Goal: Task Accomplishment & Management: Manage account settings

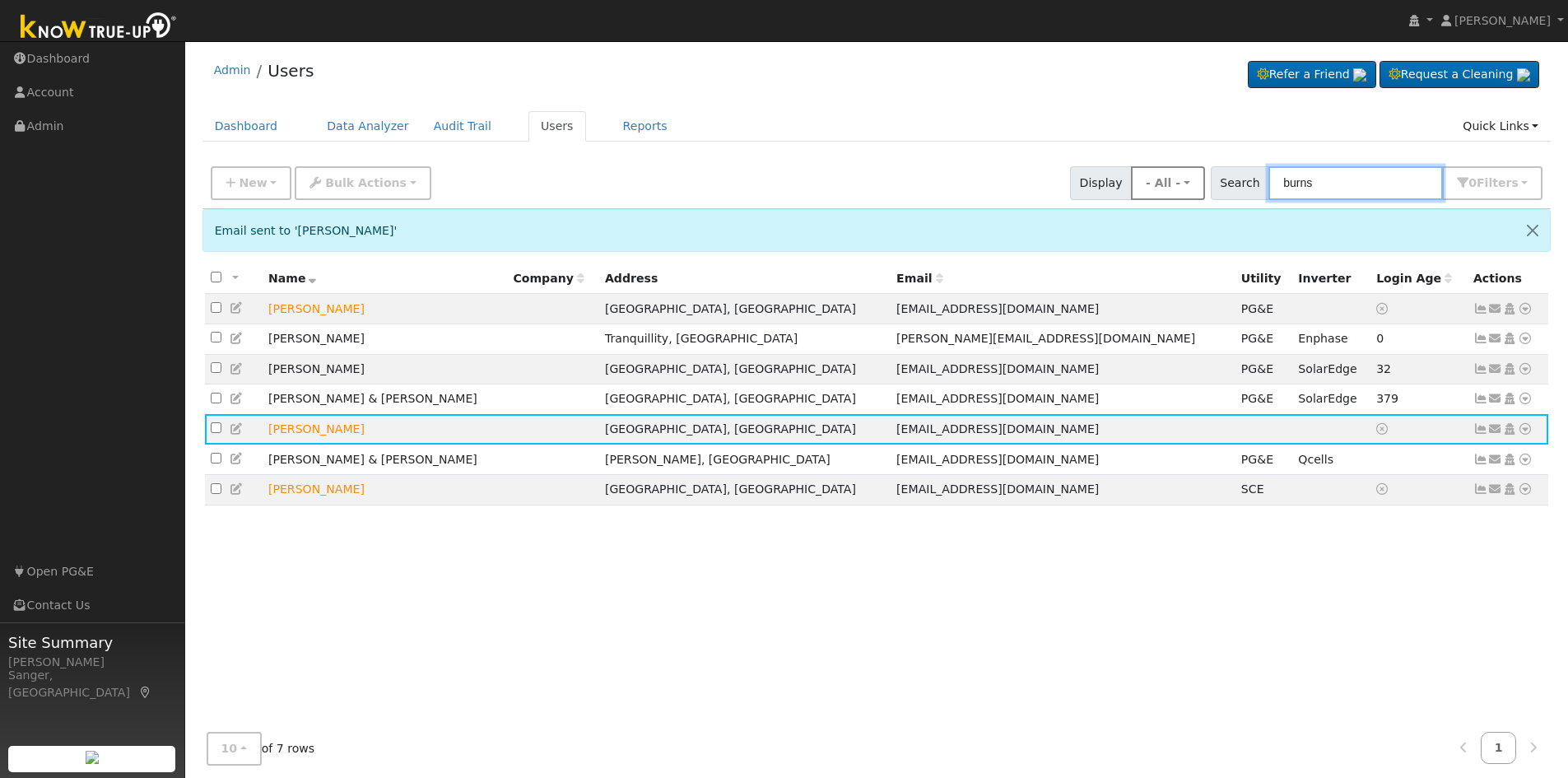
drag, startPoint x: 1348, startPoint y: 182, endPoint x: 1180, endPoint y: 182, distance: 168.0
click at [1180, 182] on div "New Add User Quick Add Quick Connect Quick Convert Lead Bulk Actions Send Email…" at bounding box center [876, 180] width 1339 height 39
paste input "Andrew Phommathep"
type input "Andrew Phommathep"
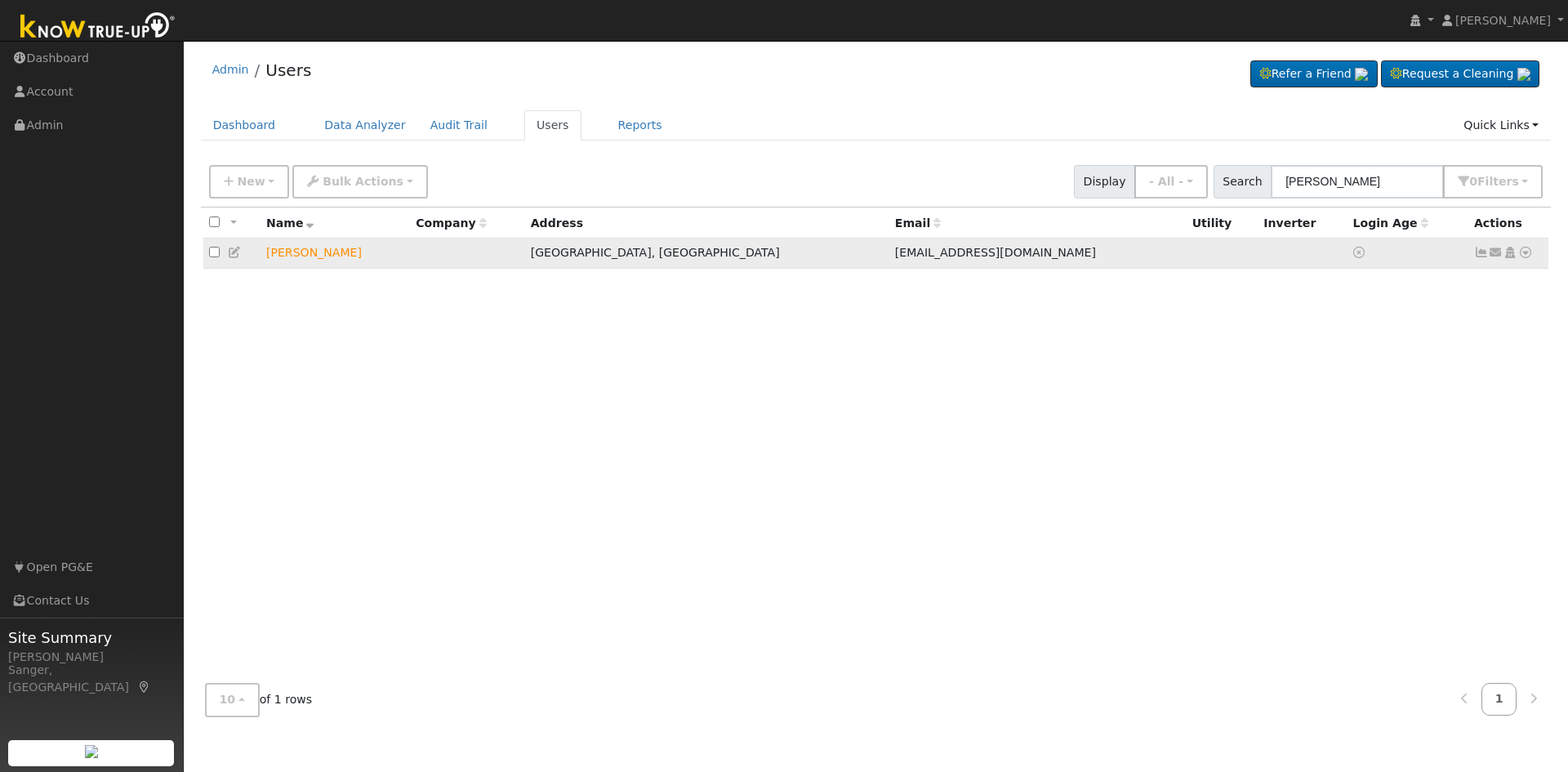
click at [1493, 255] on icon at bounding box center [1496, 252] width 15 height 12
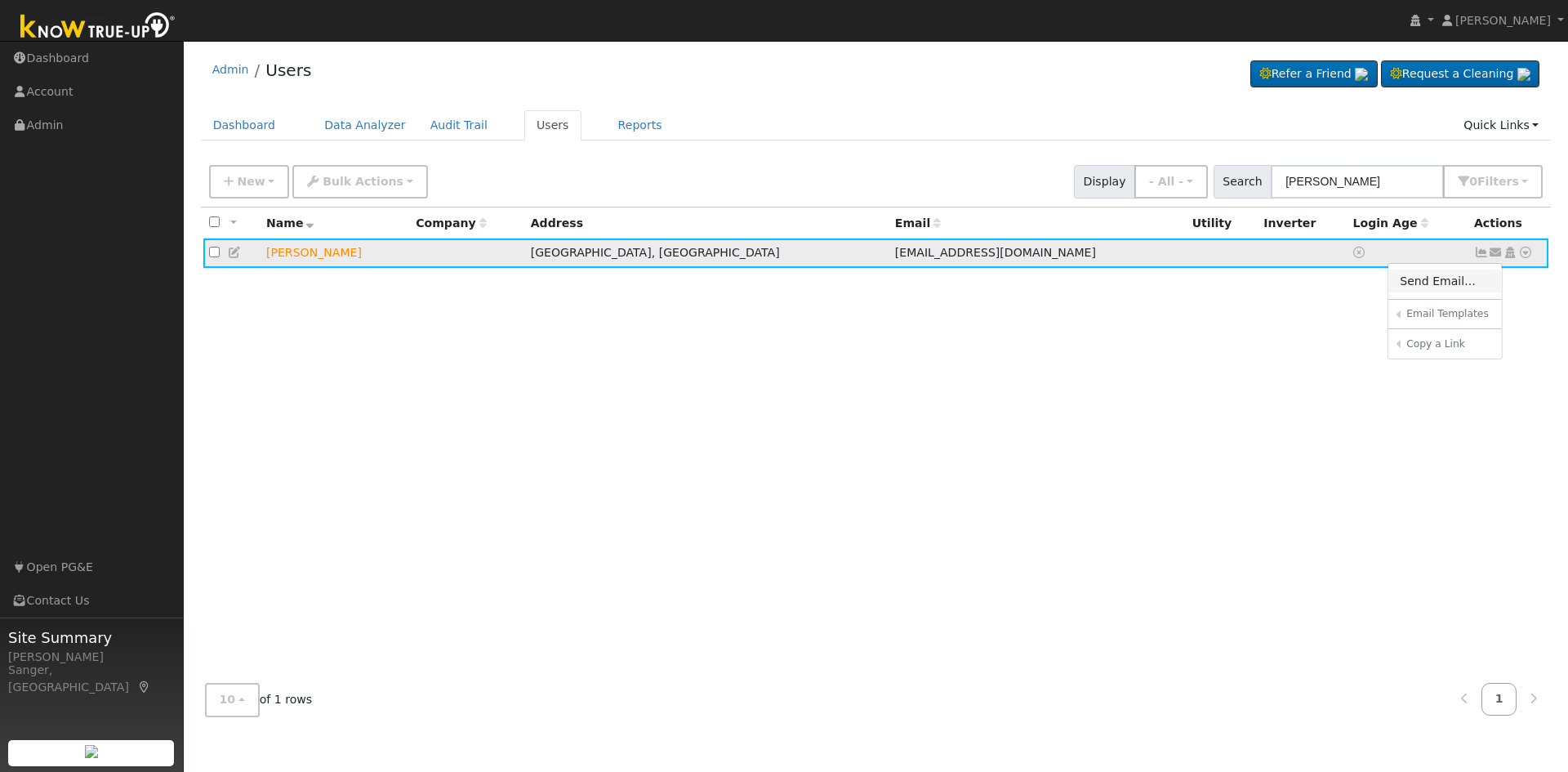
click at [1429, 282] on link "Send Email..." at bounding box center [1445, 280] width 114 height 23
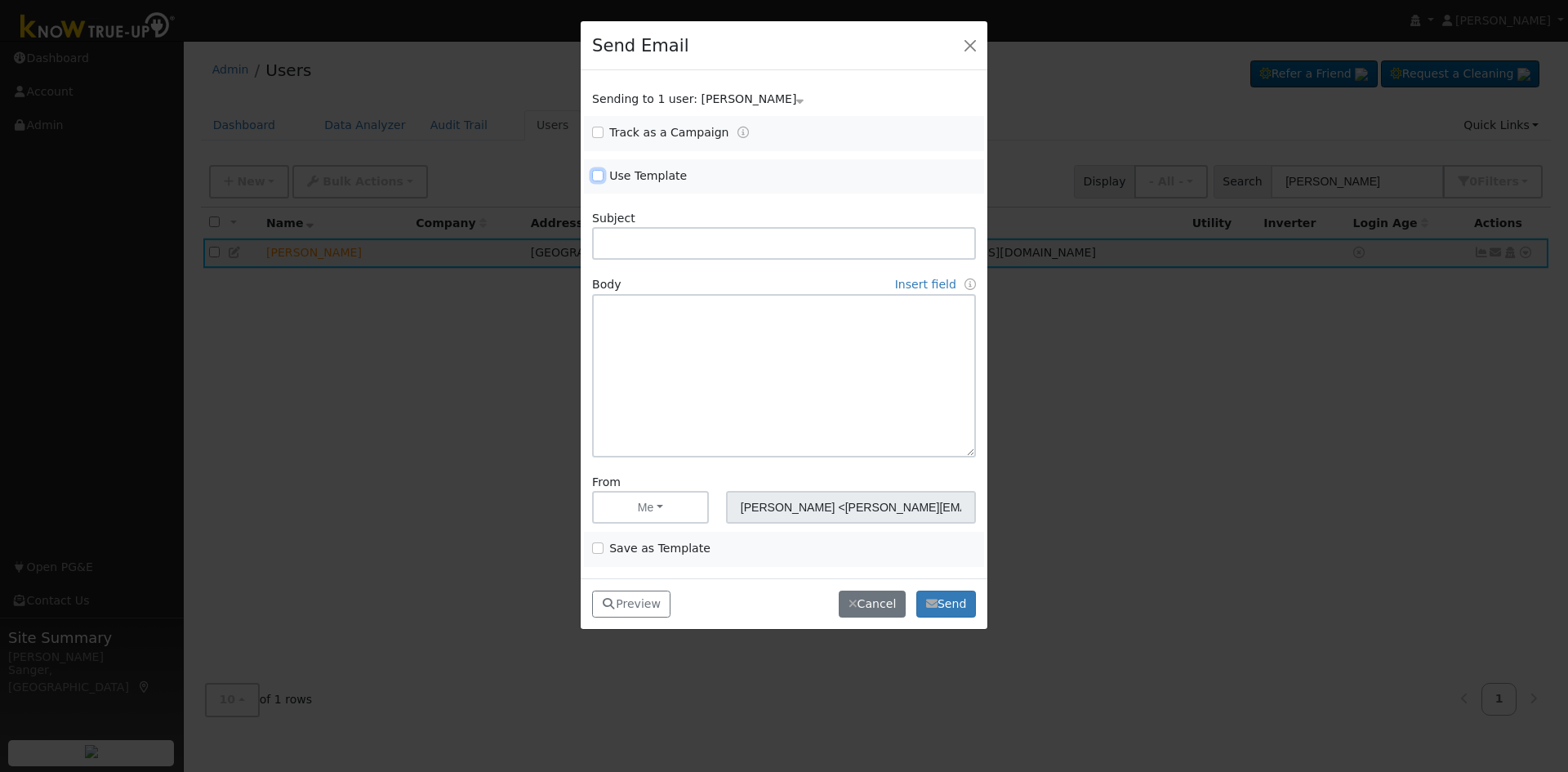
click at [599, 174] on input "Use Template" at bounding box center [597, 176] width 12 height 12
checkbox input "true"
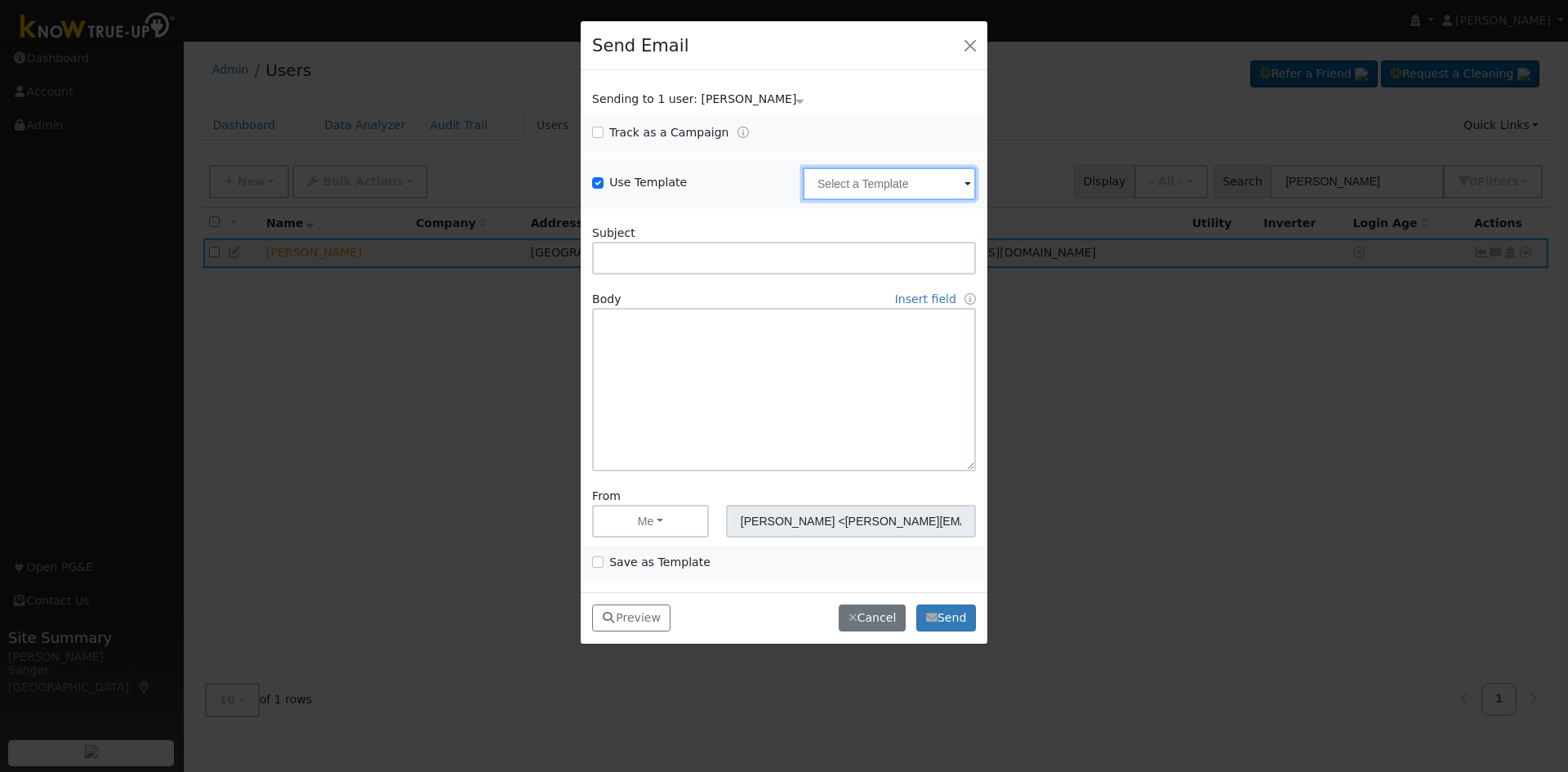
click at [888, 193] on input "text" at bounding box center [890, 184] width 173 height 33
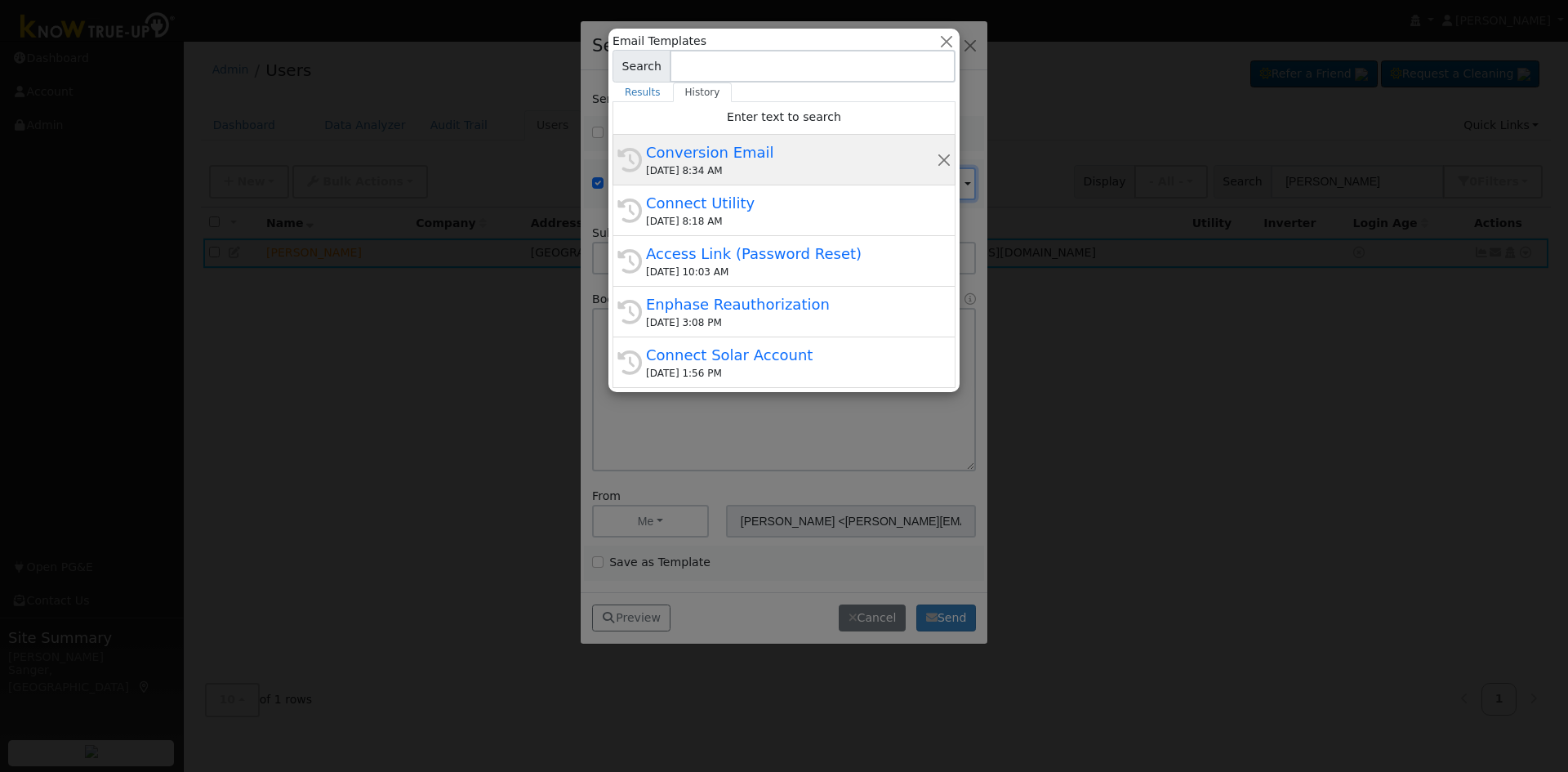
click at [767, 163] on div "Conversion Email" at bounding box center [791, 152] width 290 height 22
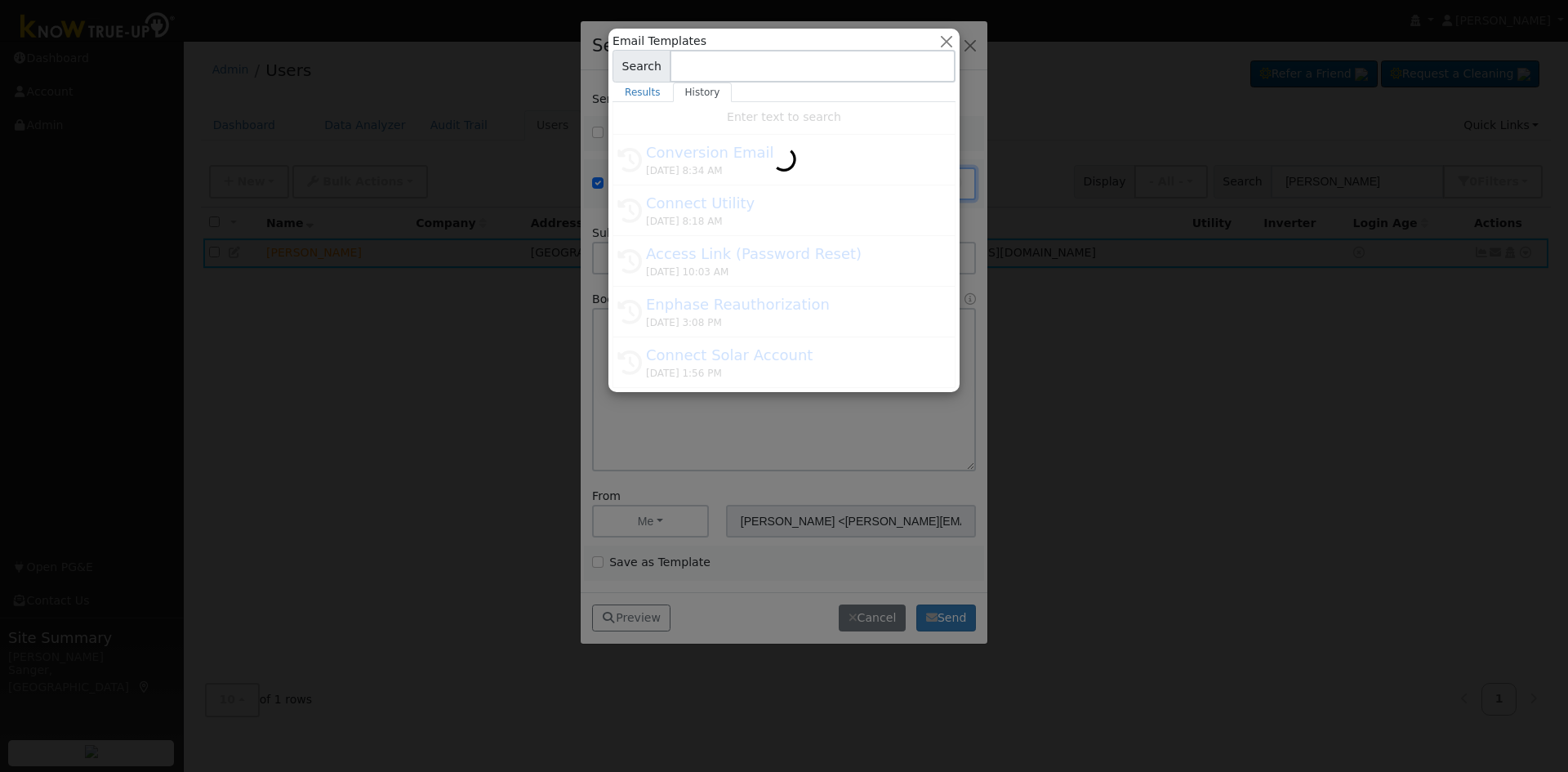
type input "Conversion Email"
type input "Connect Your Utility Account"
type textarea "Dear {user_fname}, The first step is to connect your electric utility account. …"
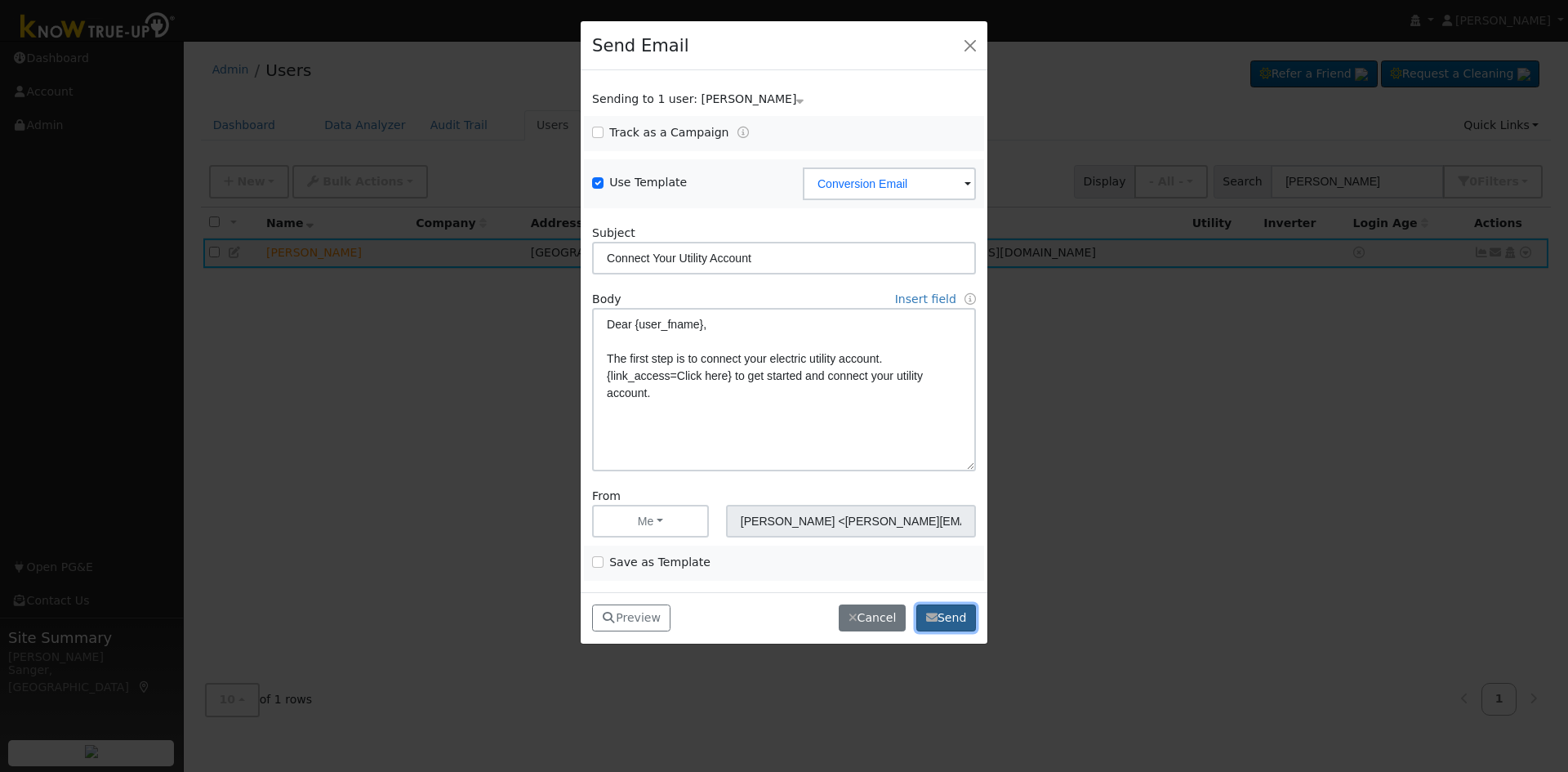
click at [952, 617] on button "Send" at bounding box center [946, 618] width 59 height 28
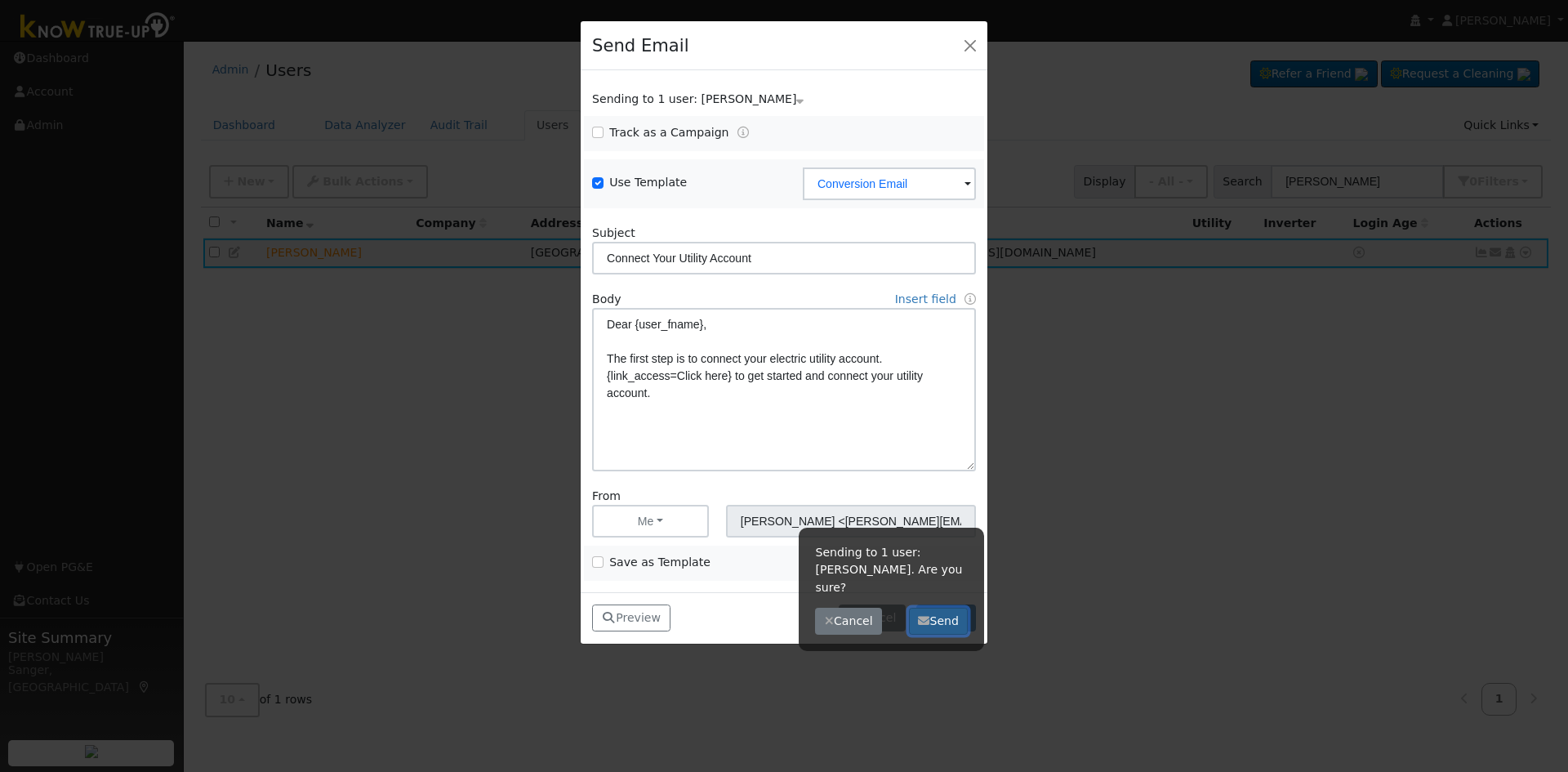
click at [945, 607] on button "Send" at bounding box center [938, 621] width 59 height 28
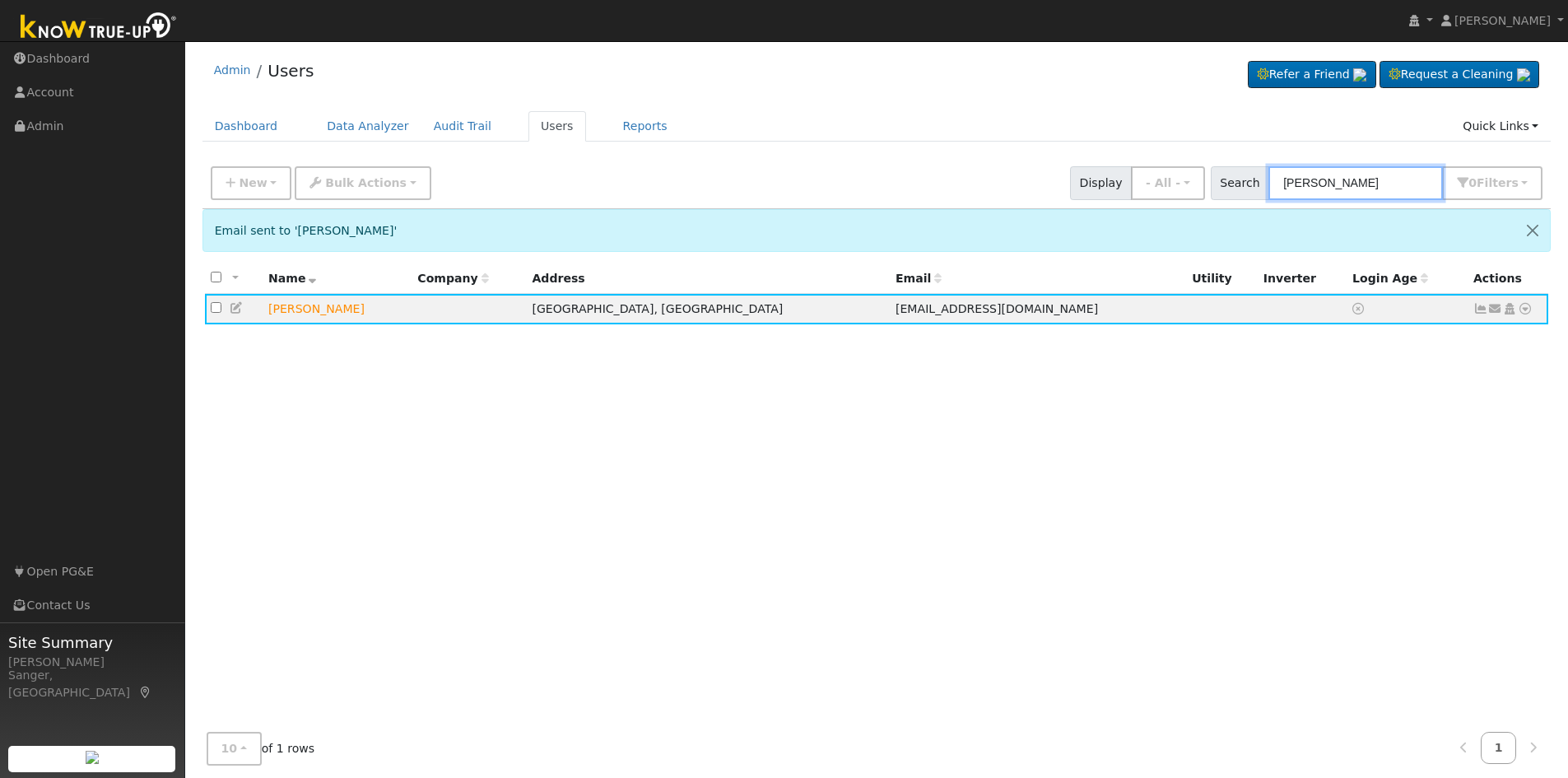
drag, startPoint x: 1415, startPoint y: 180, endPoint x: 1222, endPoint y: 191, distance: 193.3
click at [1222, 191] on div "Search Andrew Phommathep 0 Filter s My accounts Role Show - All - Show Leads Ad…" at bounding box center [1376, 183] width 339 height 34
paste input "David & Jack Gonzalez-Flores"
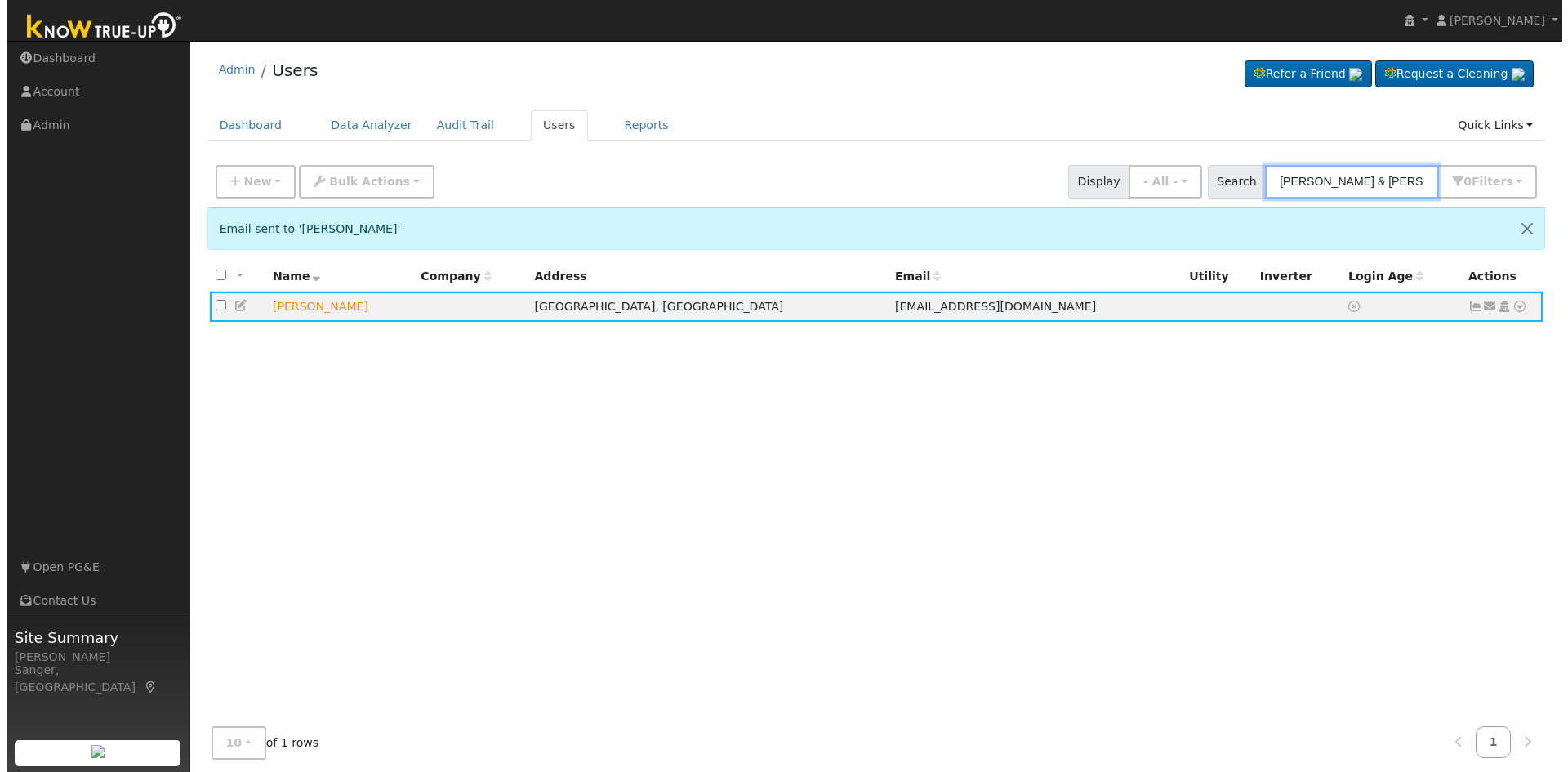
scroll to position [0, 14]
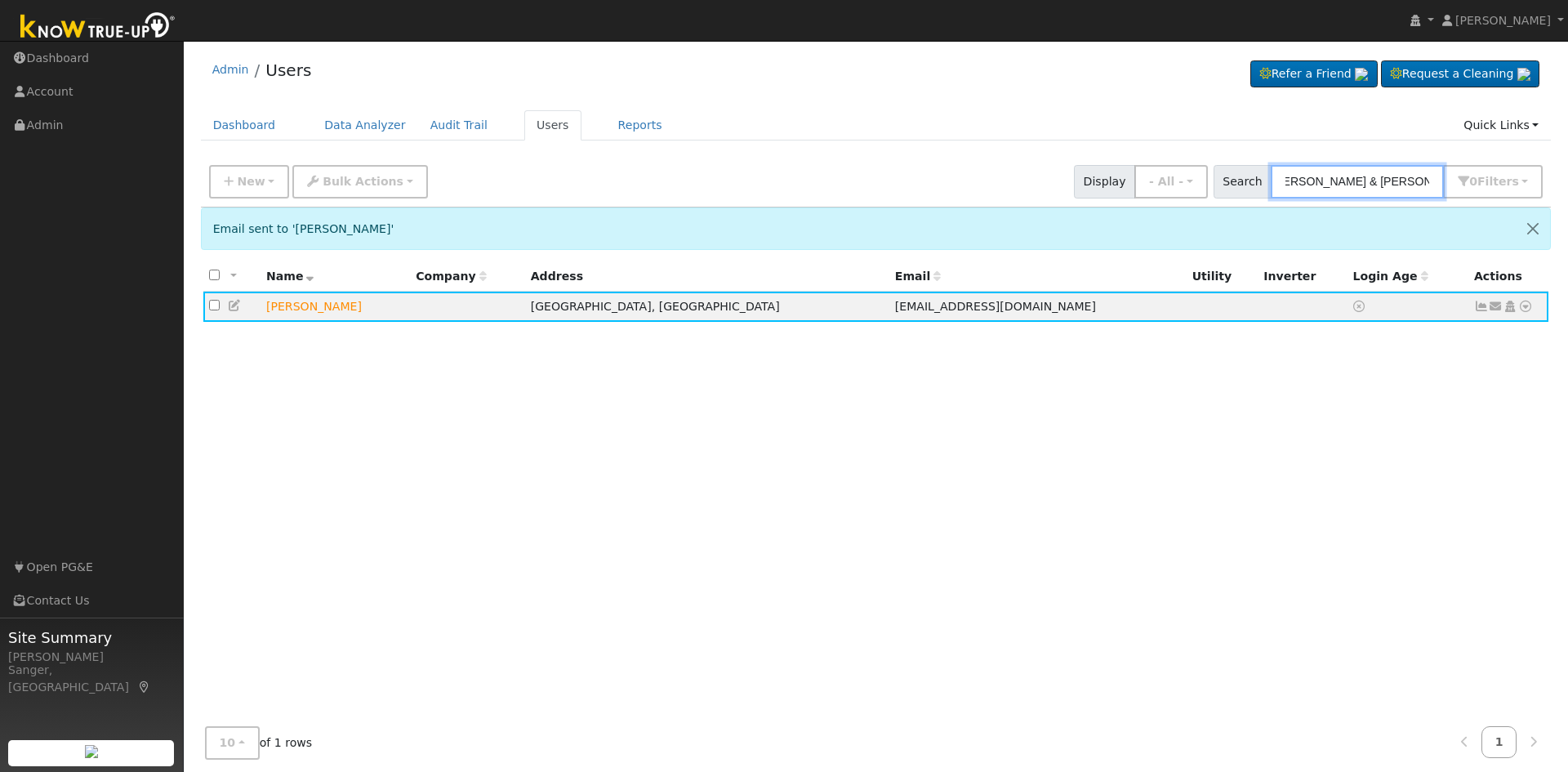
type input "David & Jack Gonzalez-Flores"
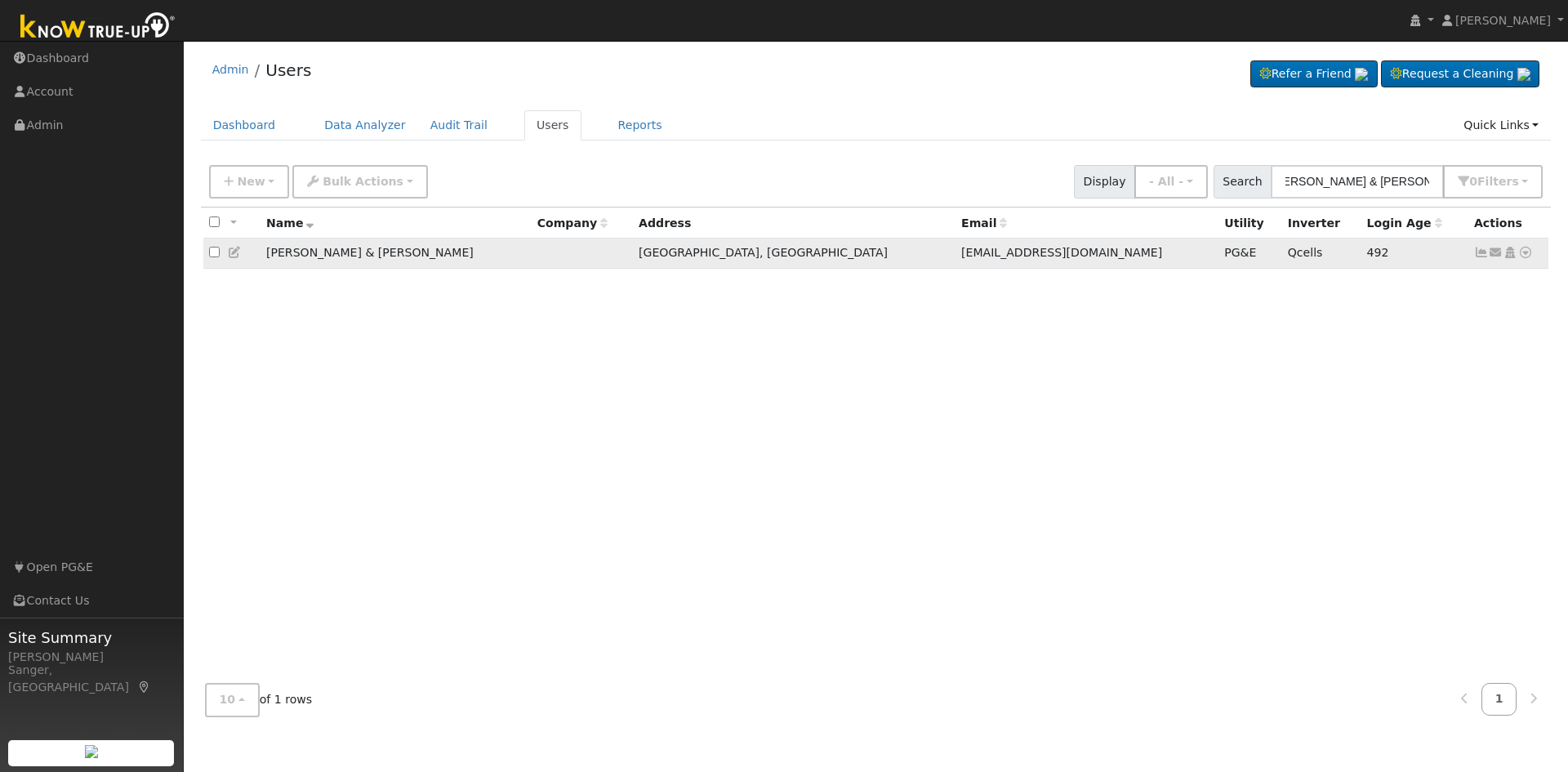
click at [1481, 258] on icon at bounding box center [1481, 252] width 15 height 12
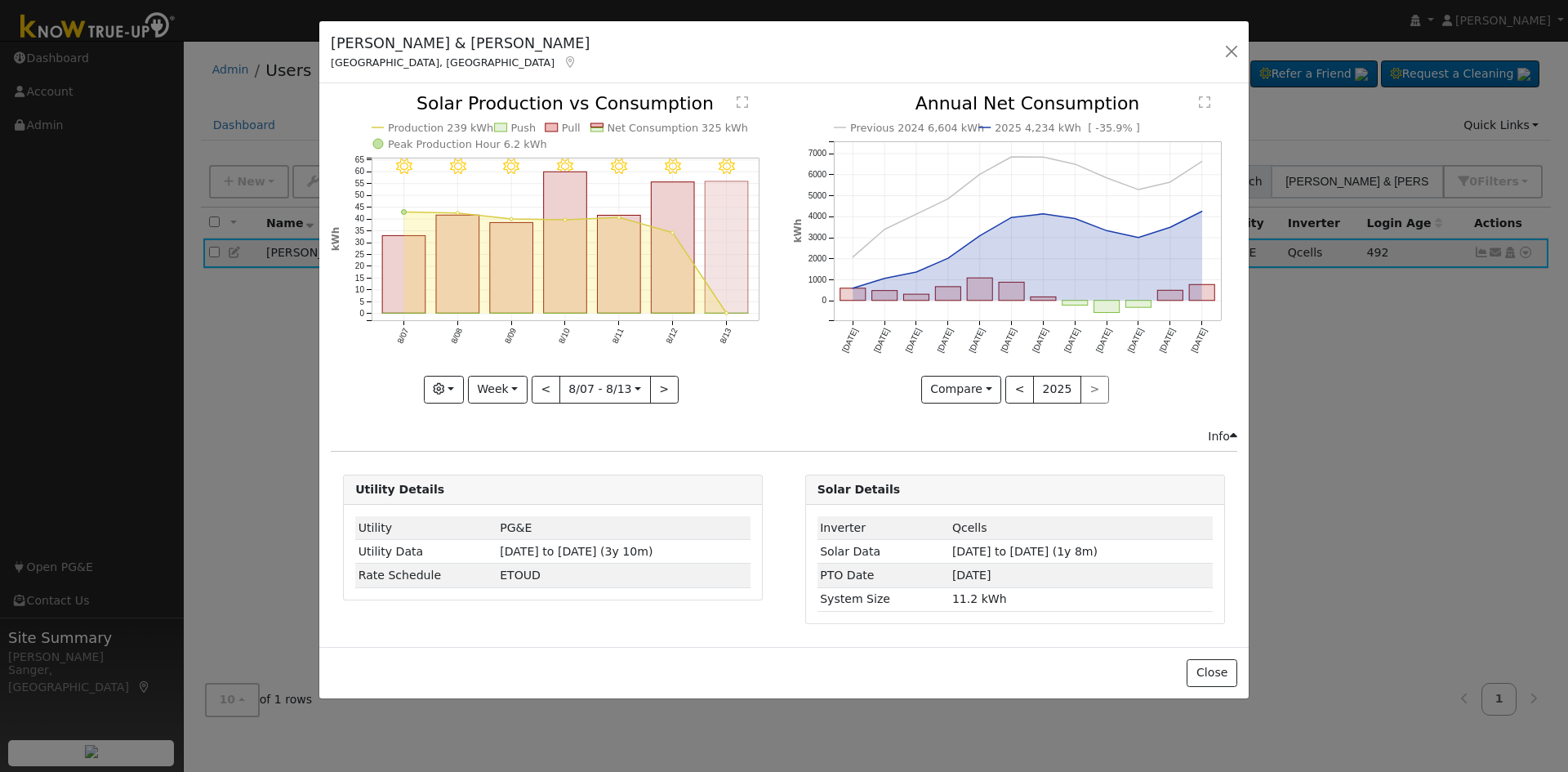
click at [741, 242] on rect "onclick=""" at bounding box center [728, 247] width 44 height 131
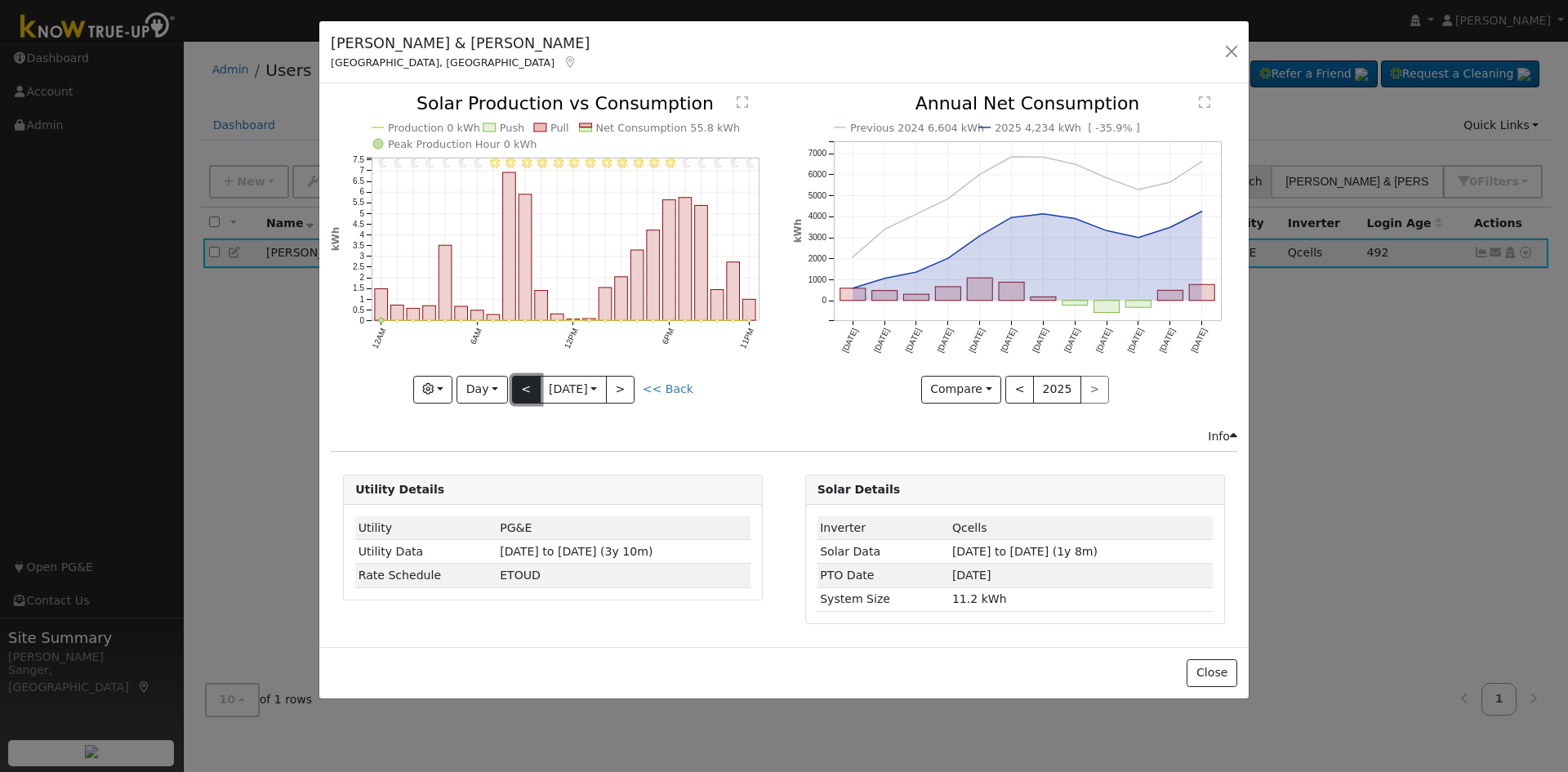
click at [519, 382] on button "<" at bounding box center [525, 390] width 28 height 28
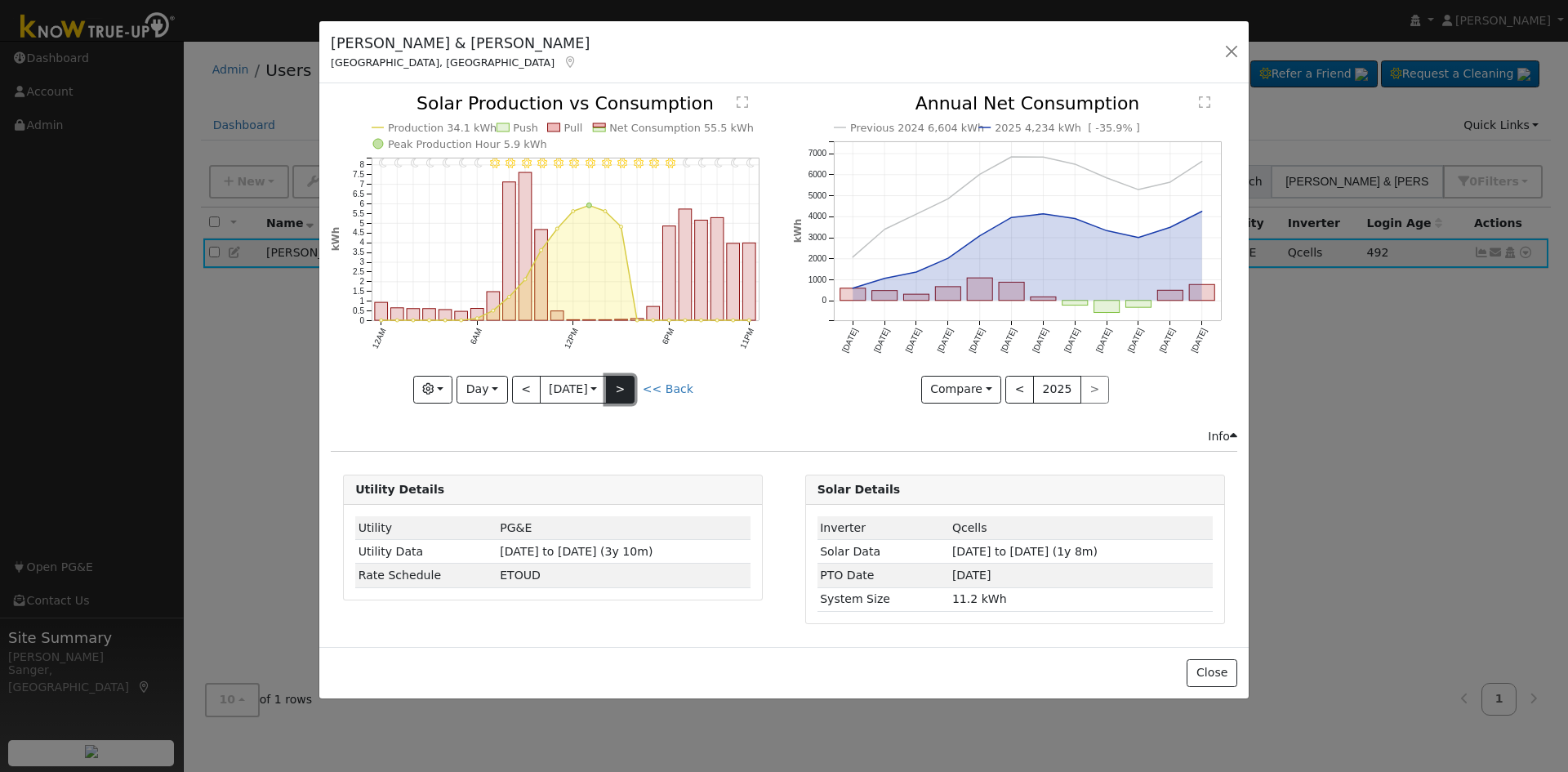
click at [626, 390] on button ">" at bounding box center [620, 390] width 28 height 28
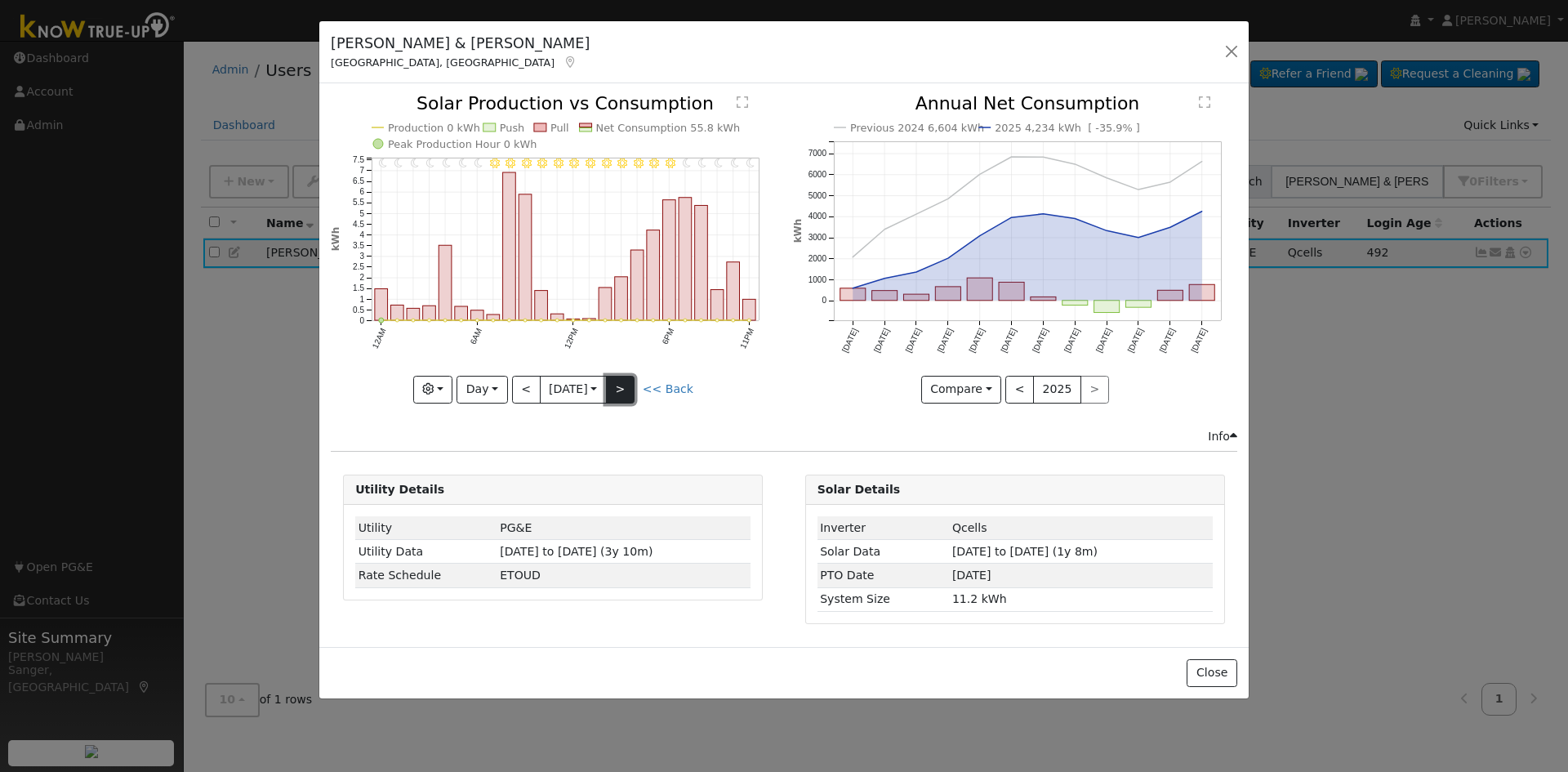
click at [628, 392] on button ">" at bounding box center [620, 390] width 28 height 28
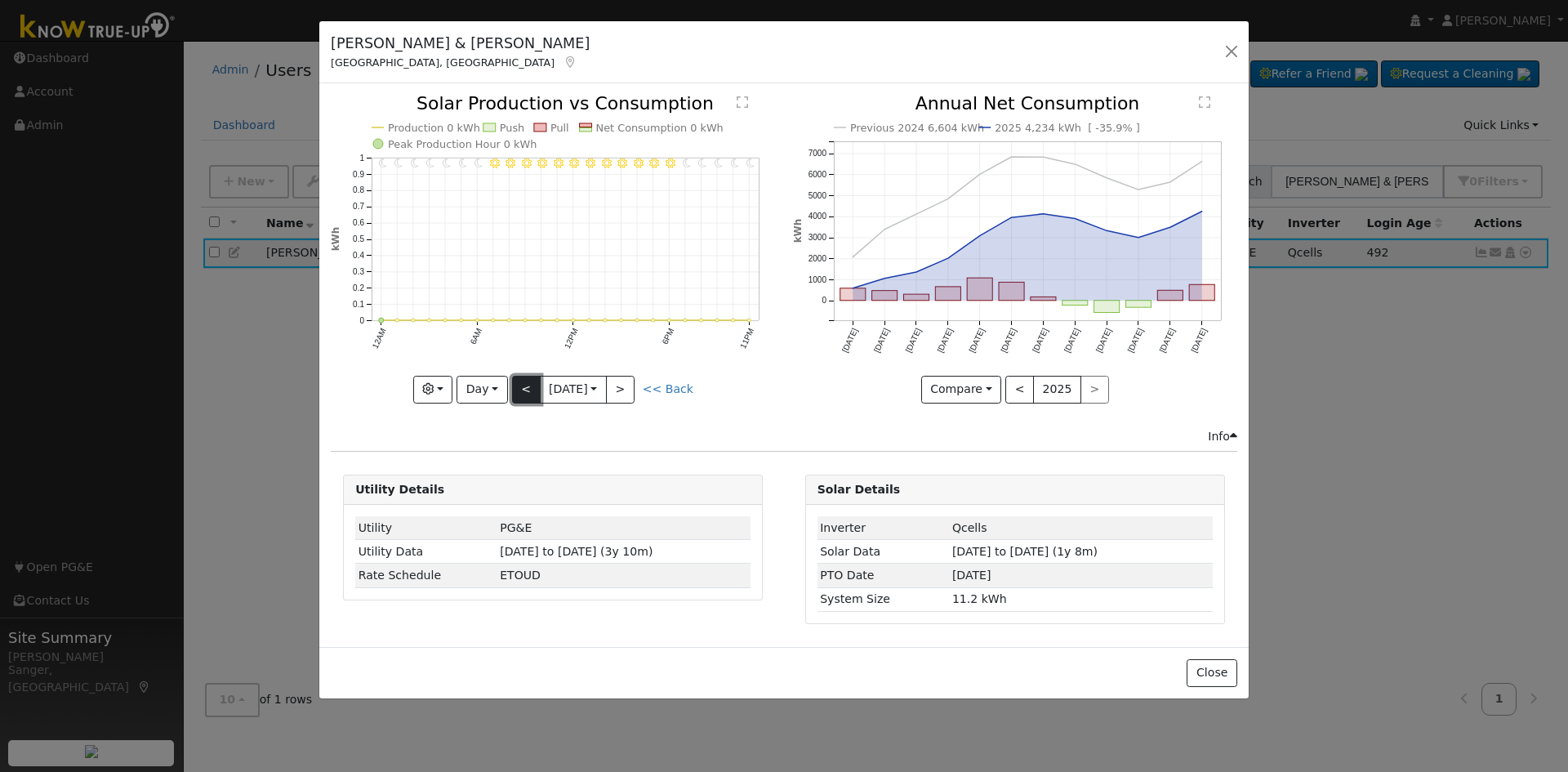
click at [514, 398] on button "<" at bounding box center [525, 390] width 28 height 28
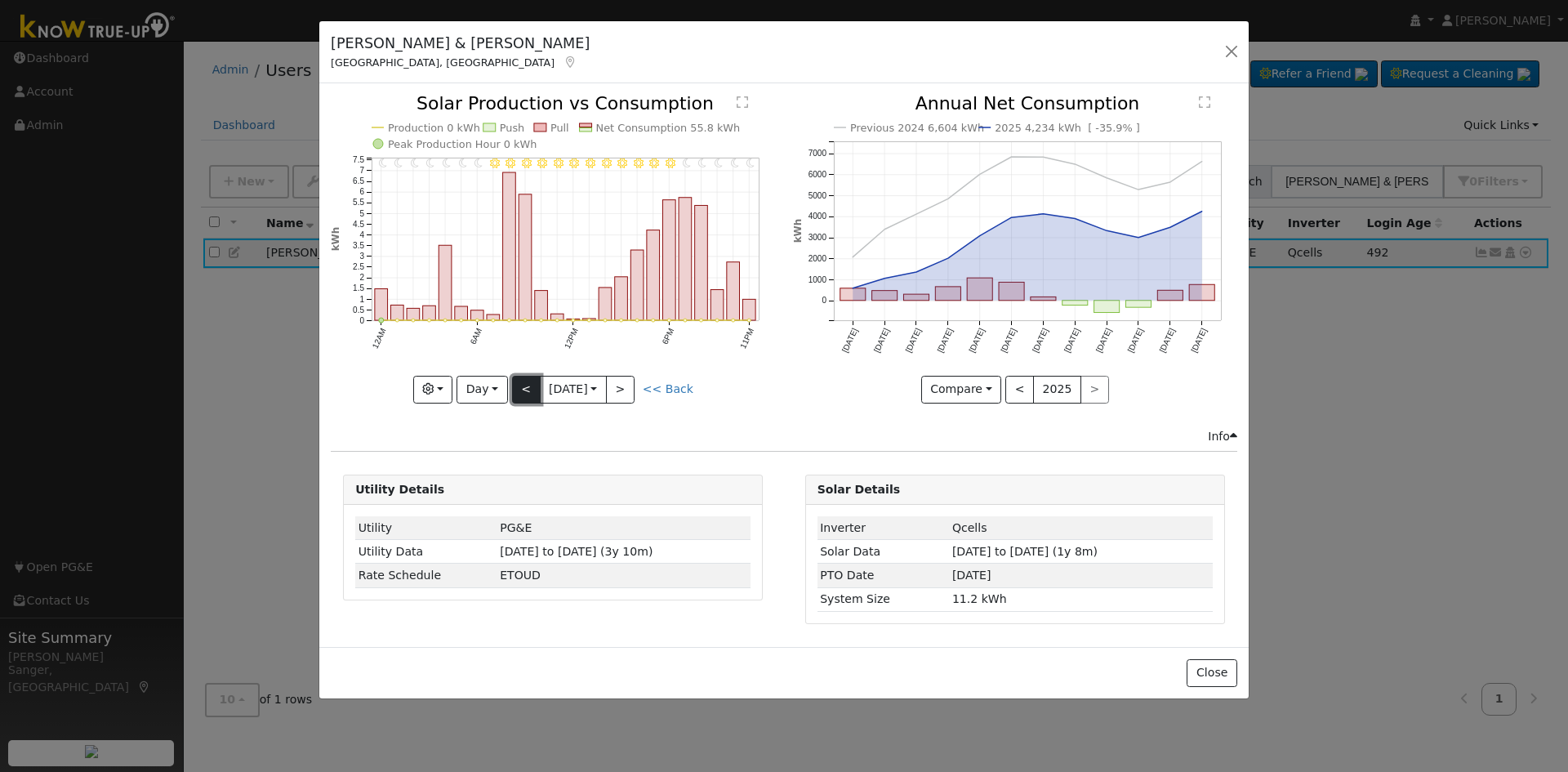
click at [521, 388] on button "<" at bounding box center [525, 390] width 28 height 28
type input "[DATE]"
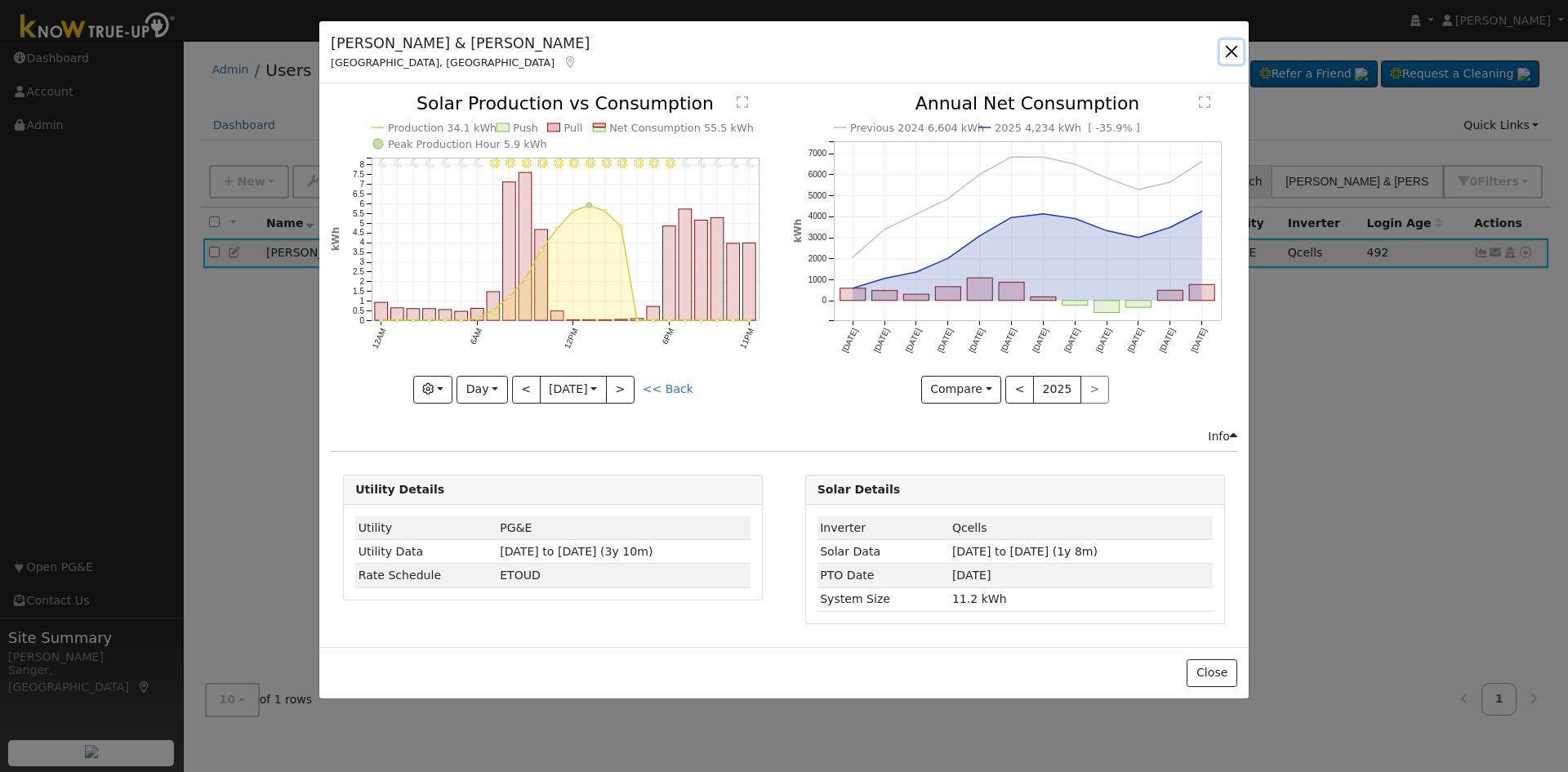
click at [1232, 51] on button "button" at bounding box center [1231, 51] width 23 height 23
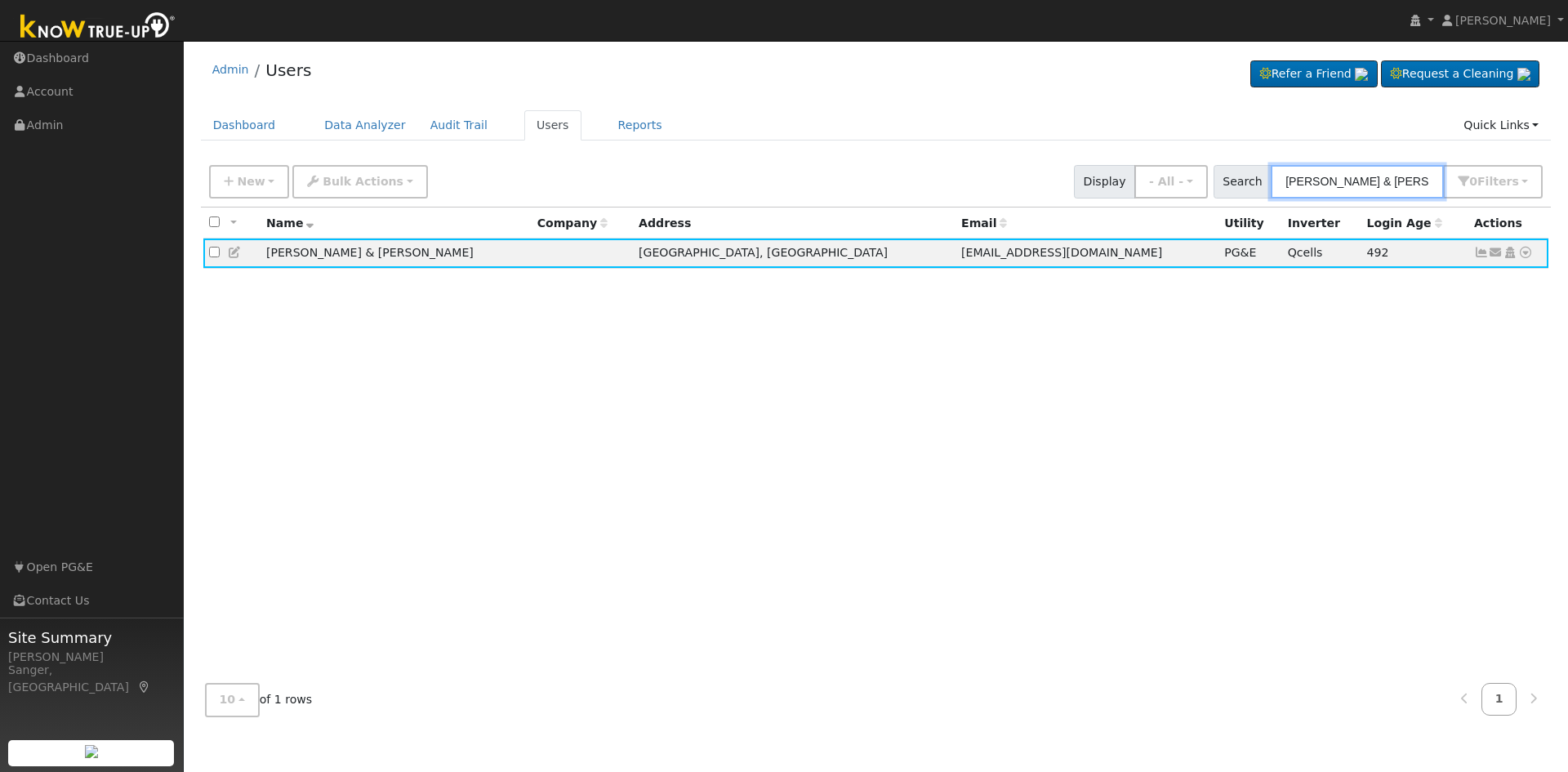
click at [1392, 177] on input "David & Jack Gonzalez-Flores" at bounding box center [1358, 181] width 173 height 34
paste input "Jay & Sylvia Gonzalez"
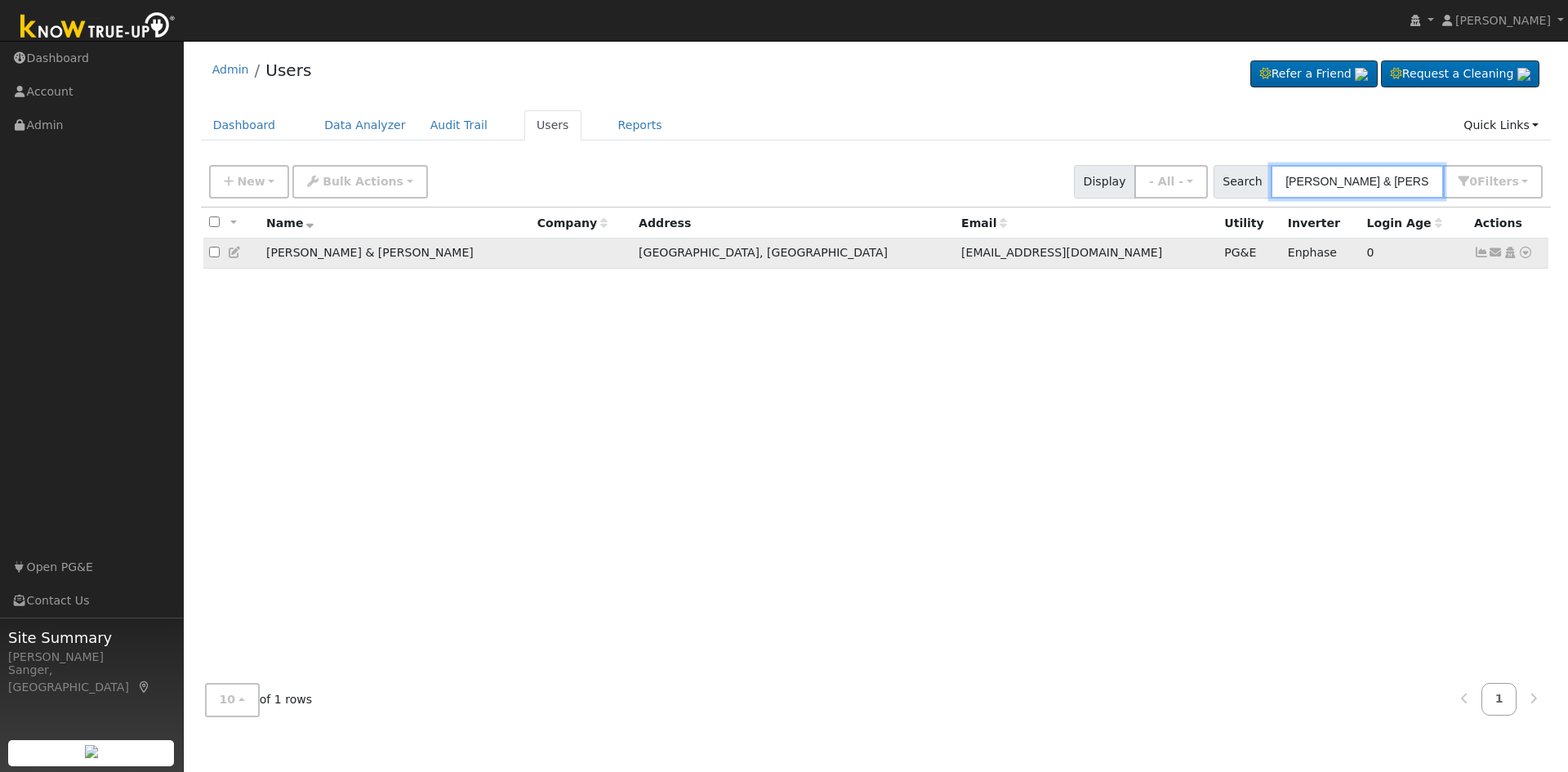
type input "Jay & Sylvia Gonzalez"
click at [1522, 255] on icon at bounding box center [1526, 252] width 15 height 12
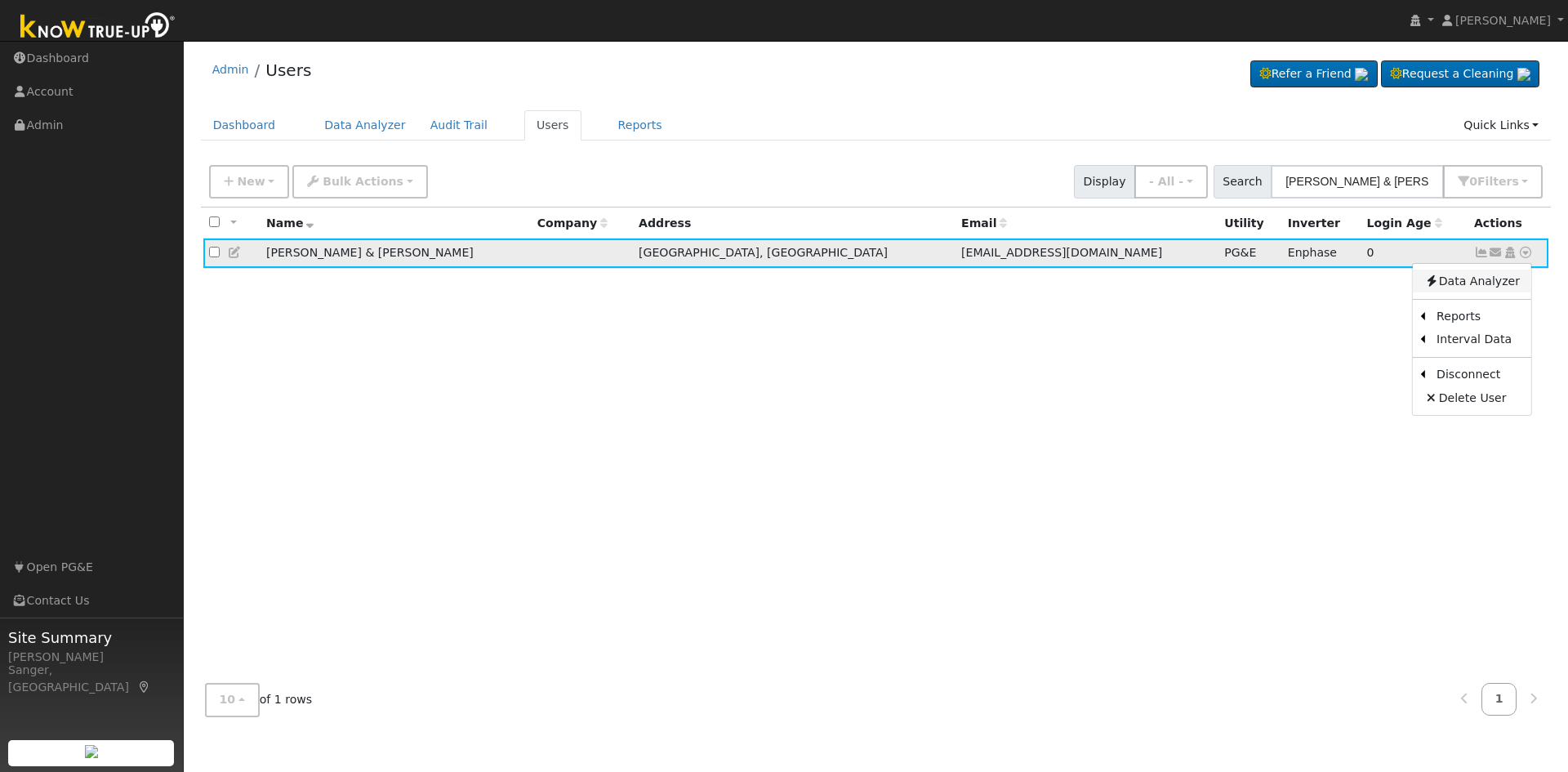
click at [1487, 277] on link "Data Analyzer" at bounding box center [1472, 280] width 118 height 23
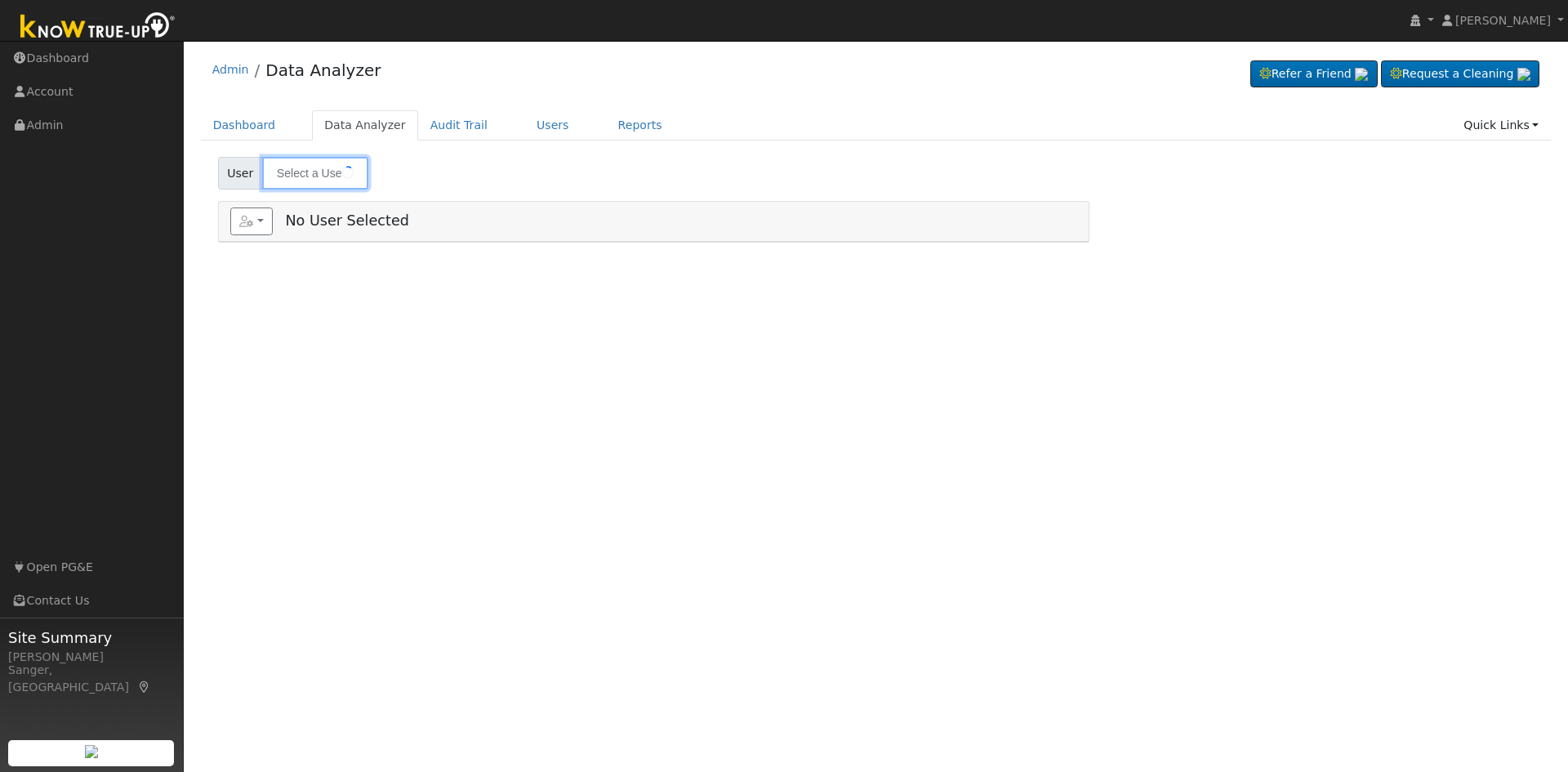
type input "Jay & Sylvia Gonzalez"
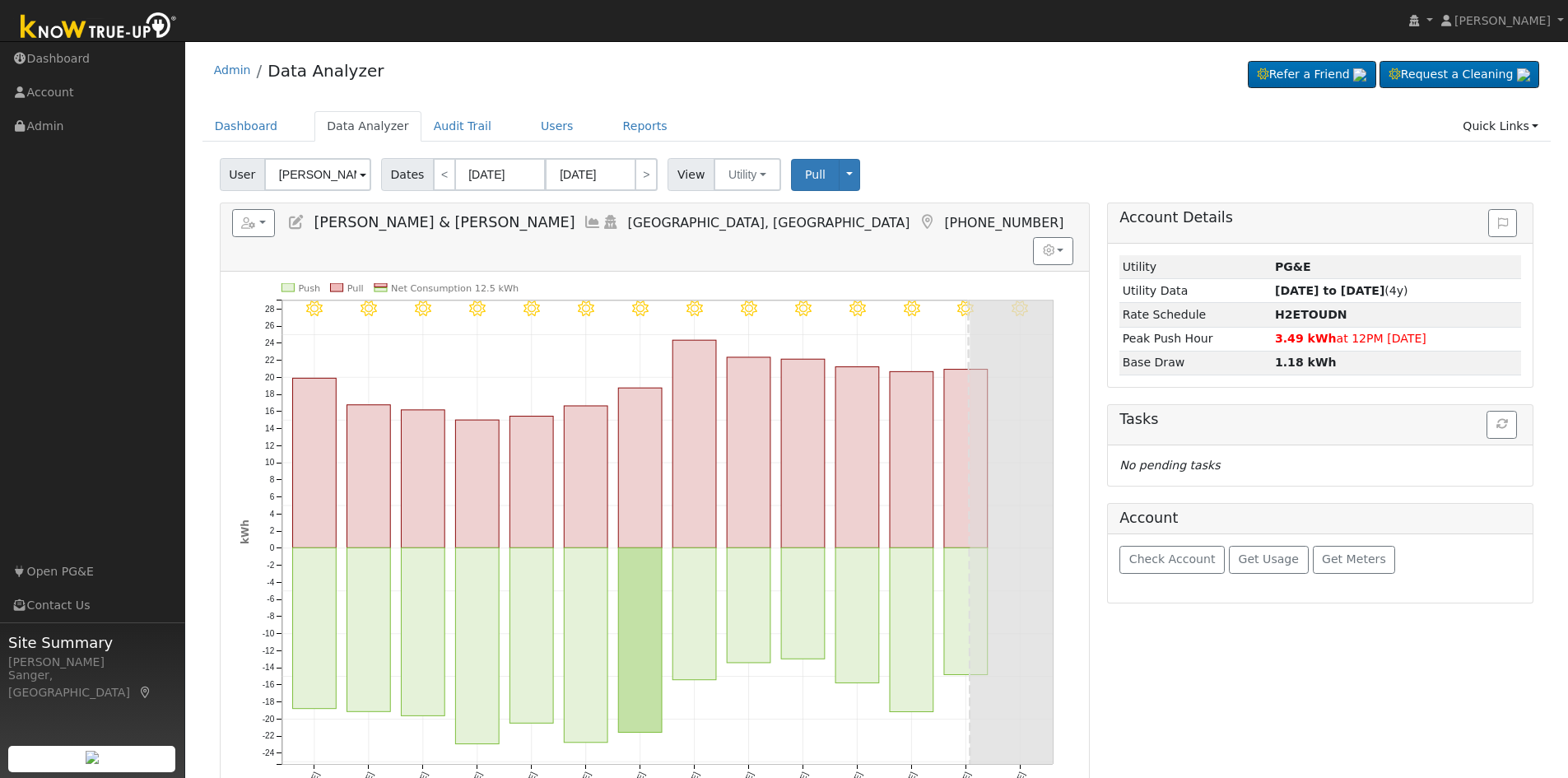
click at [584, 223] on icon at bounding box center [593, 222] width 18 height 15
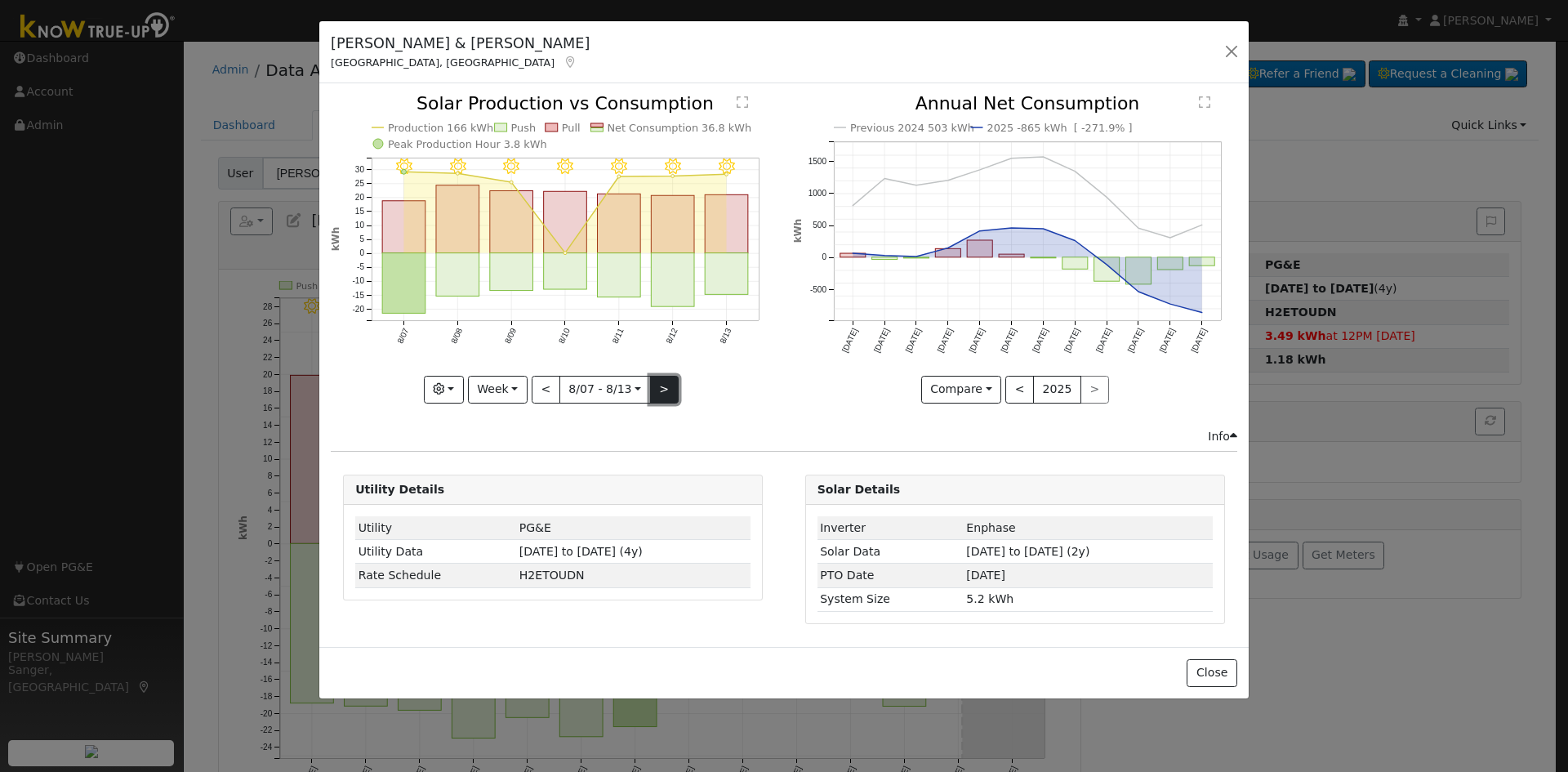
click at [661, 391] on button ">" at bounding box center [664, 390] width 28 height 28
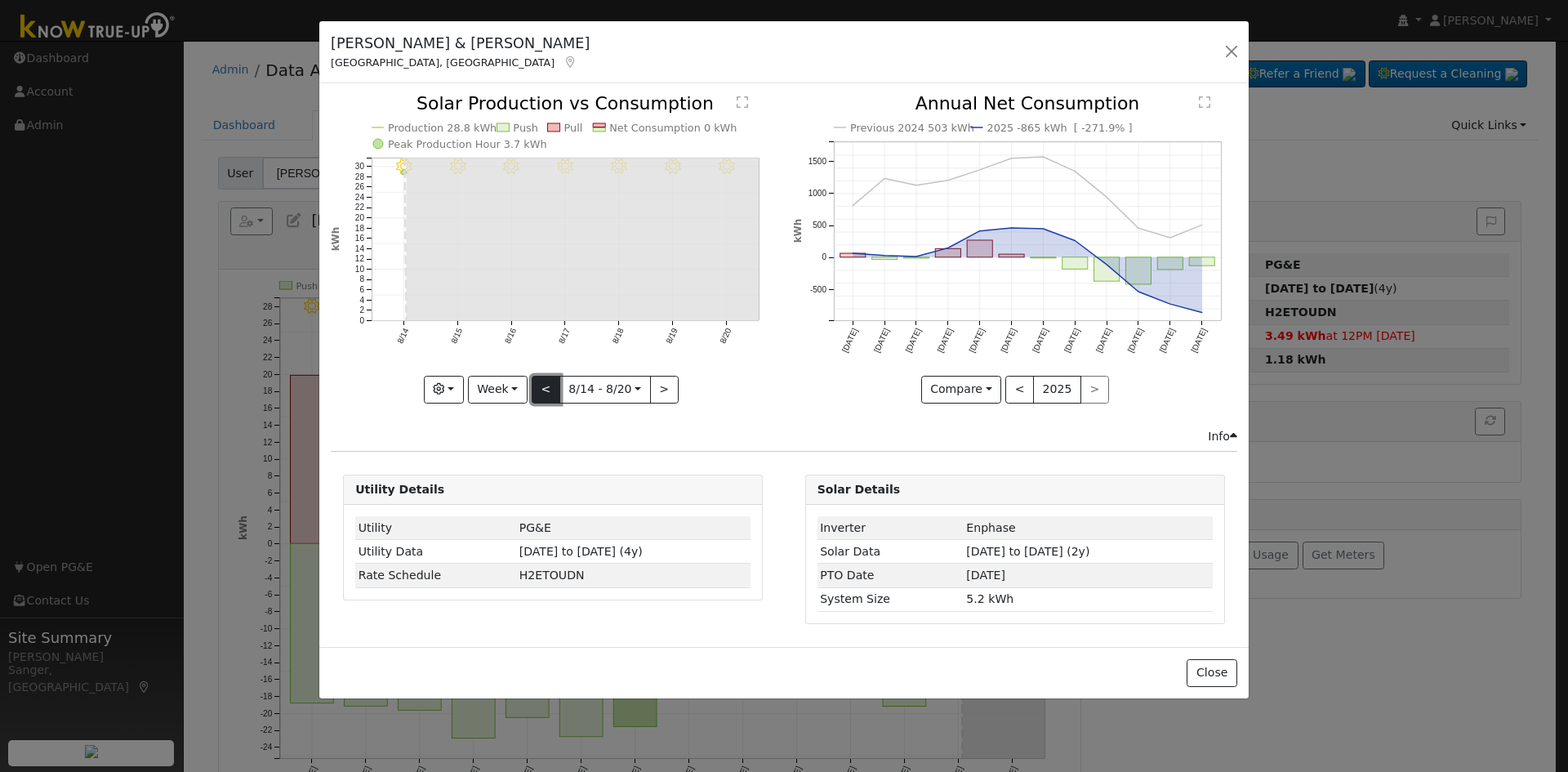
click at [551, 392] on button "<" at bounding box center [545, 390] width 28 height 28
type input "[DATE]"
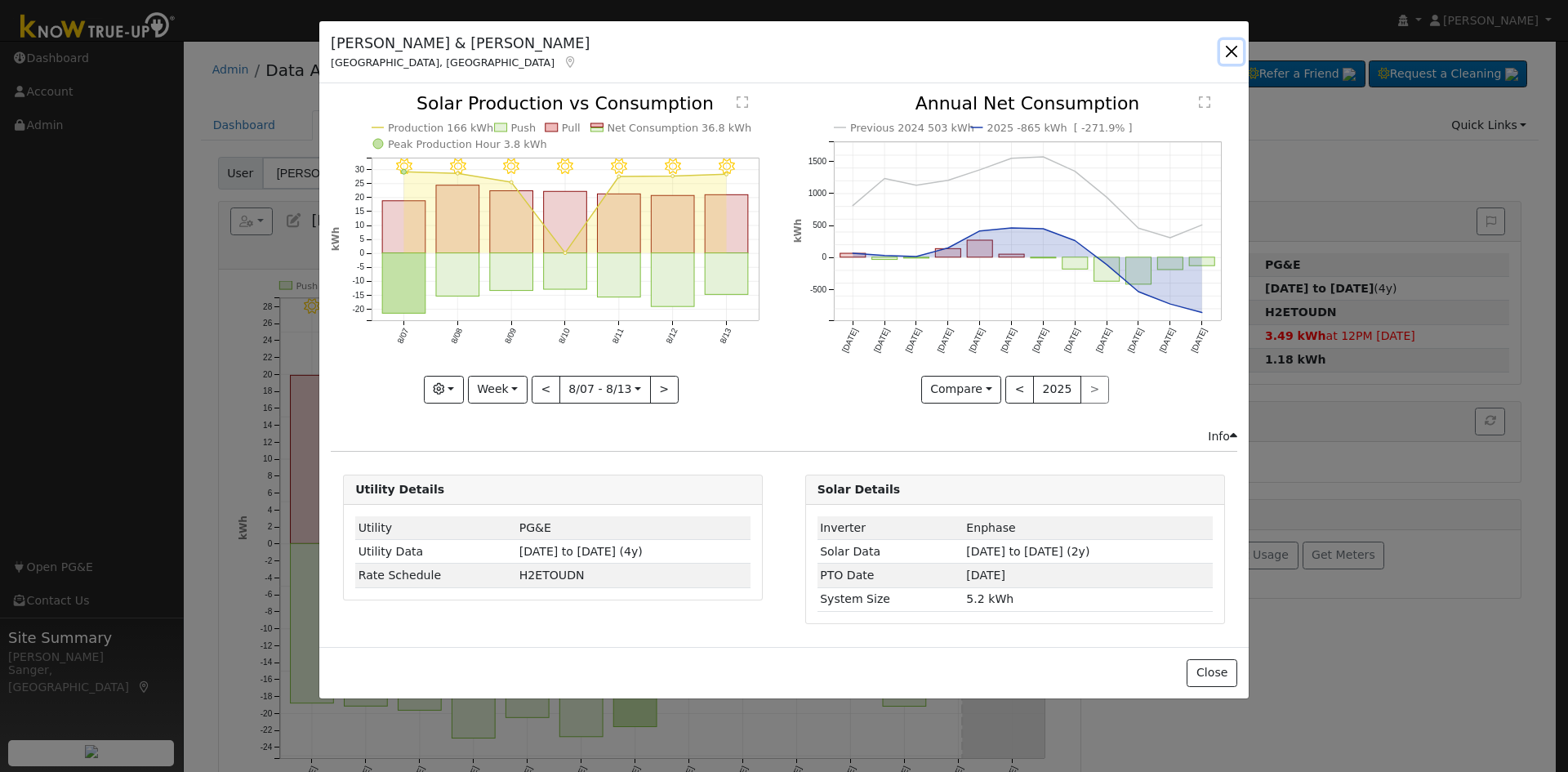
click at [1232, 52] on button "button" at bounding box center [1231, 51] width 23 height 23
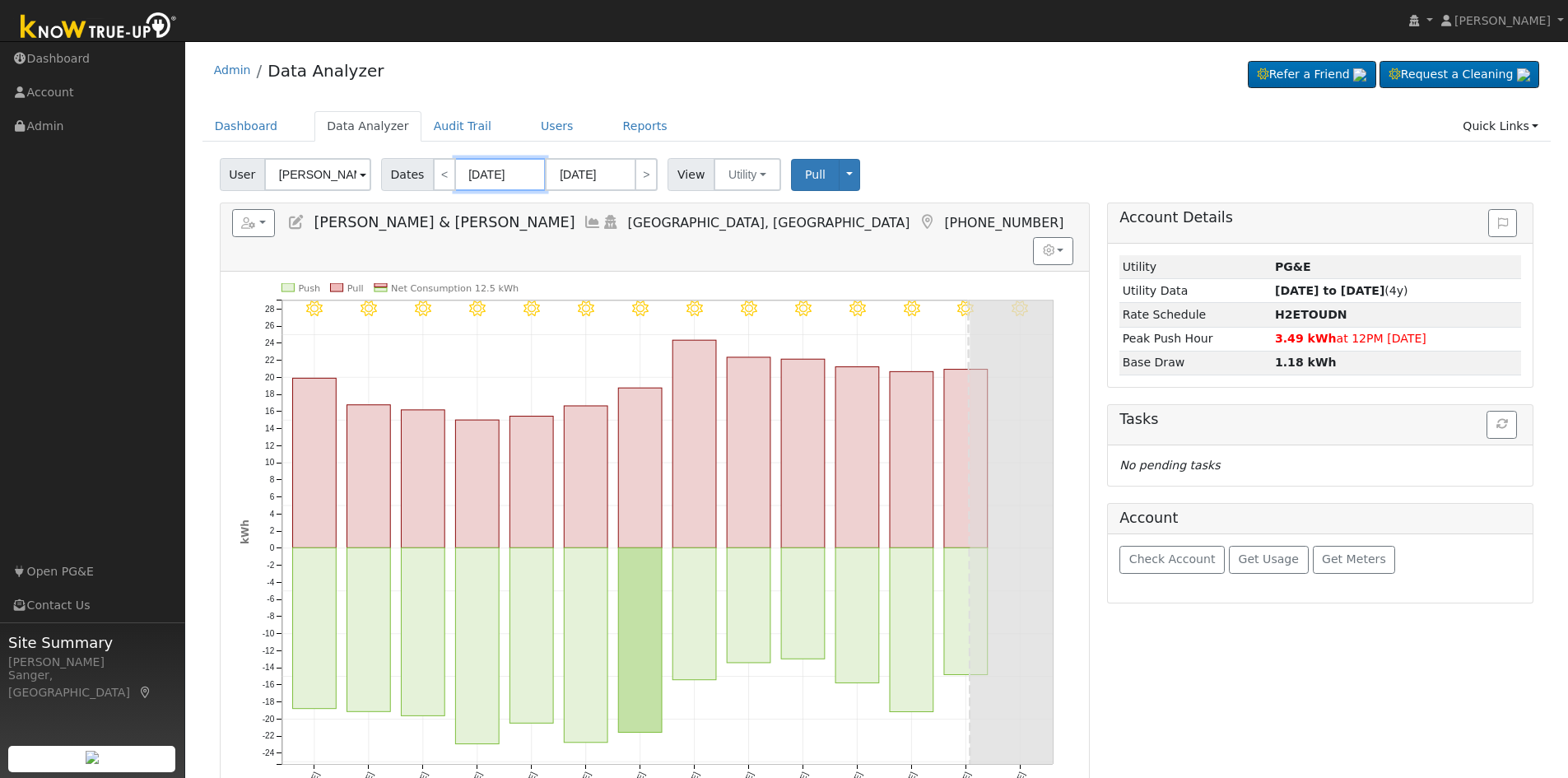
click at [484, 176] on input "[DATE]" at bounding box center [500, 174] width 91 height 33
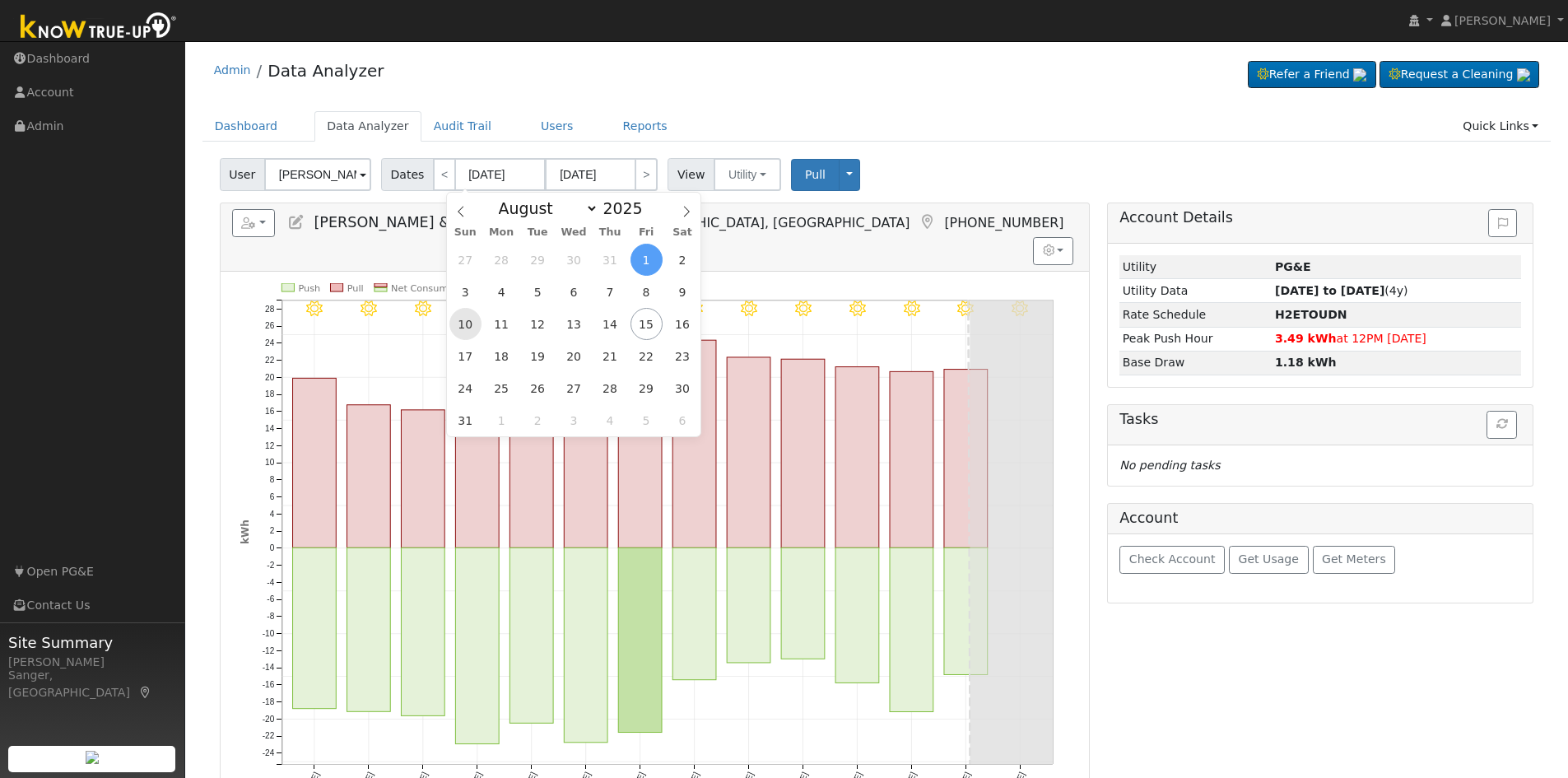
click at [462, 327] on span "10" at bounding box center [465, 324] width 32 height 32
type input "08/10/2025"
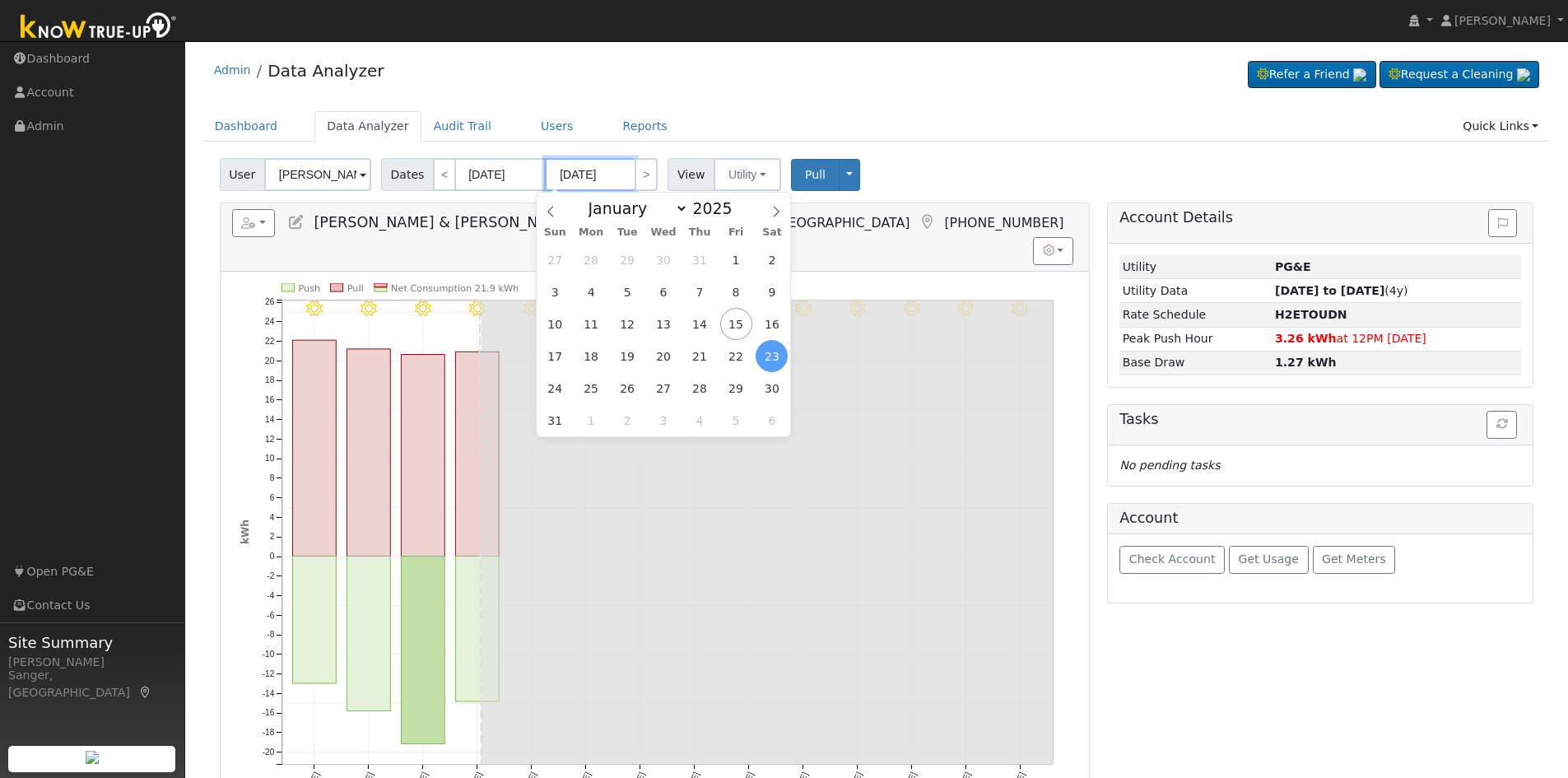
click at [584, 168] on input "08/23/2025" at bounding box center [590, 174] width 91 height 33
click at [562, 325] on span "10" at bounding box center [555, 324] width 32 height 32
type input "08/10/2025"
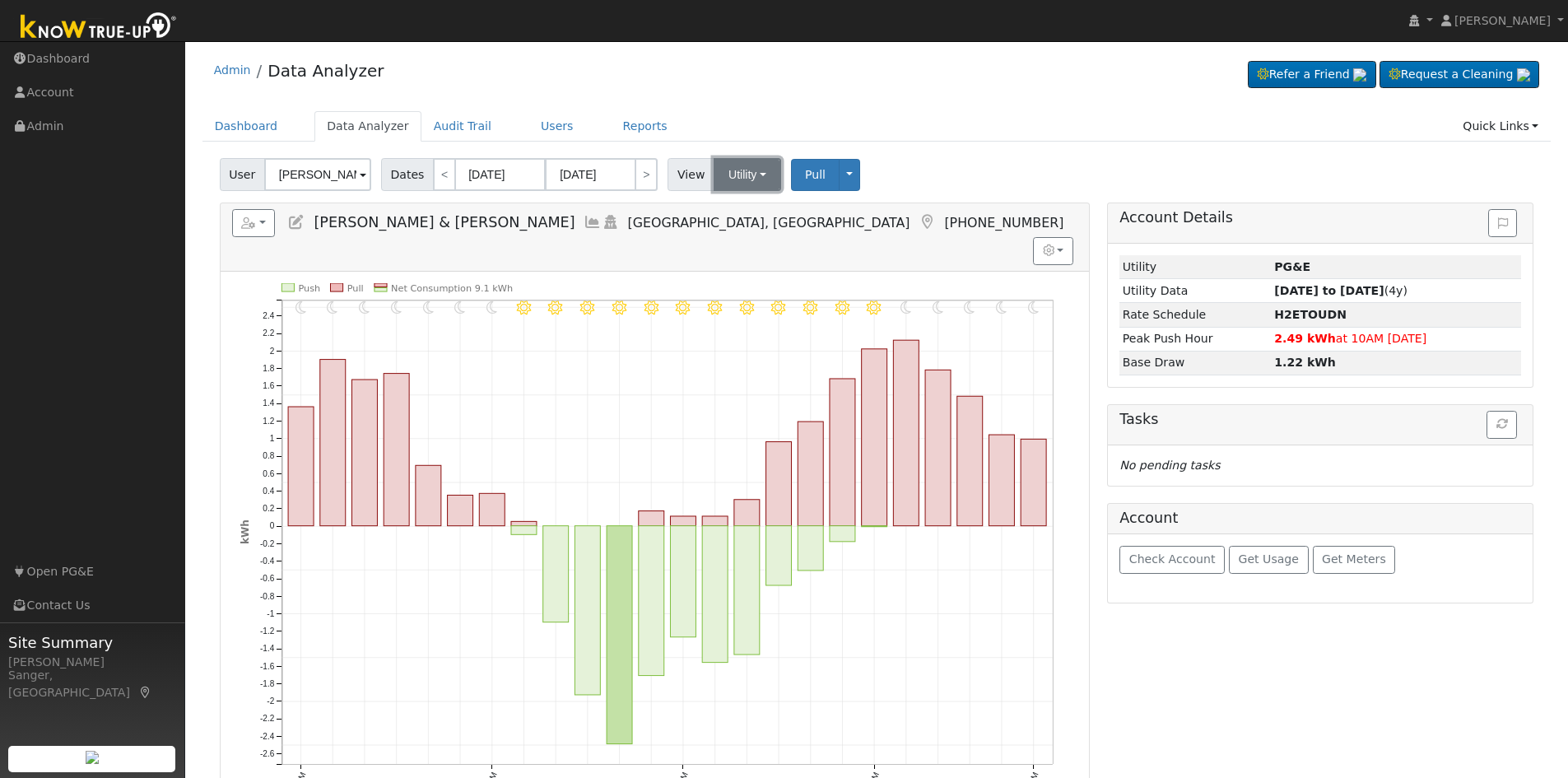
click at [728, 170] on button "Utility" at bounding box center [748, 174] width 68 height 33
click at [724, 228] on link "Solar" at bounding box center [768, 234] width 115 height 23
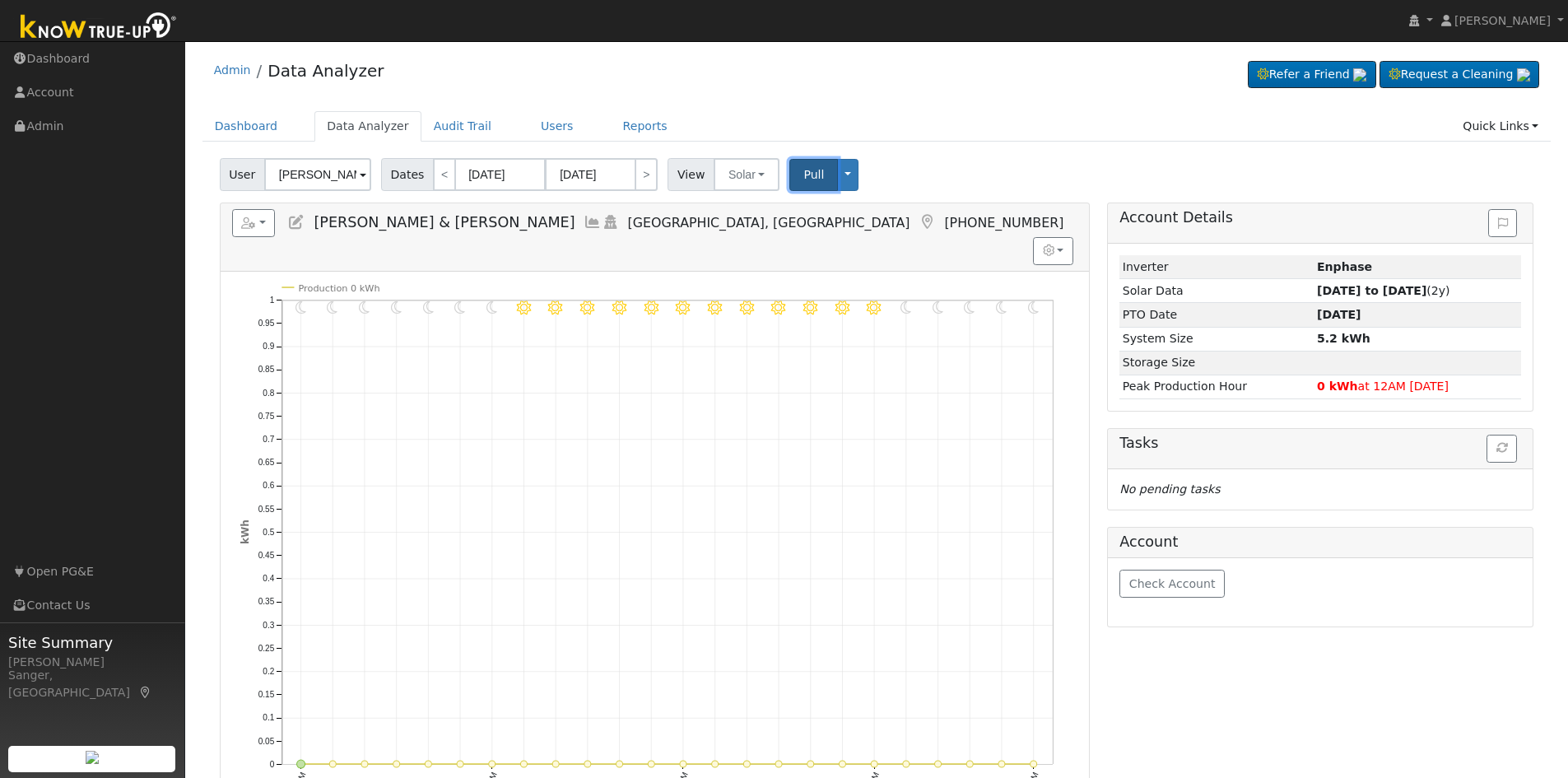
click at [804, 180] on span "Pull" at bounding box center [814, 174] width 20 height 13
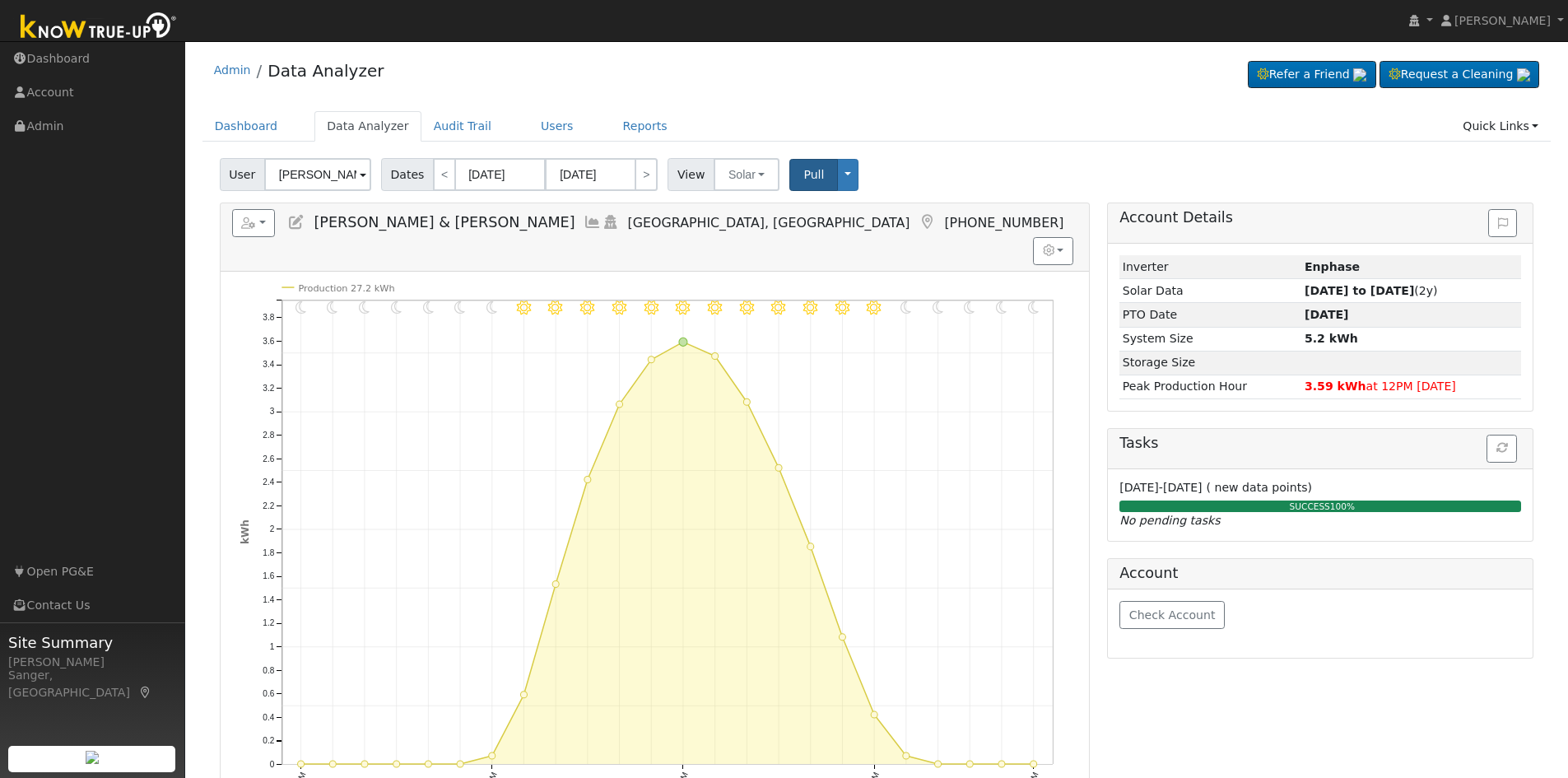
click at [584, 218] on icon at bounding box center [593, 222] width 18 height 15
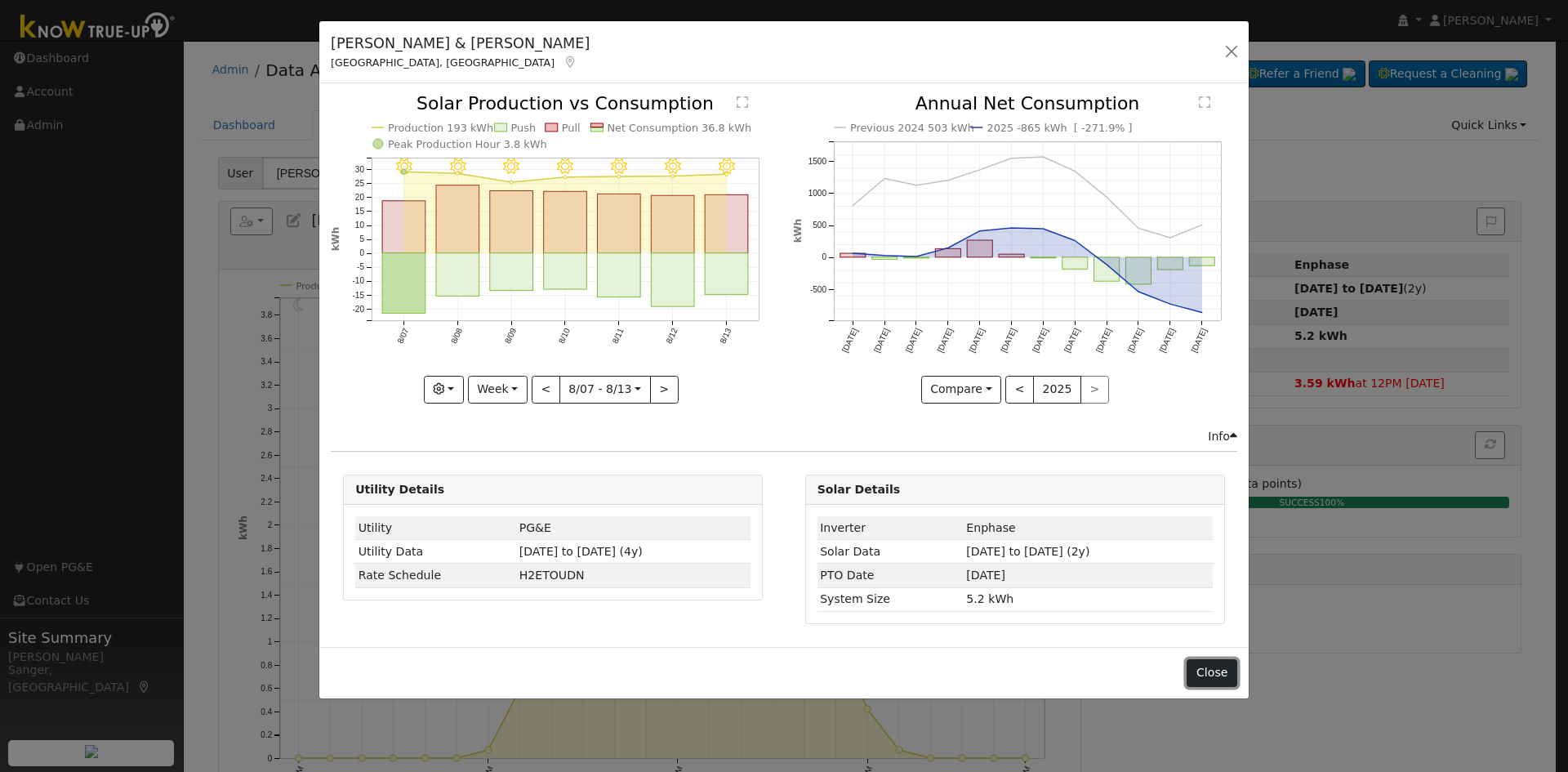
click at [1227, 677] on button "Close" at bounding box center [1211, 673] width 50 height 28
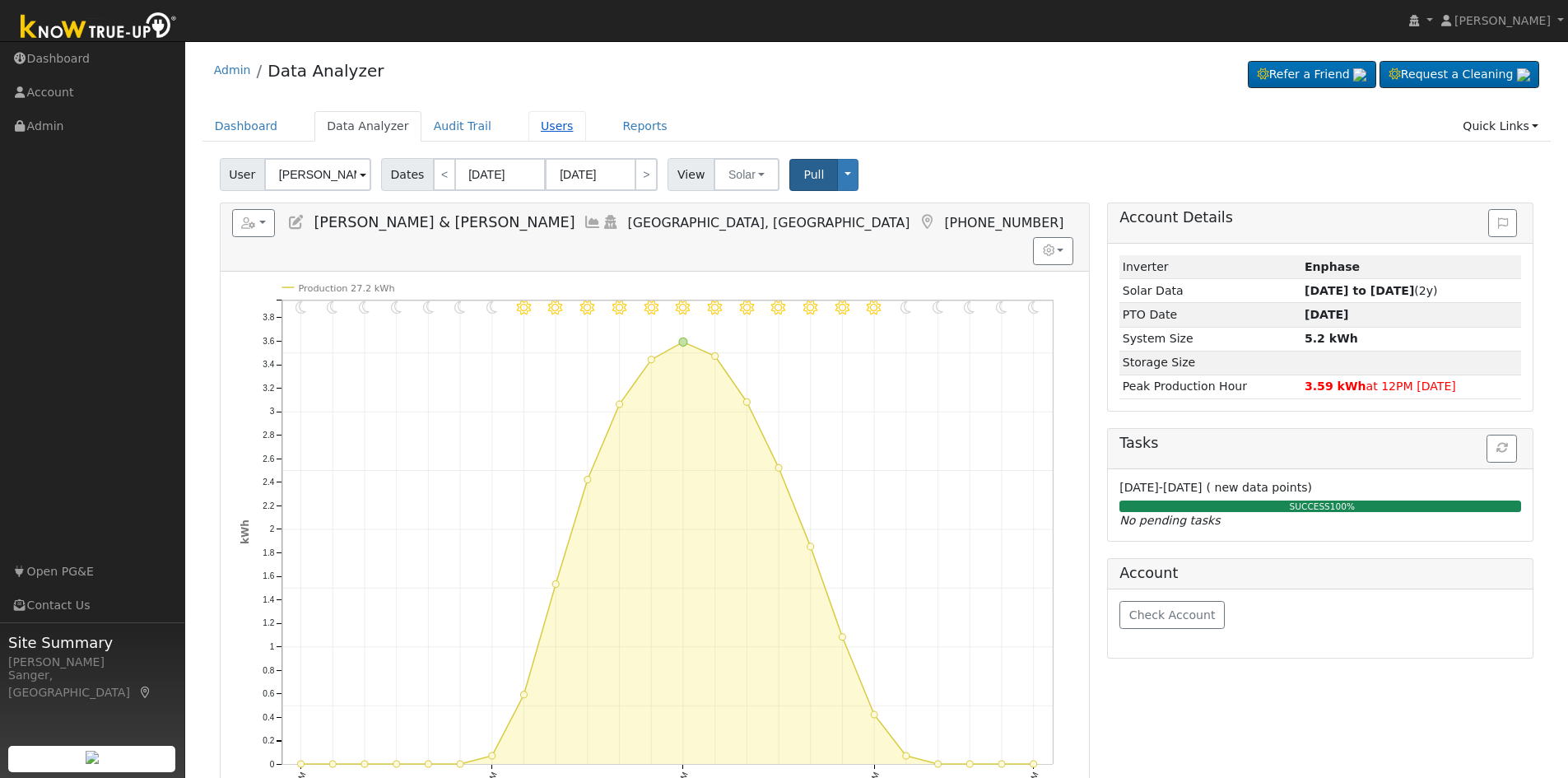
click at [551, 127] on link "Users" at bounding box center [557, 126] width 58 height 30
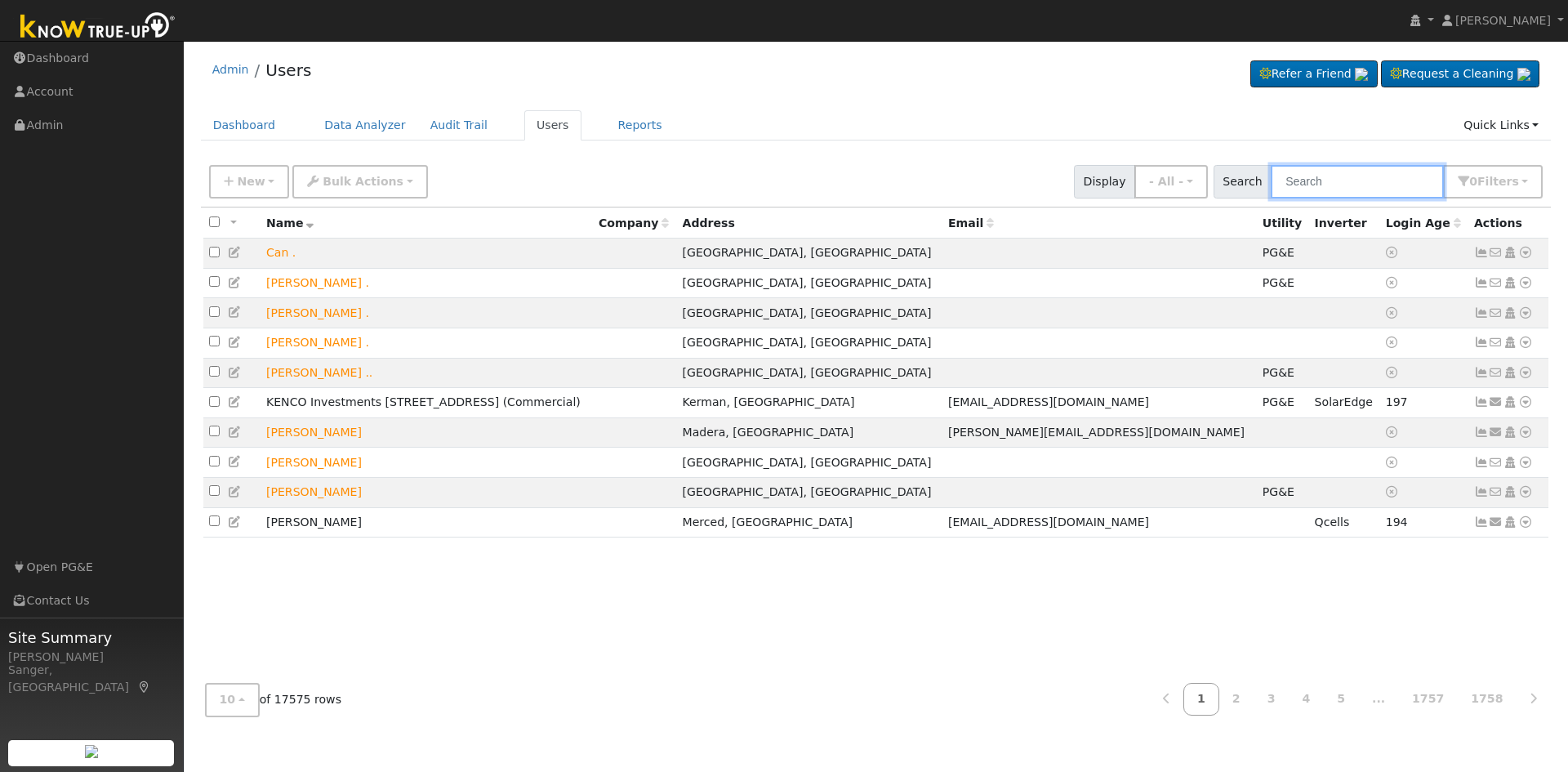
click at [1383, 182] on input "text" at bounding box center [1358, 181] width 173 height 34
paste input "Pierre Etcheverry"
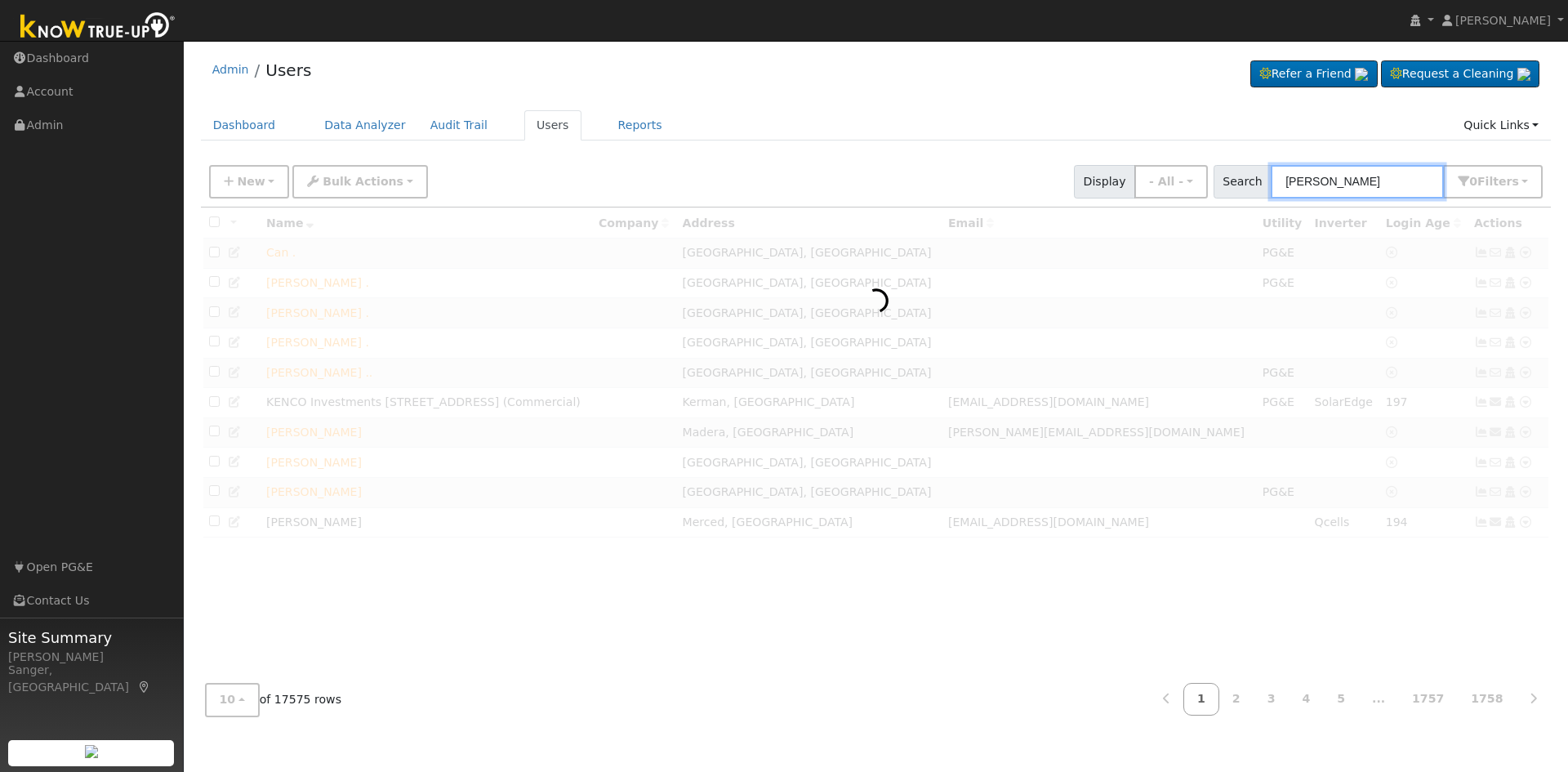
type input "Pierre Etcheverry"
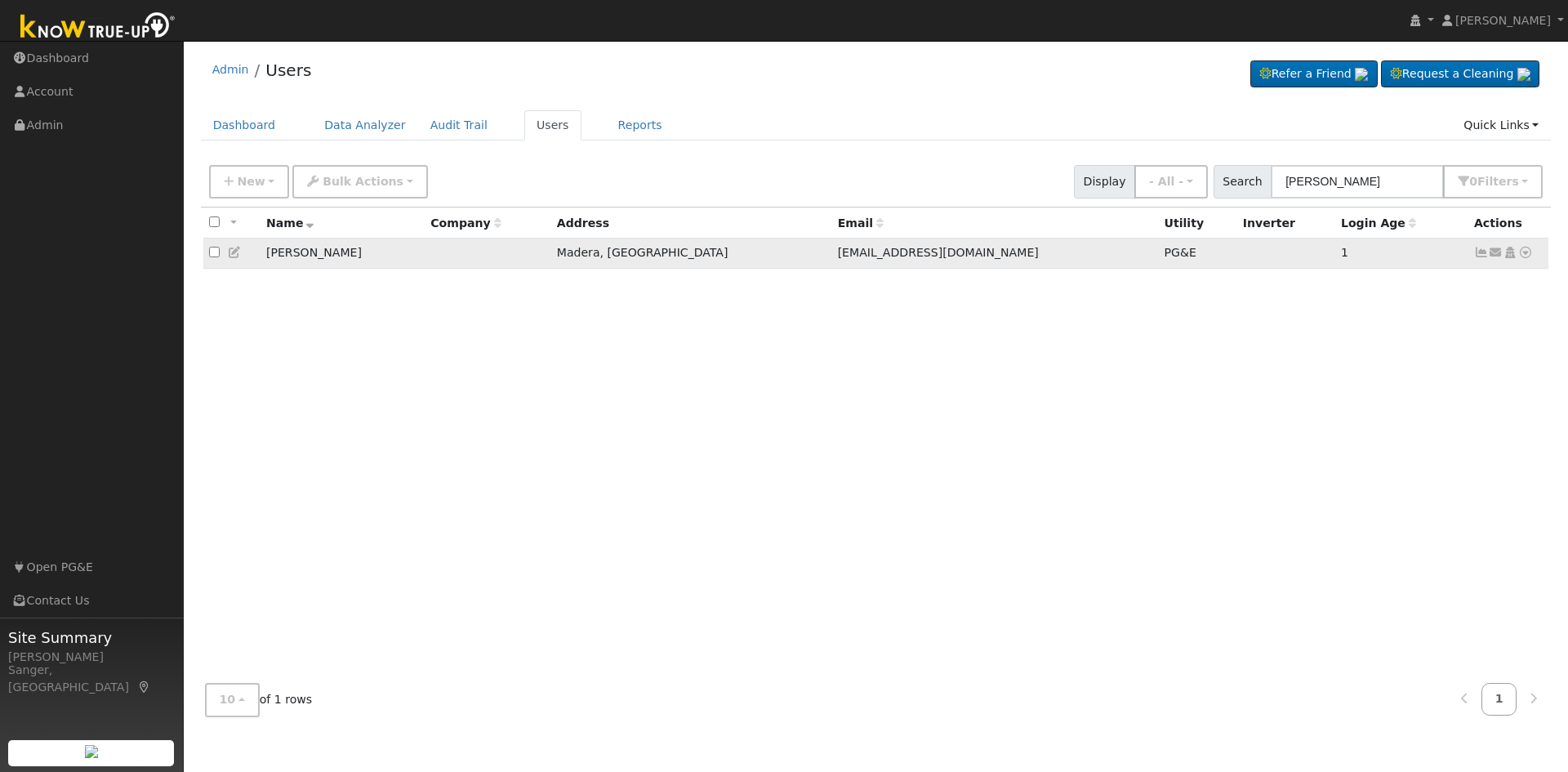
click at [234, 258] on icon at bounding box center [235, 252] width 15 height 12
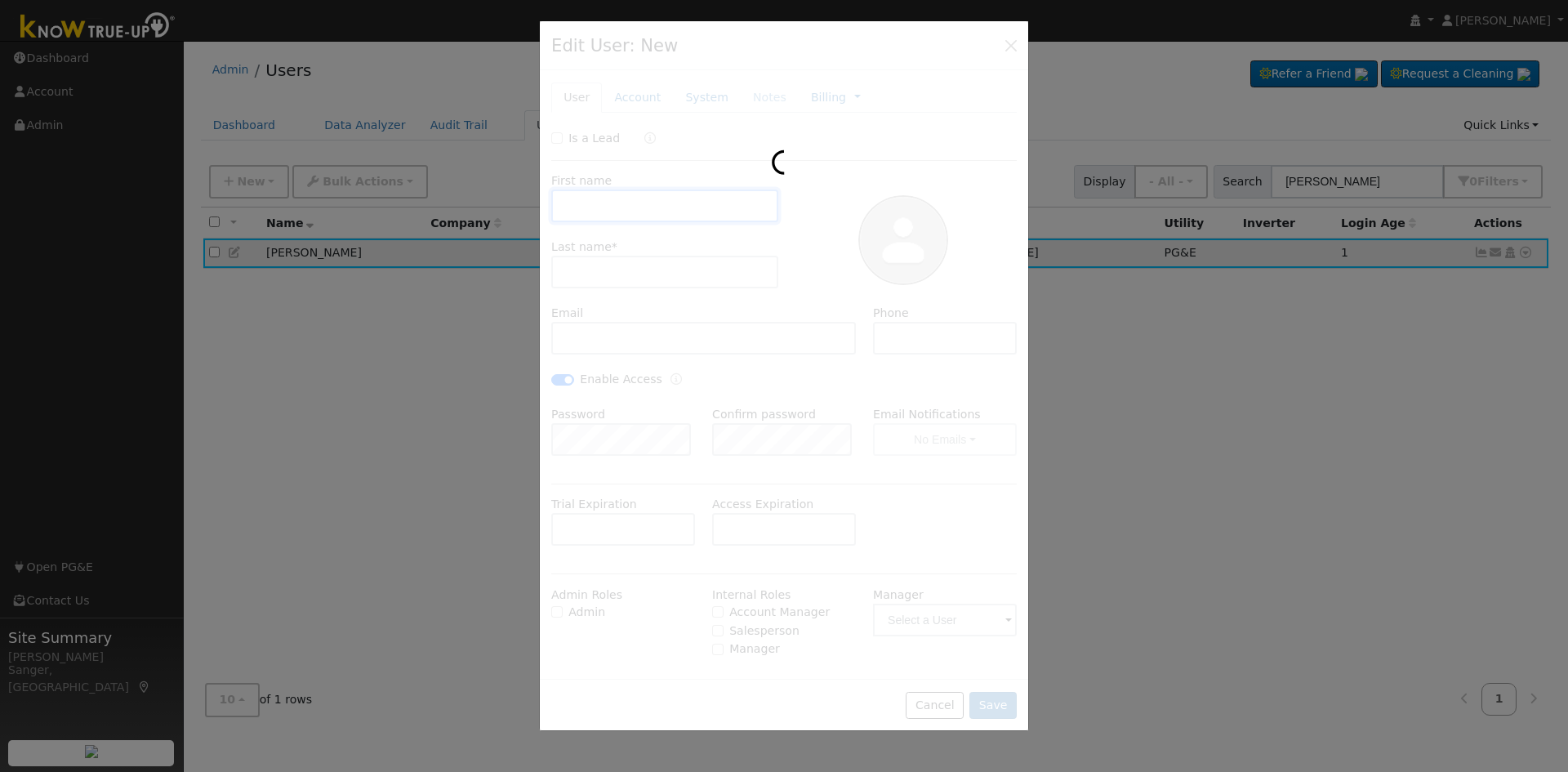
type input "Pierre"
type input "Etcheverry"
type input "etch_p@yahoo.com"
type input "559-474-1524"
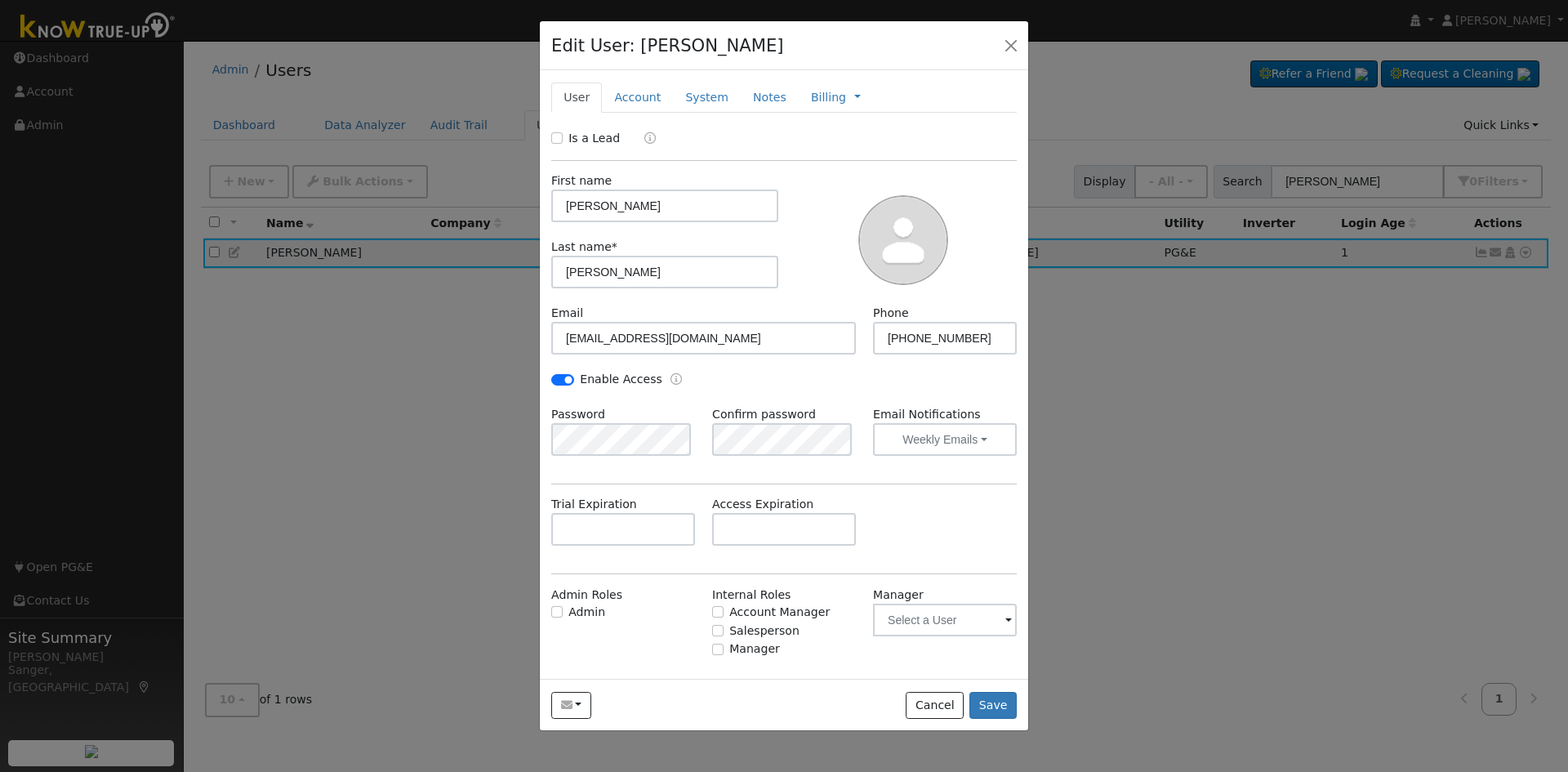
click at [560, 387] on div "Enable Access" at bounding box center [607, 379] width 111 height 17
click at [561, 379] on input "Enable Access" at bounding box center [563, 380] width 23 height 12
checkbox input "false"
click at [819, 100] on link "Billing" at bounding box center [829, 97] width 36 height 17
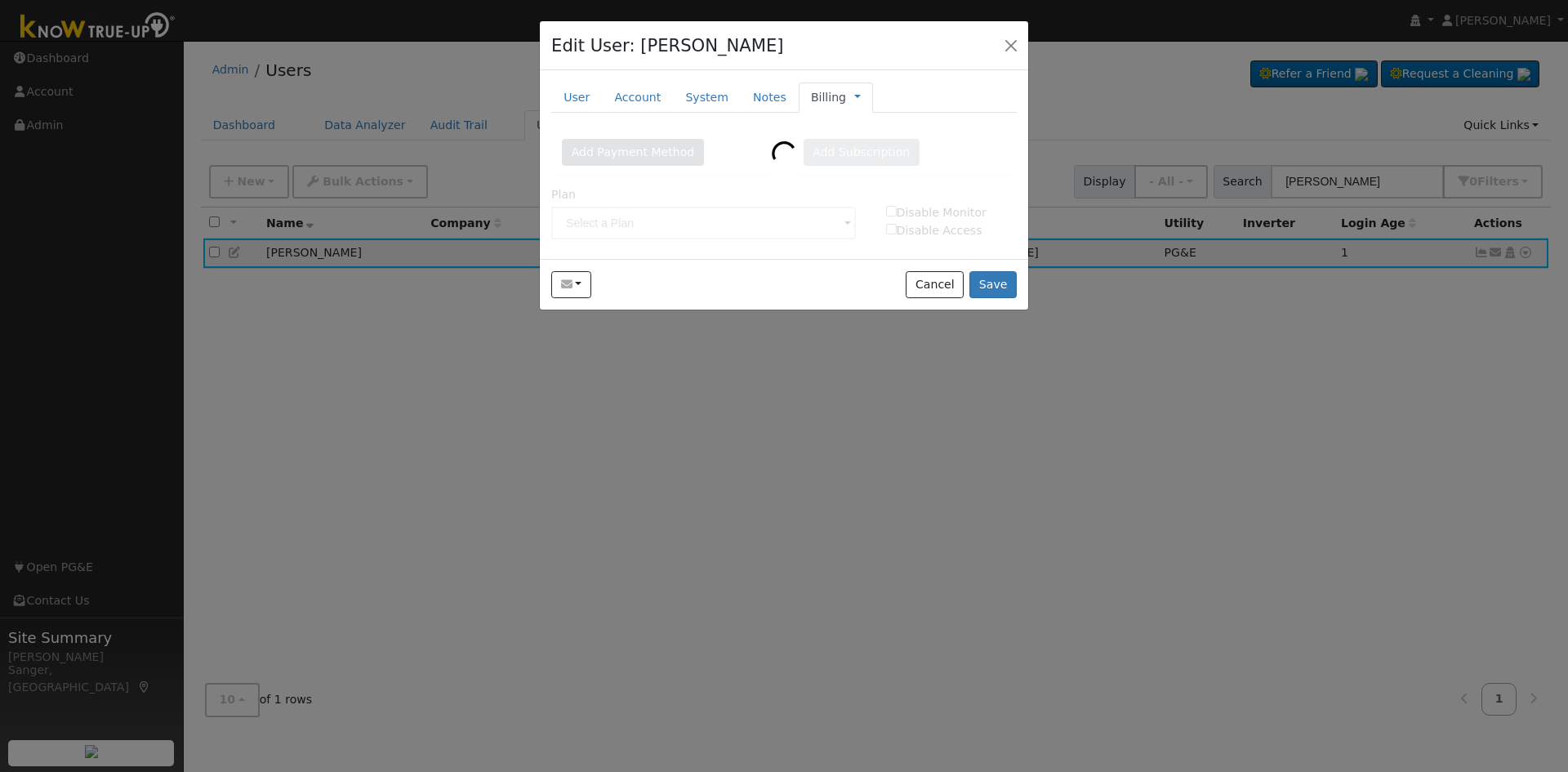
type input "Pros Membership - Premium"
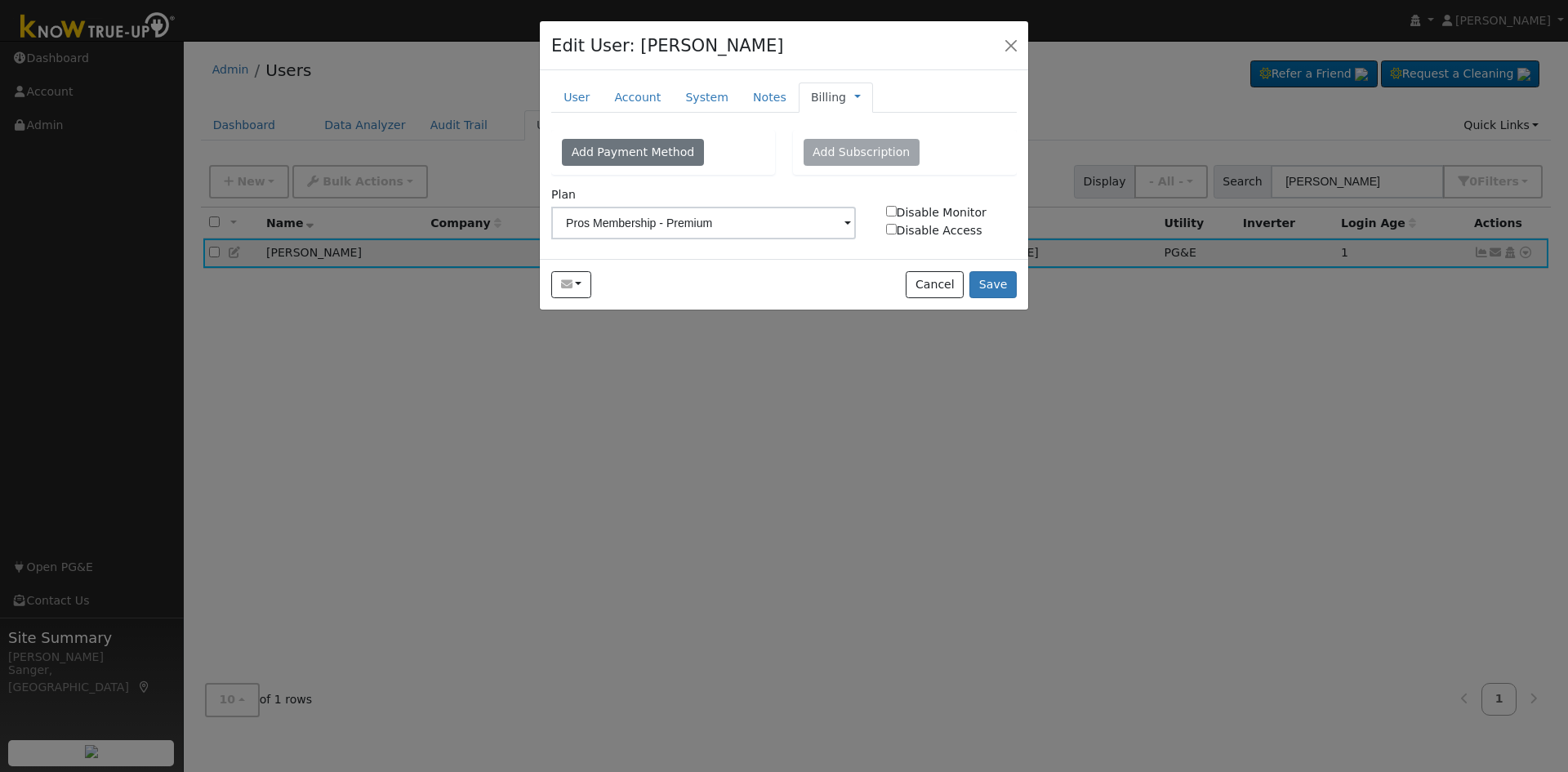
click at [893, 214] on input "Disable Monitor" at bounding box center [891, 211] width 11 height 11
checkbox input "true"
click at [993, 290] on button "Save" at bounding box center [993, 285] width 47 height 28
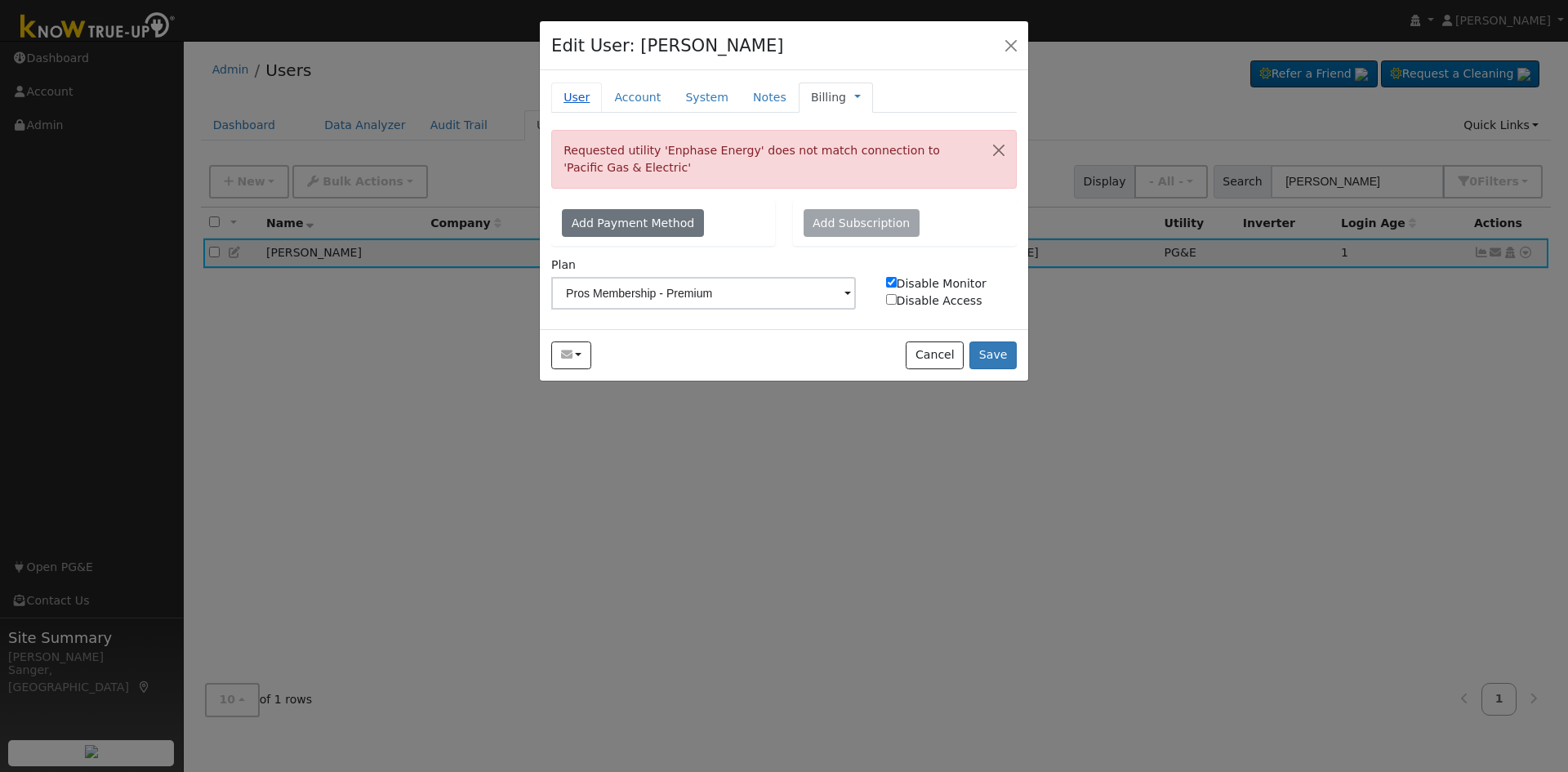
click at [567, 90] on link "User" at bounding box center [577, 97] width 51 height 30
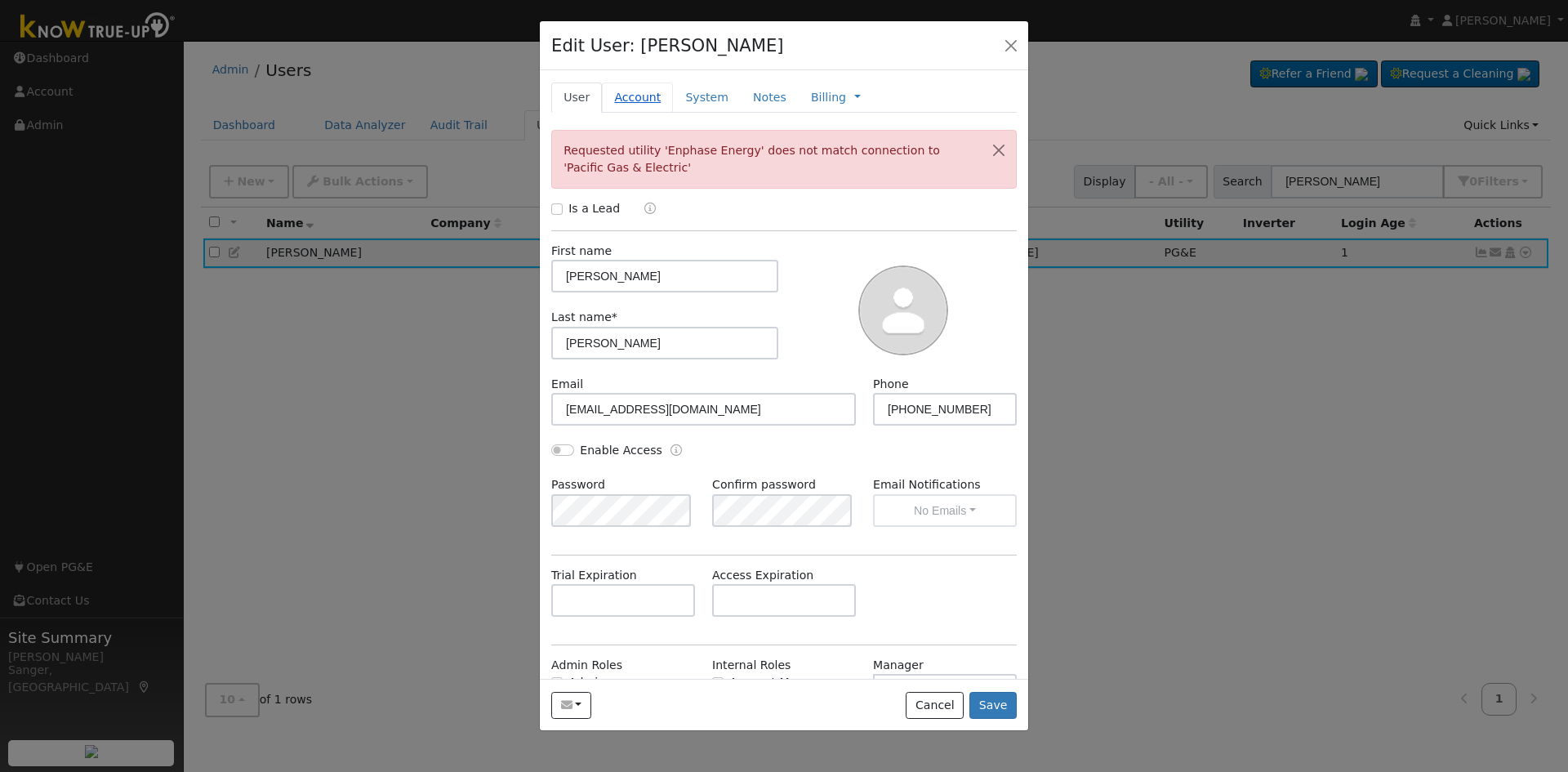
click at [635, 96] on link "Account" at bounding box center [637, 97] width 71 height 30
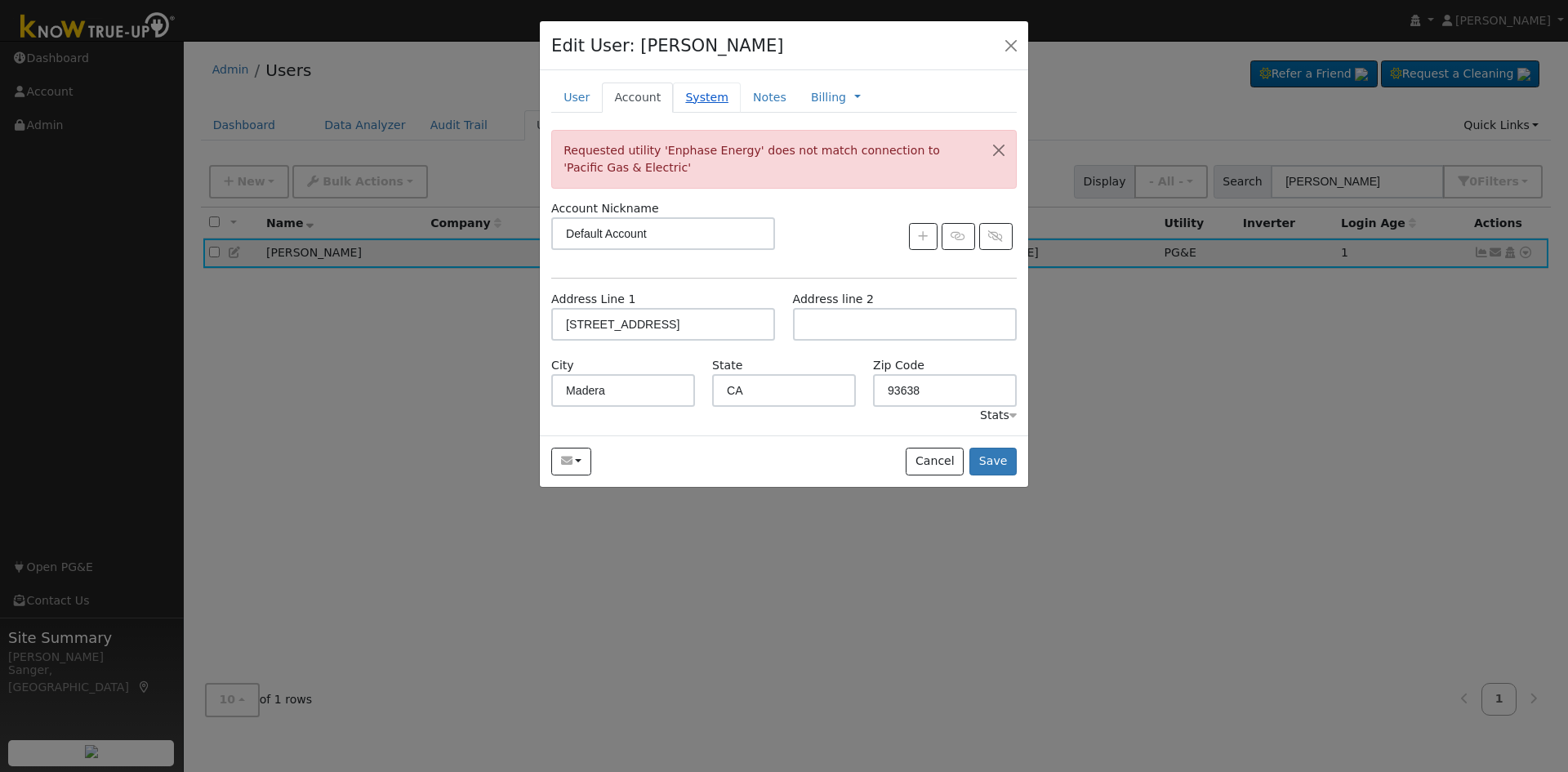
click at [689, 85] on link "System" at bounding box center [707, 97] width 67 height 30
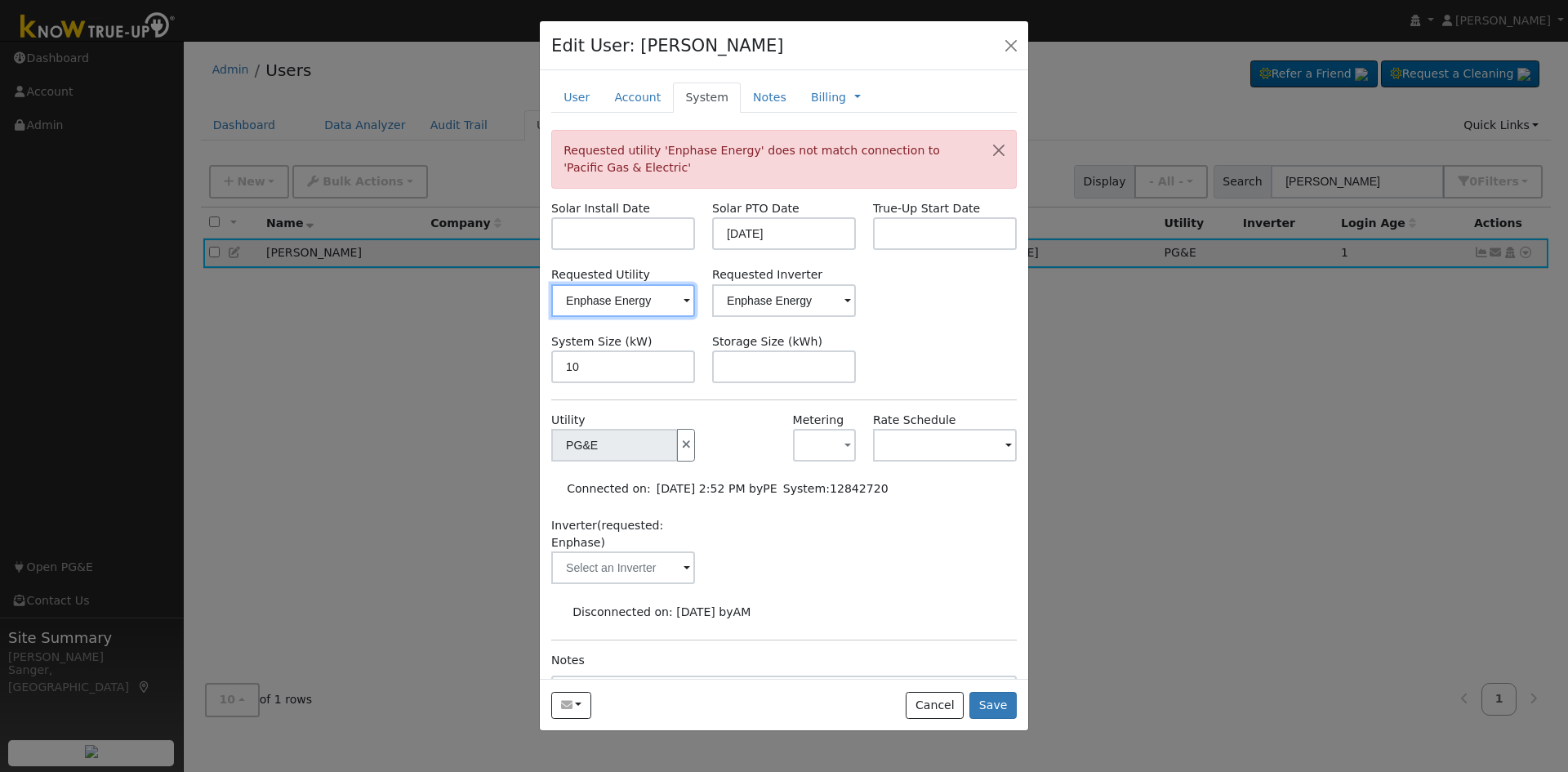
click at [655, 309] on input "Enphase Energy" at bounding box center [624, 300] width 144 height 33
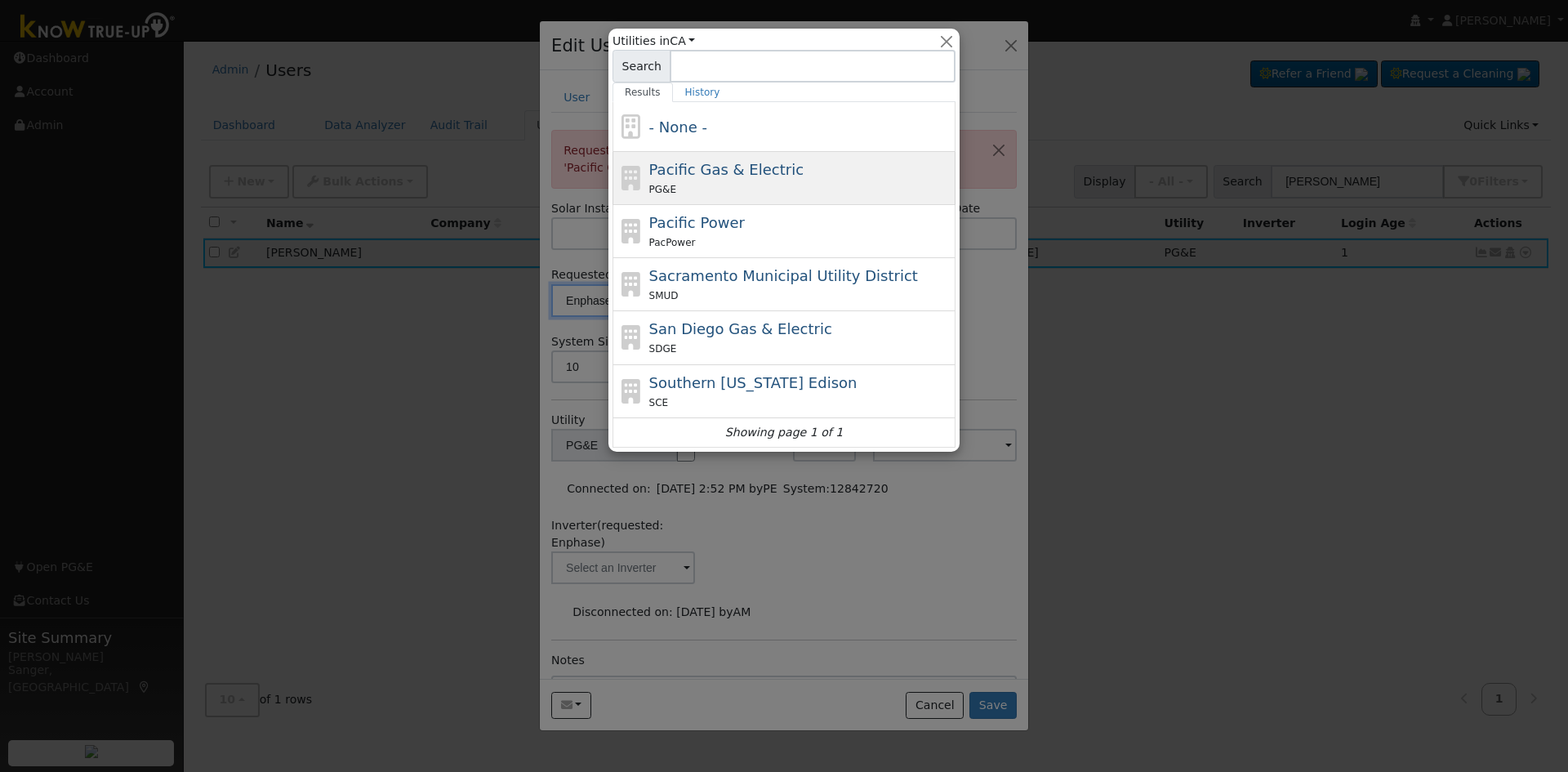
click at [689, 178] on span "Pacific Gas & Electric" at bounding box center [727, 169] width 155 height 17
type input "Pacific Gas & Electric"
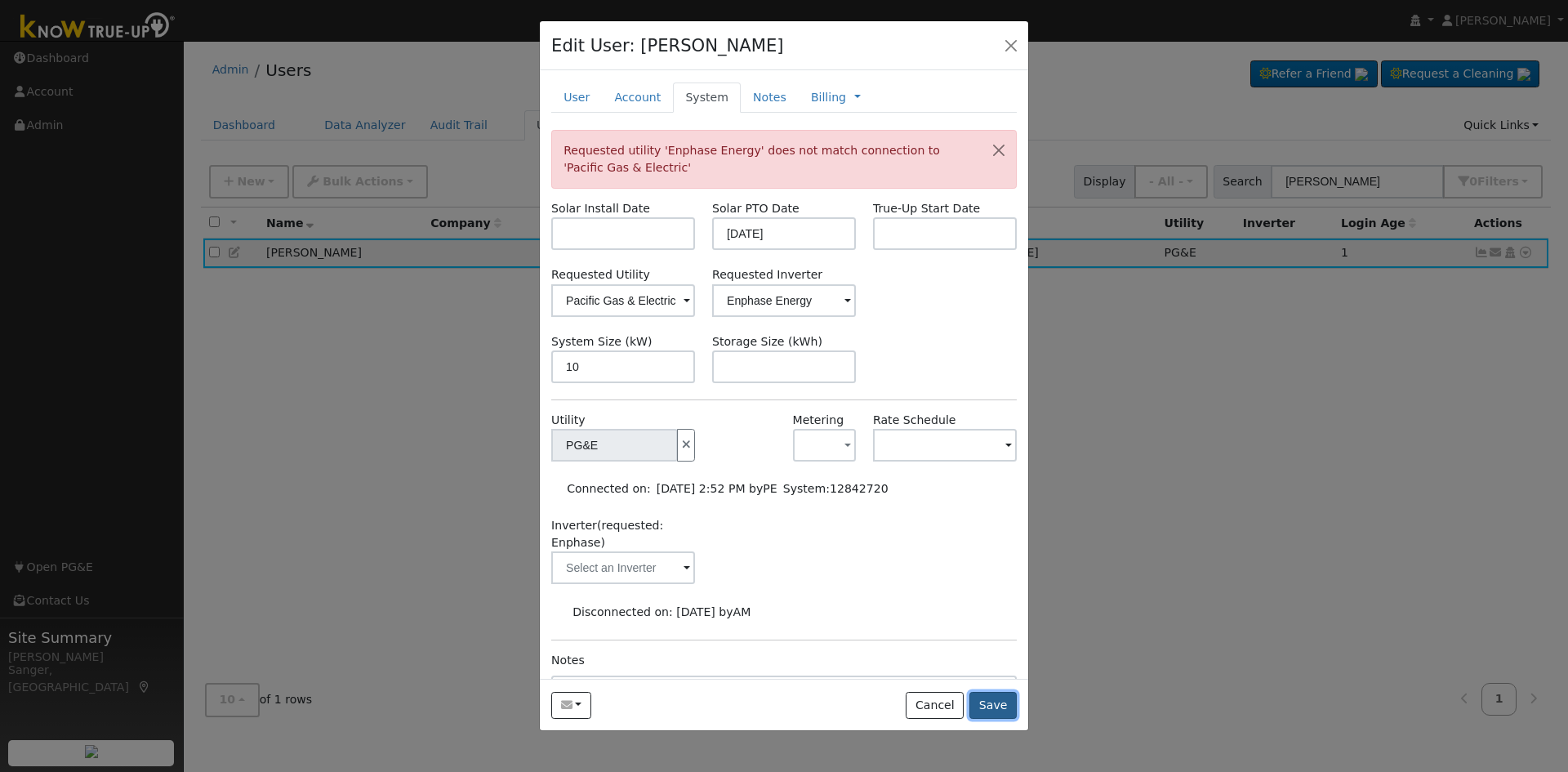
click at [999, 706] on button "Save" at bounding box center [993, 706] width 47 height 28
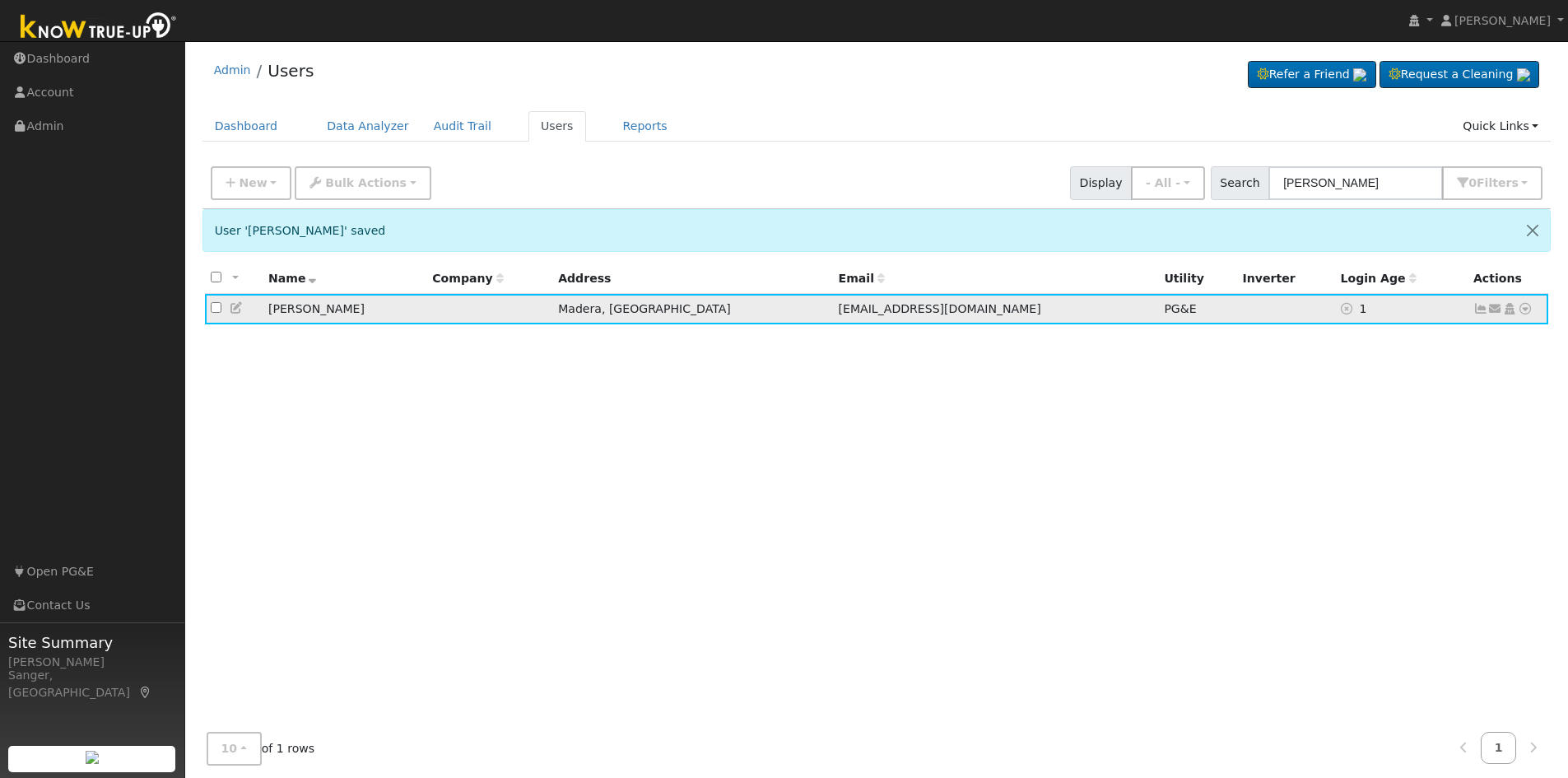
click at [238, 306] on icon at bounding box center [237, 307] width 15 height 12
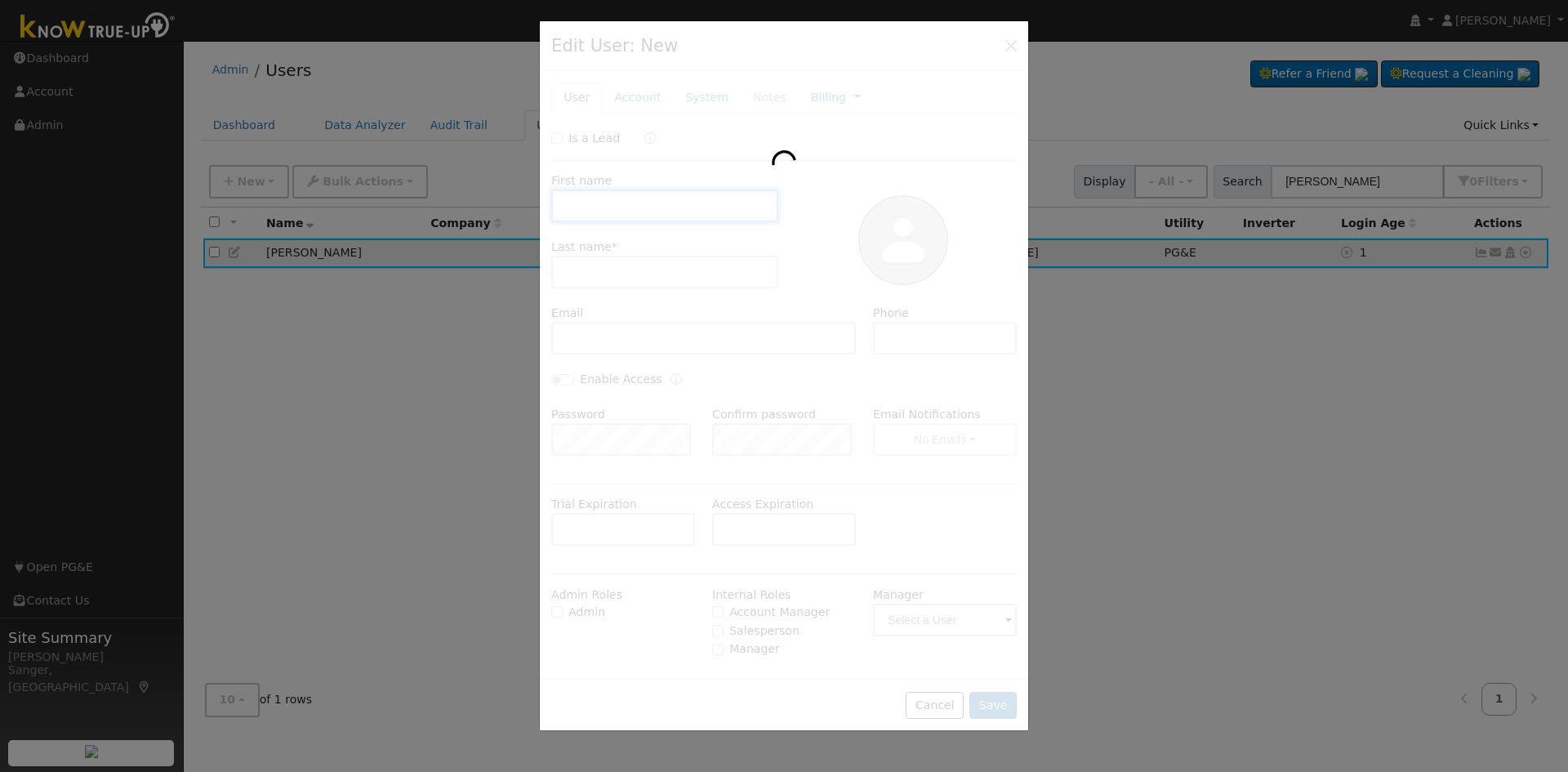
type input "Pierre"
type input "Etcheverry"
type input "etch_p@yahoo.com"
type input "559-474-1524"
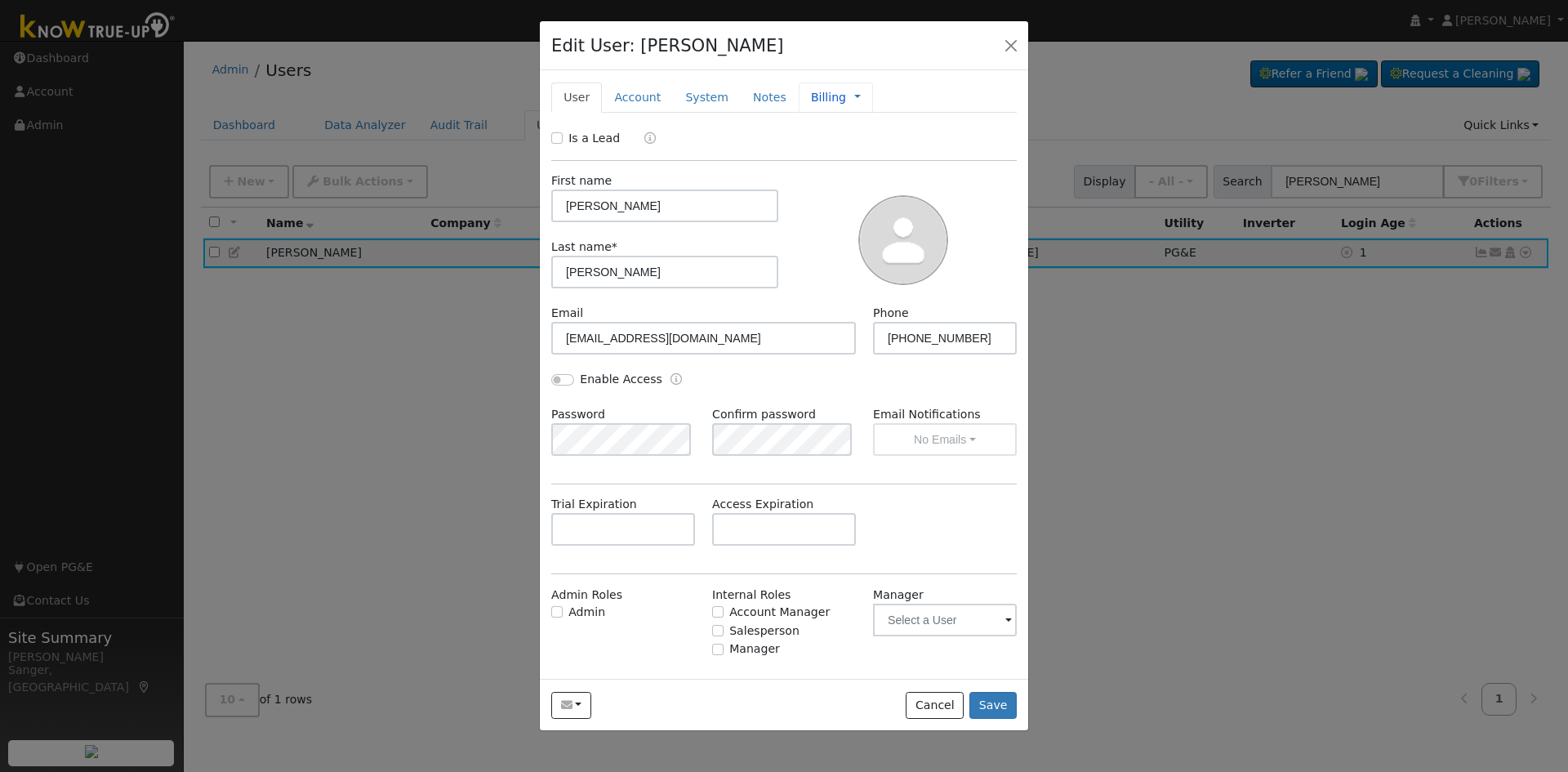
click at [811, 97] on link "Billing" at bounding box center [829, 97] width 36 height 17
checkbox input "false"
type input "Pros Membership - Premium"
checkbox input "true"
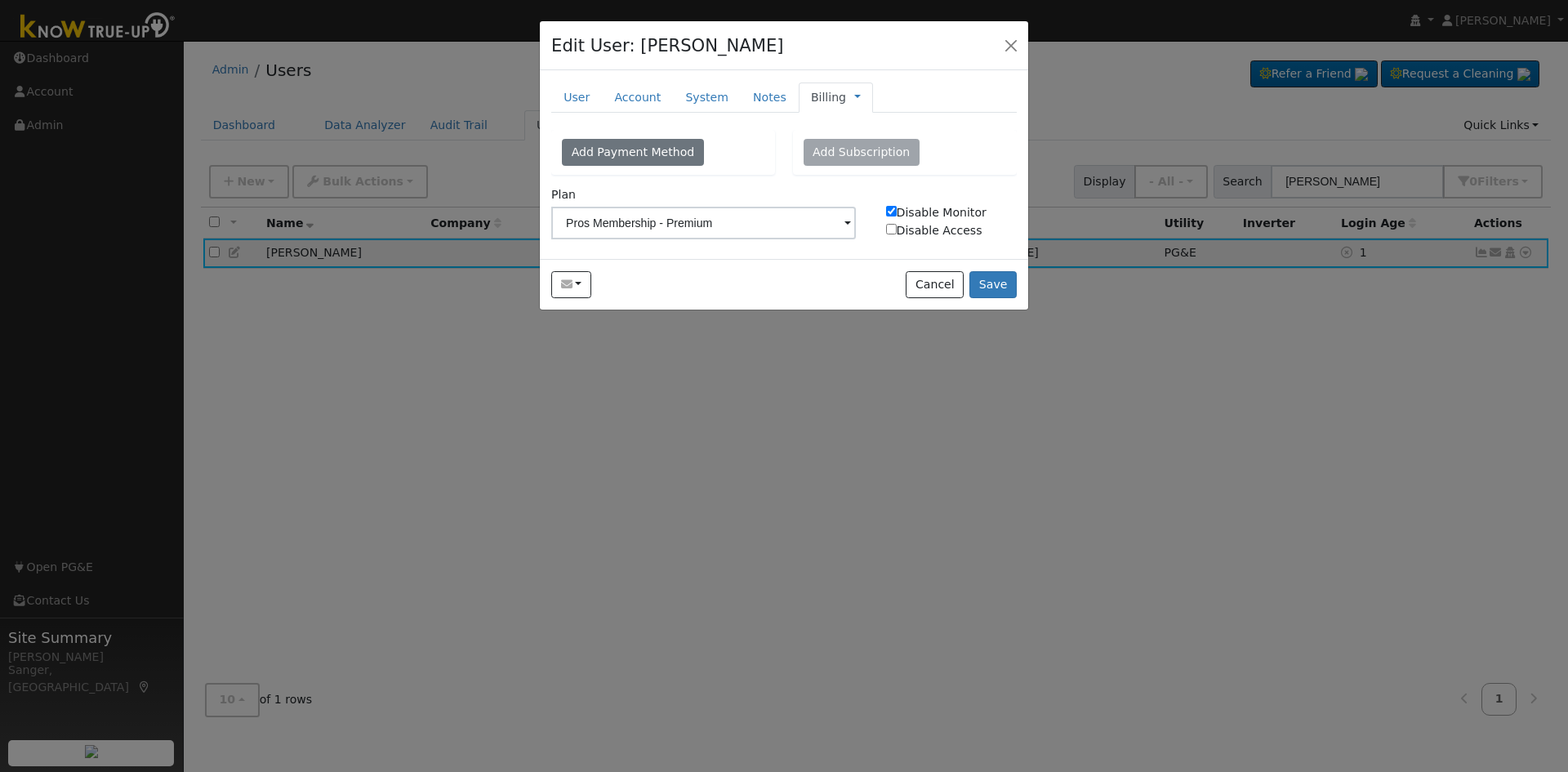
click at [892, 229] on input "Disable Access" at bounding box center [891, 229] width 11 height 11
checkbox input "true"
click at [987, 275] on button "Save" at bounding box center [993, 285] width 47 height 28
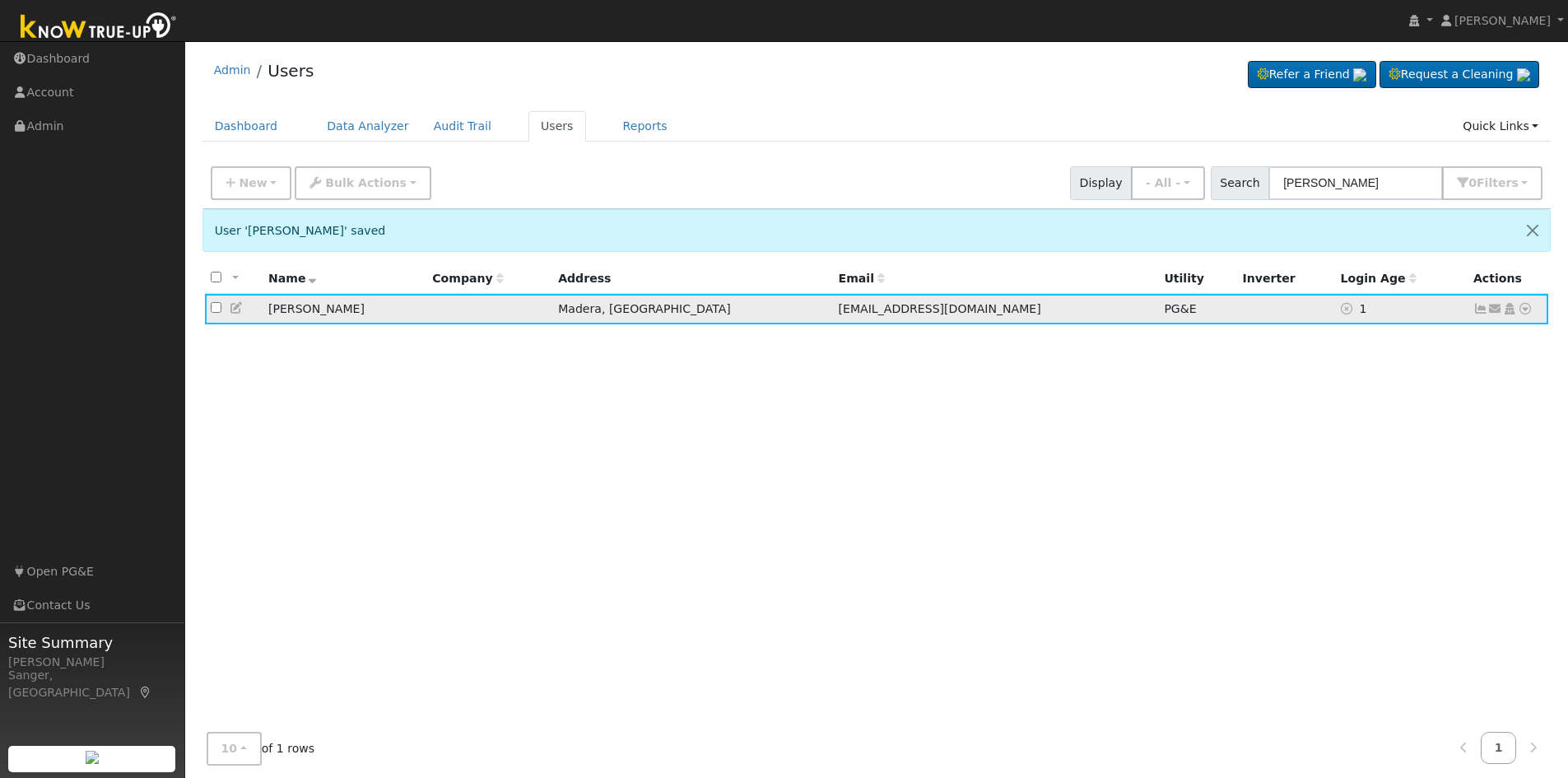
click at [236, 311] on icon at bounding box center [237, 307] width 15 height 12
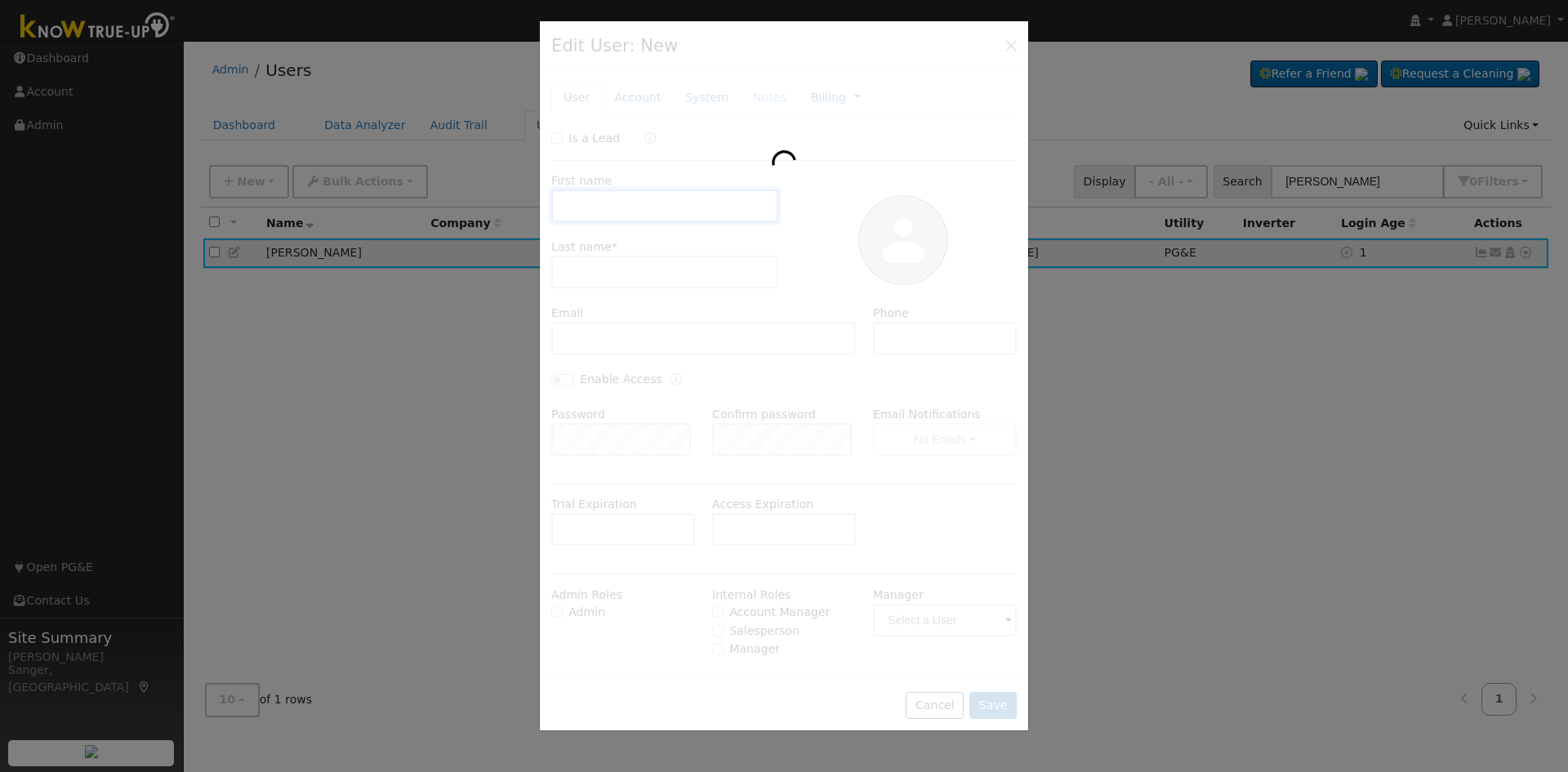
type input "Pierre"
type input "Etcheverry"
type input "etch_p@yahoo.com"
type input "559-474-1524"
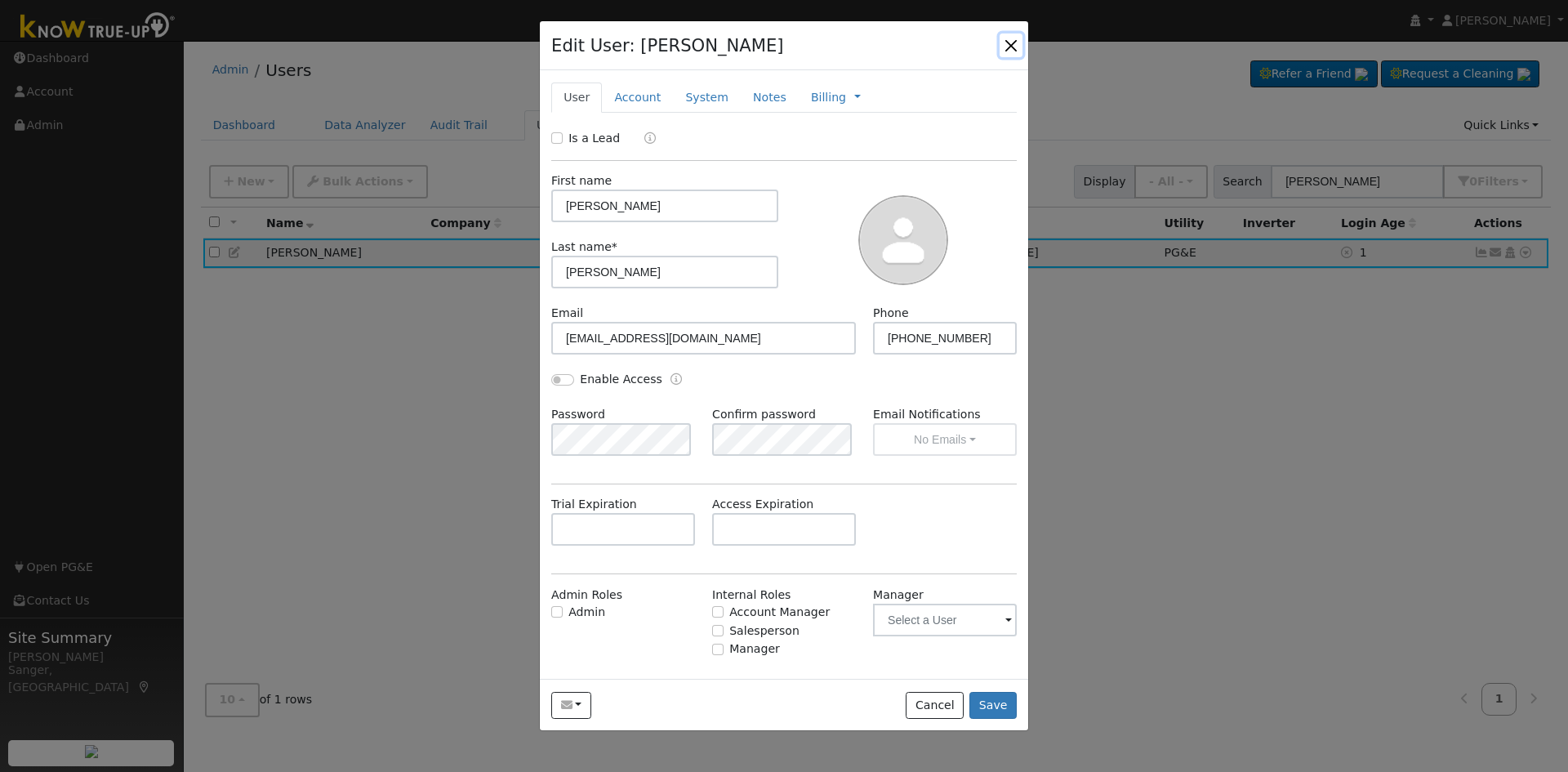
click at [1012, 41] on button "button" at bounding box center [1011, 45] width 23 height 23
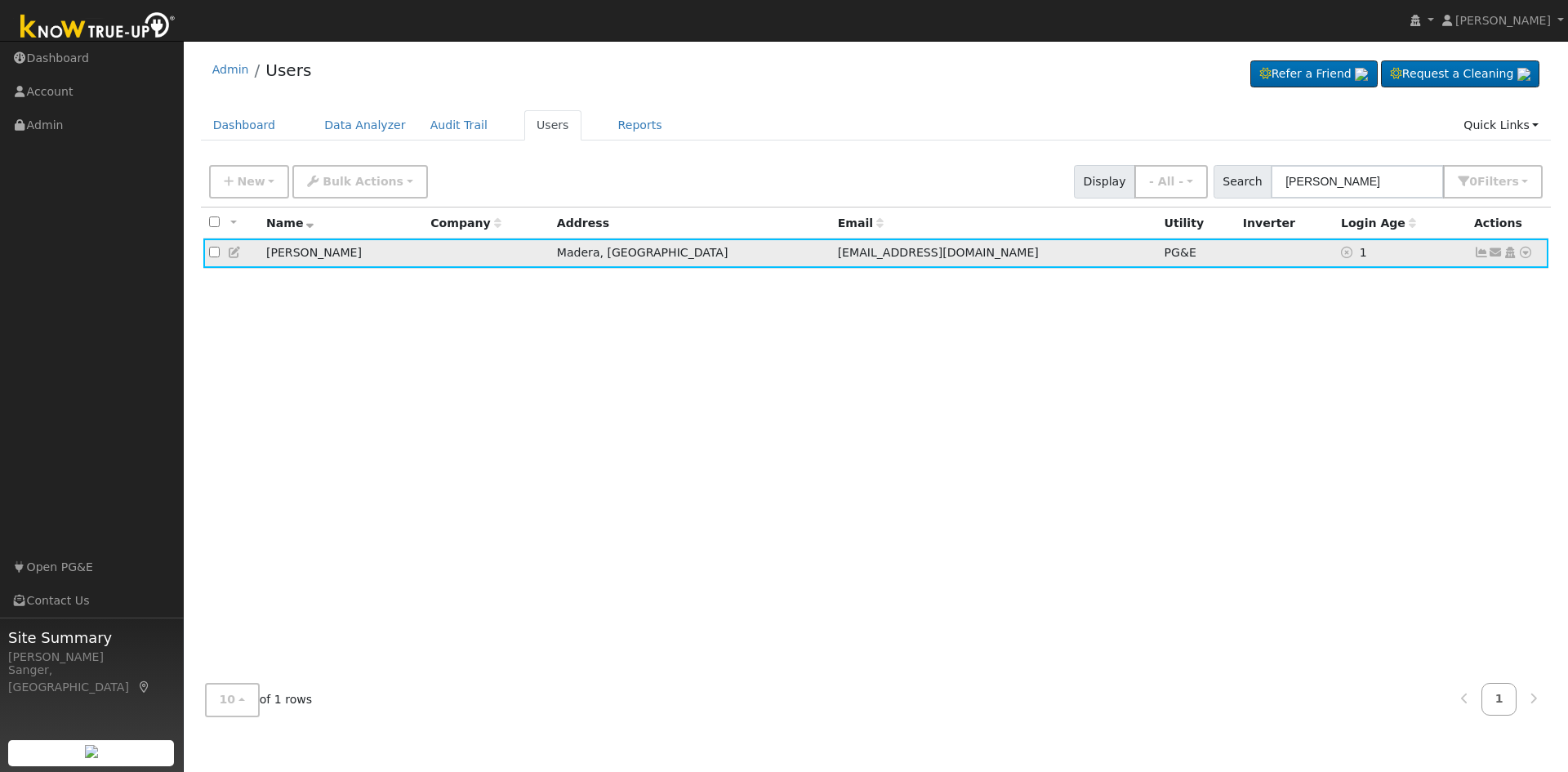
click at [1486, 253] on icon at bounding box center [1481, 252] width 15 height 12
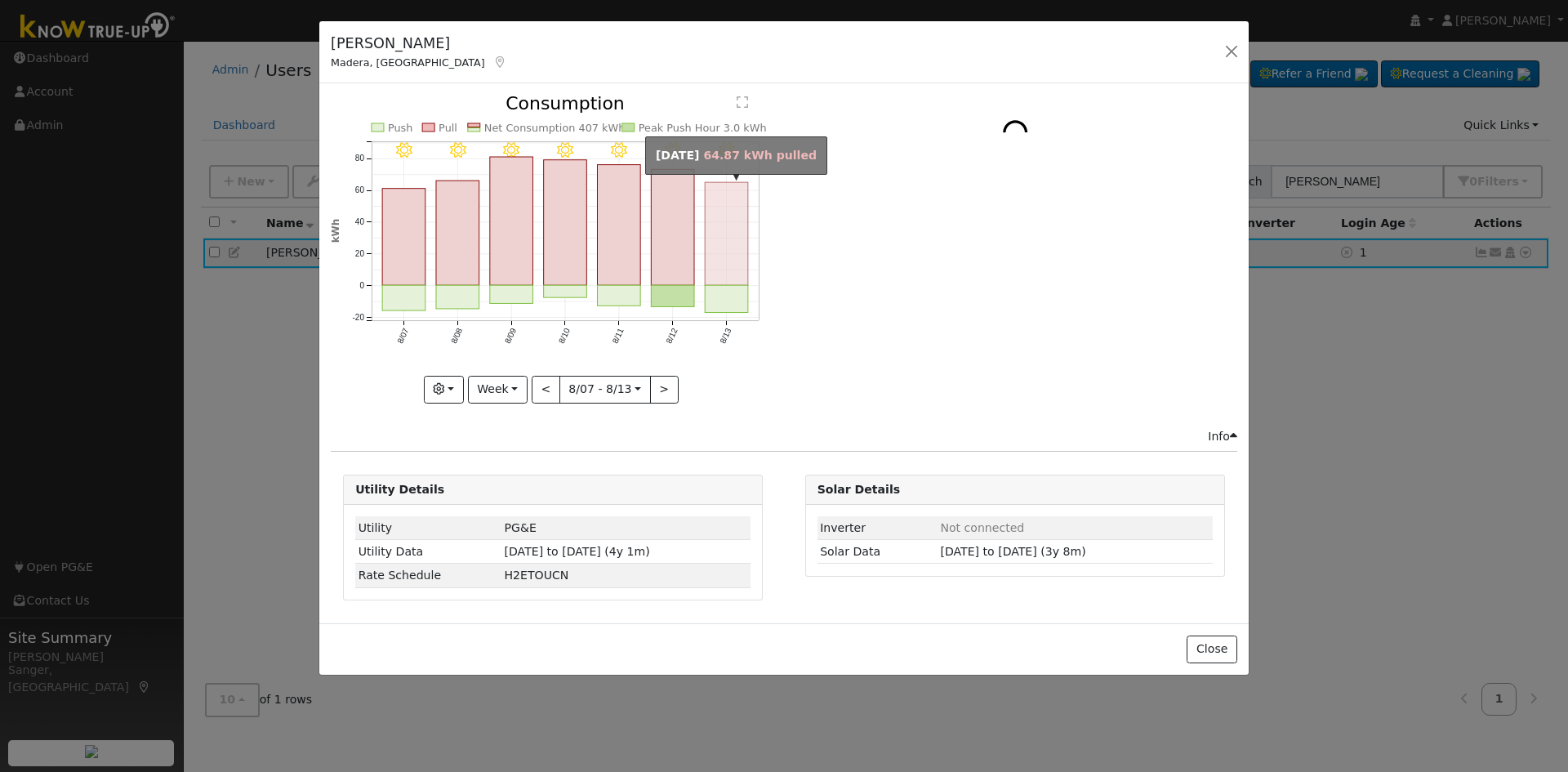
click at [741, 273] on rect "onclick=""" at bounding box center [728, 234] width 44 height 103
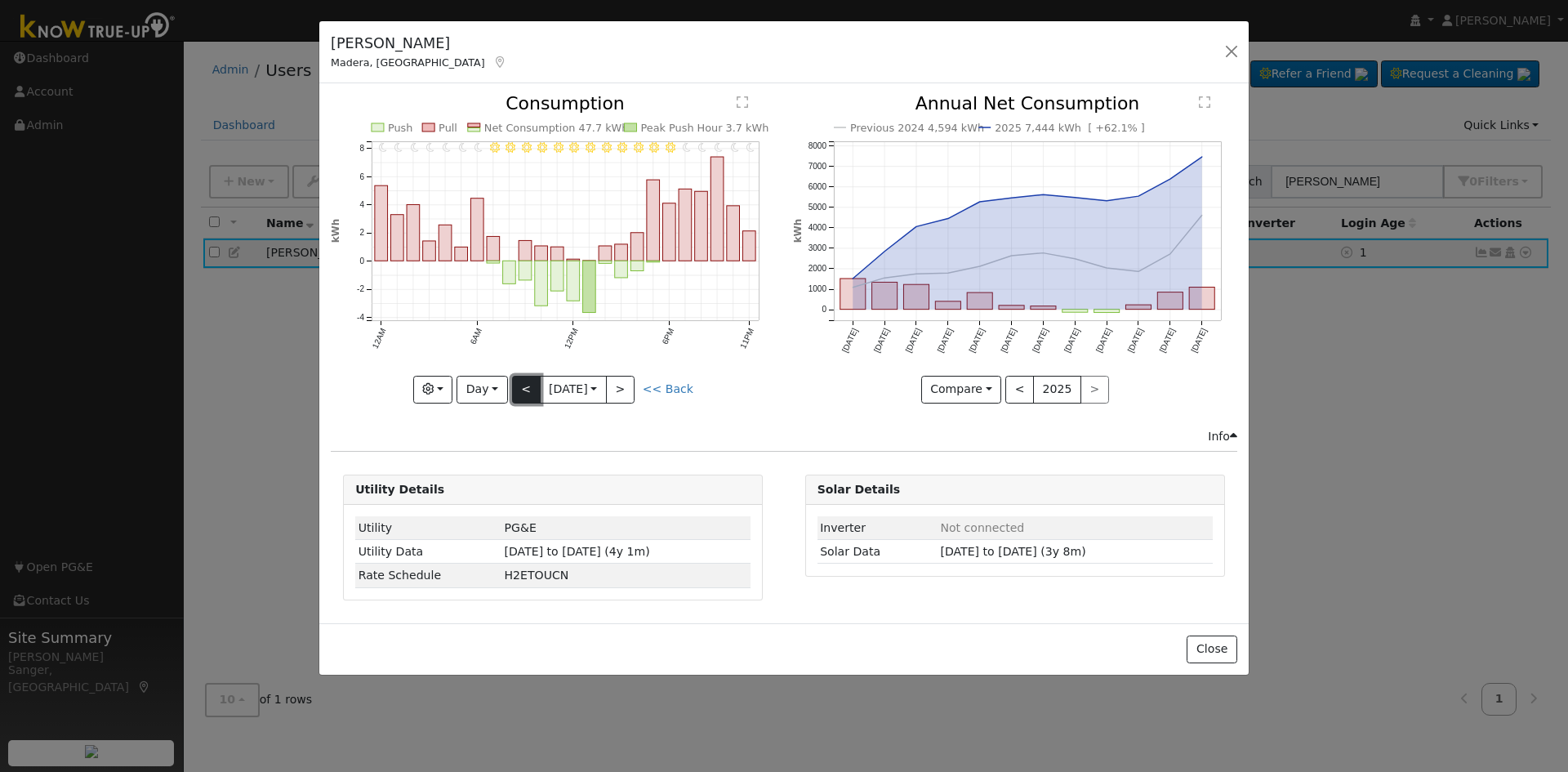
click at [518, 385] on button "<" at bounding box center [525, 390] width 28 height 28
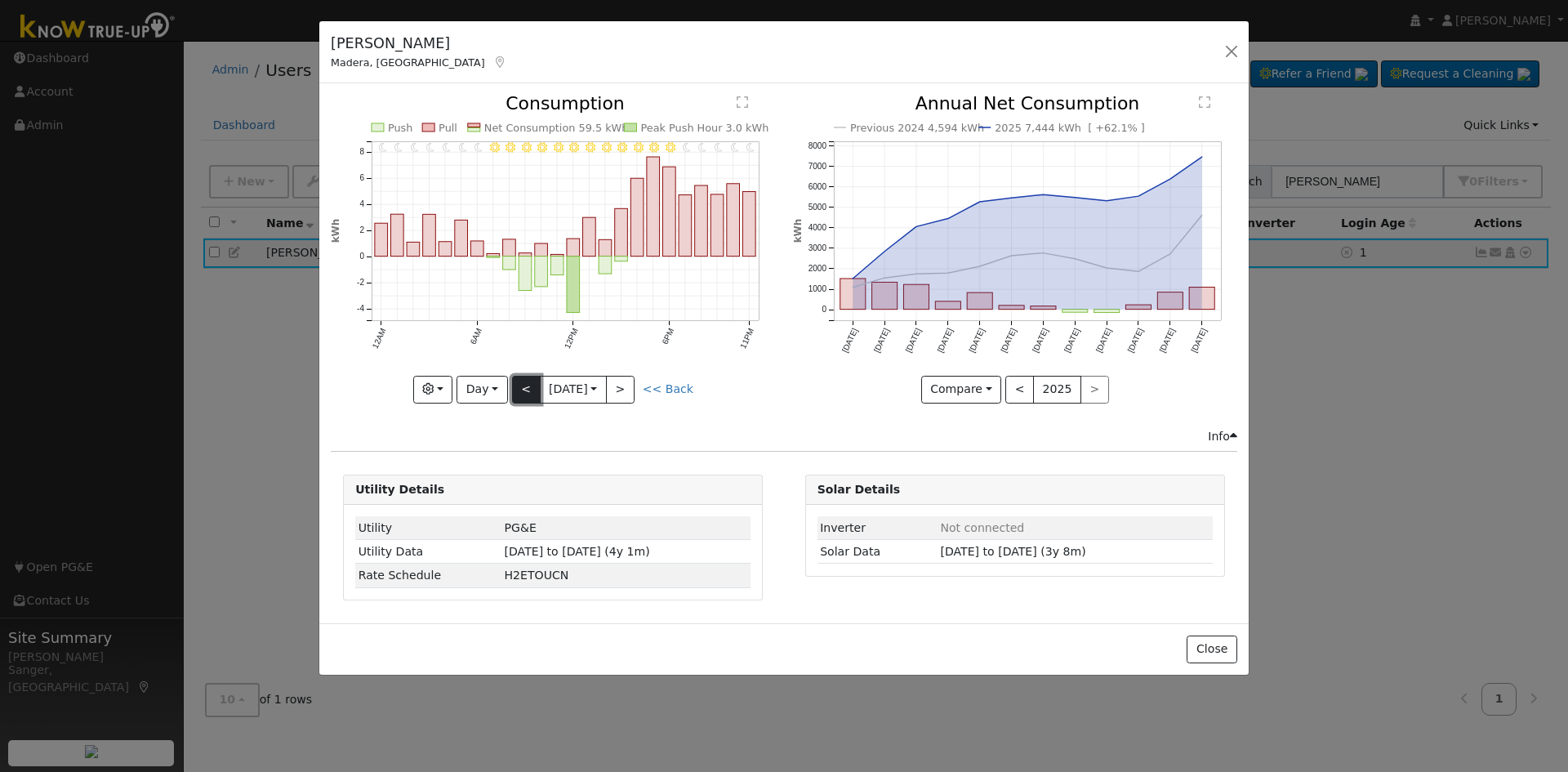
click at [518, 385] on button "<" at bounding box center [525, 390] width 28 height 28
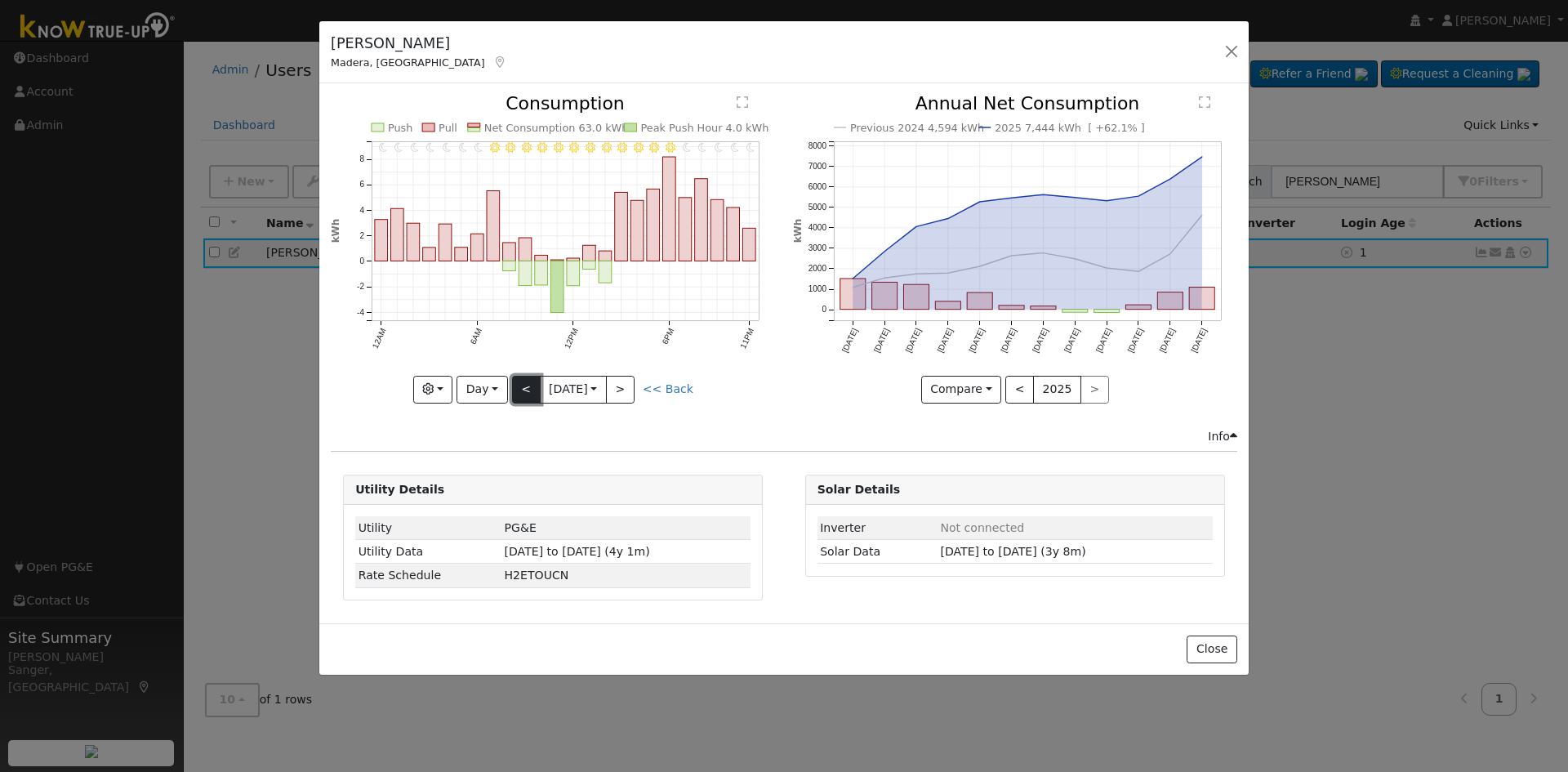
click at [518, 385] on button "<" at bounding box center [525, 390] width 28 height 28
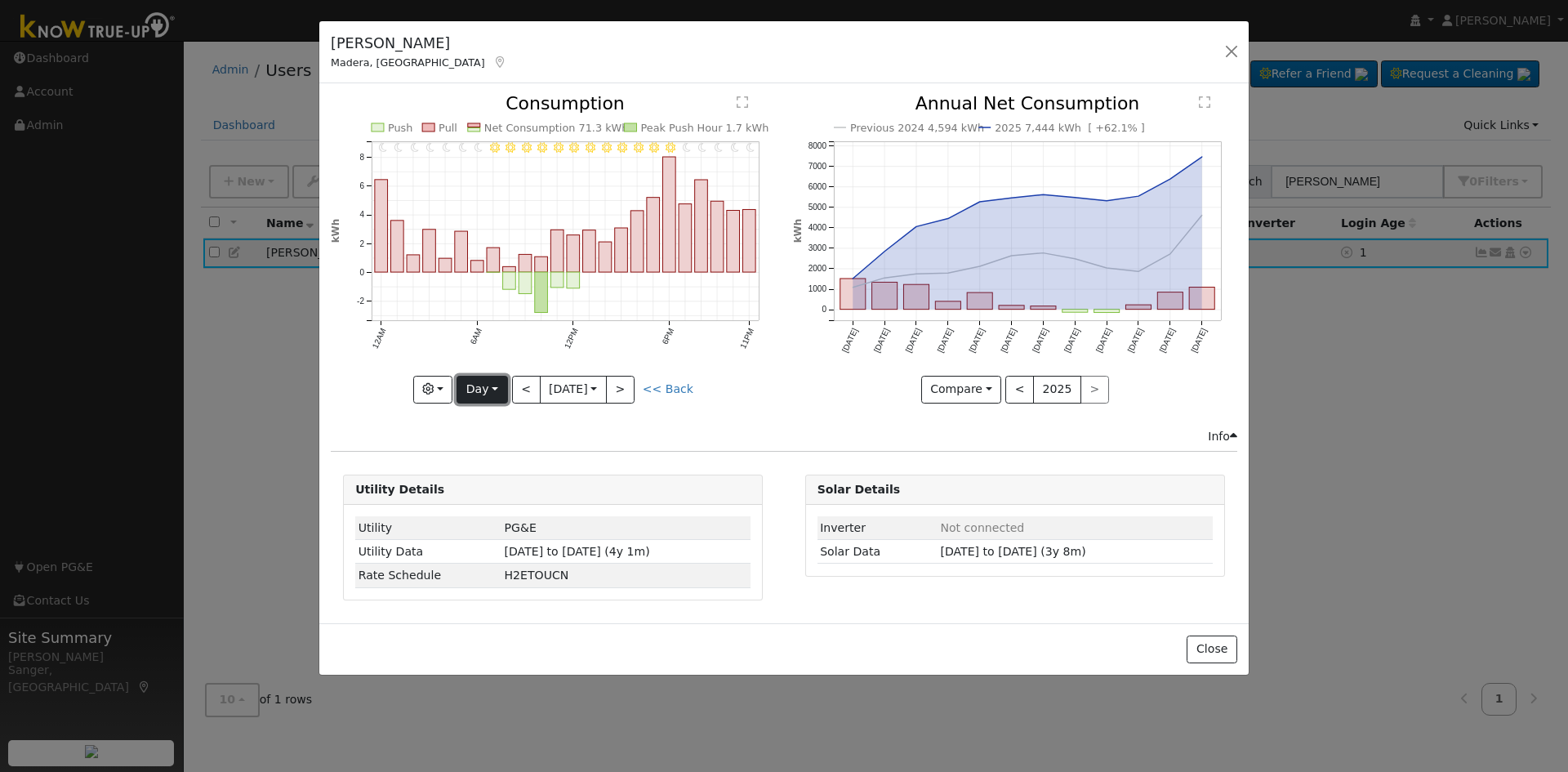
click at [475, 385] on button "Day" at bounding box center [482, 390] width 51 height 28
click at [497, 488] on link "Year" at bounding box center [514, 491] width 114 height 23
type input "2024-08-01"
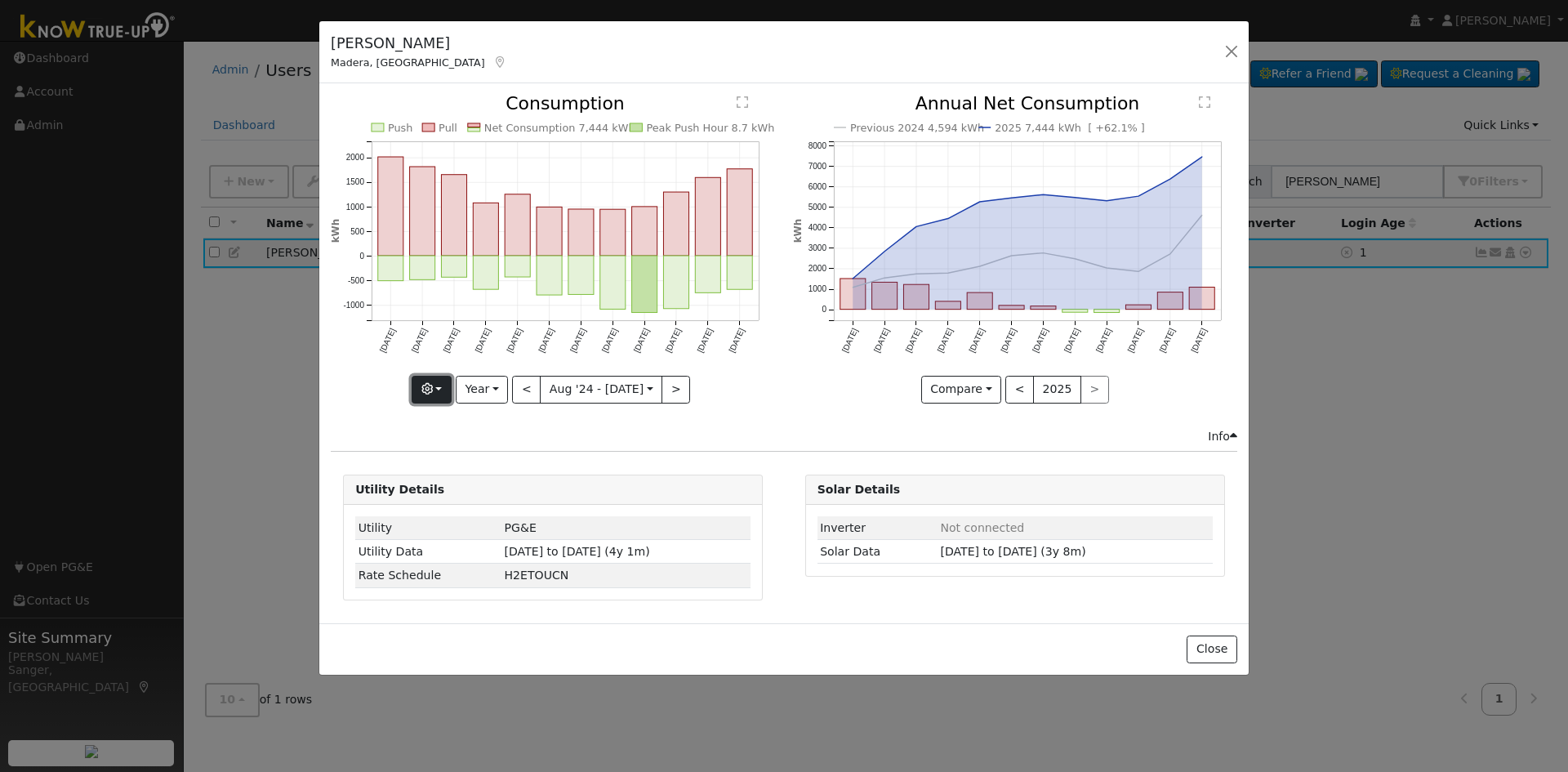
click at [433, 393] on icon "button" at bounding box center [427, 389] width 12 height 12
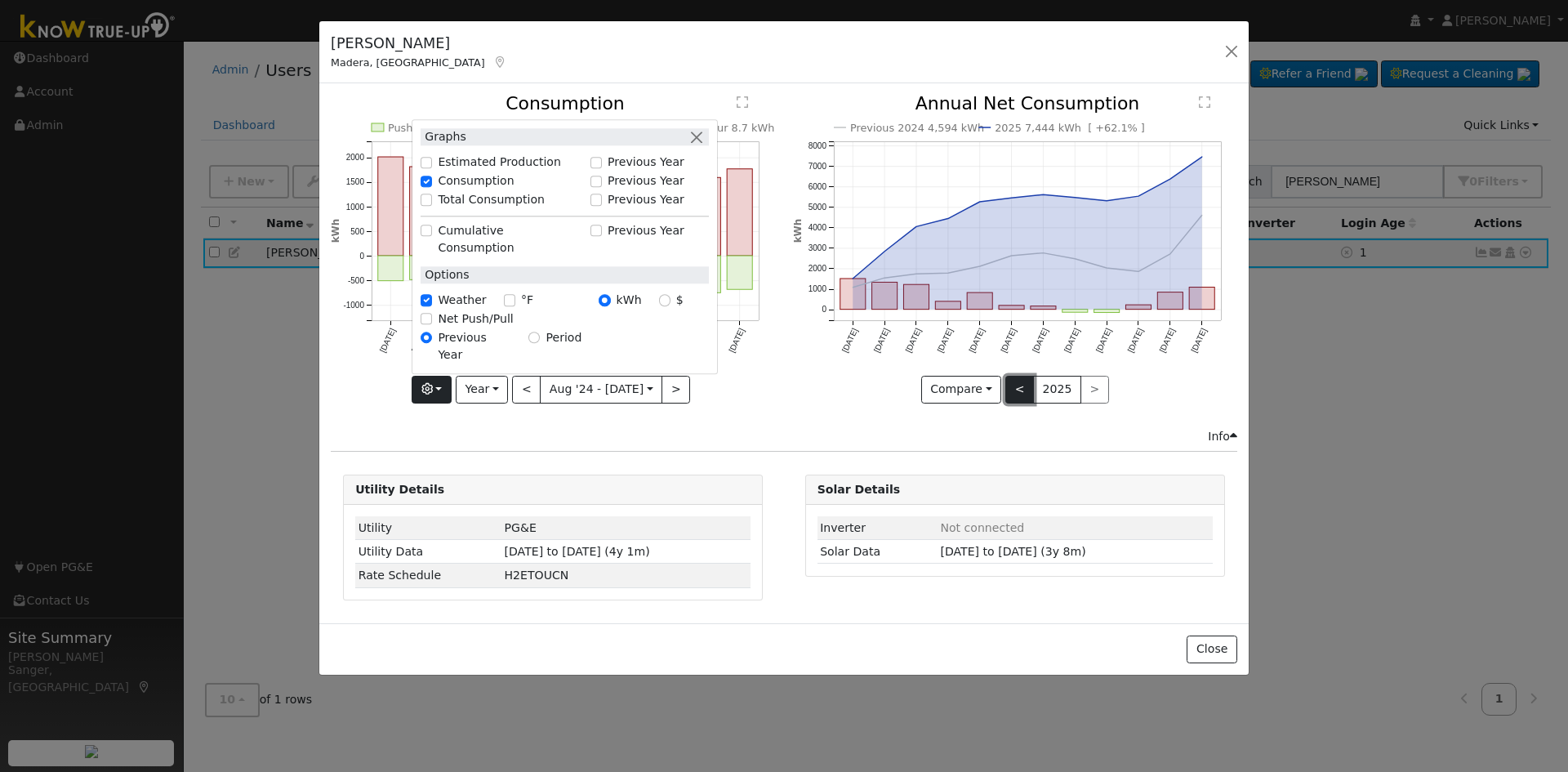
click at [1016, 389] on button "<" at bounding box center [1019, 390] width 28 height 28
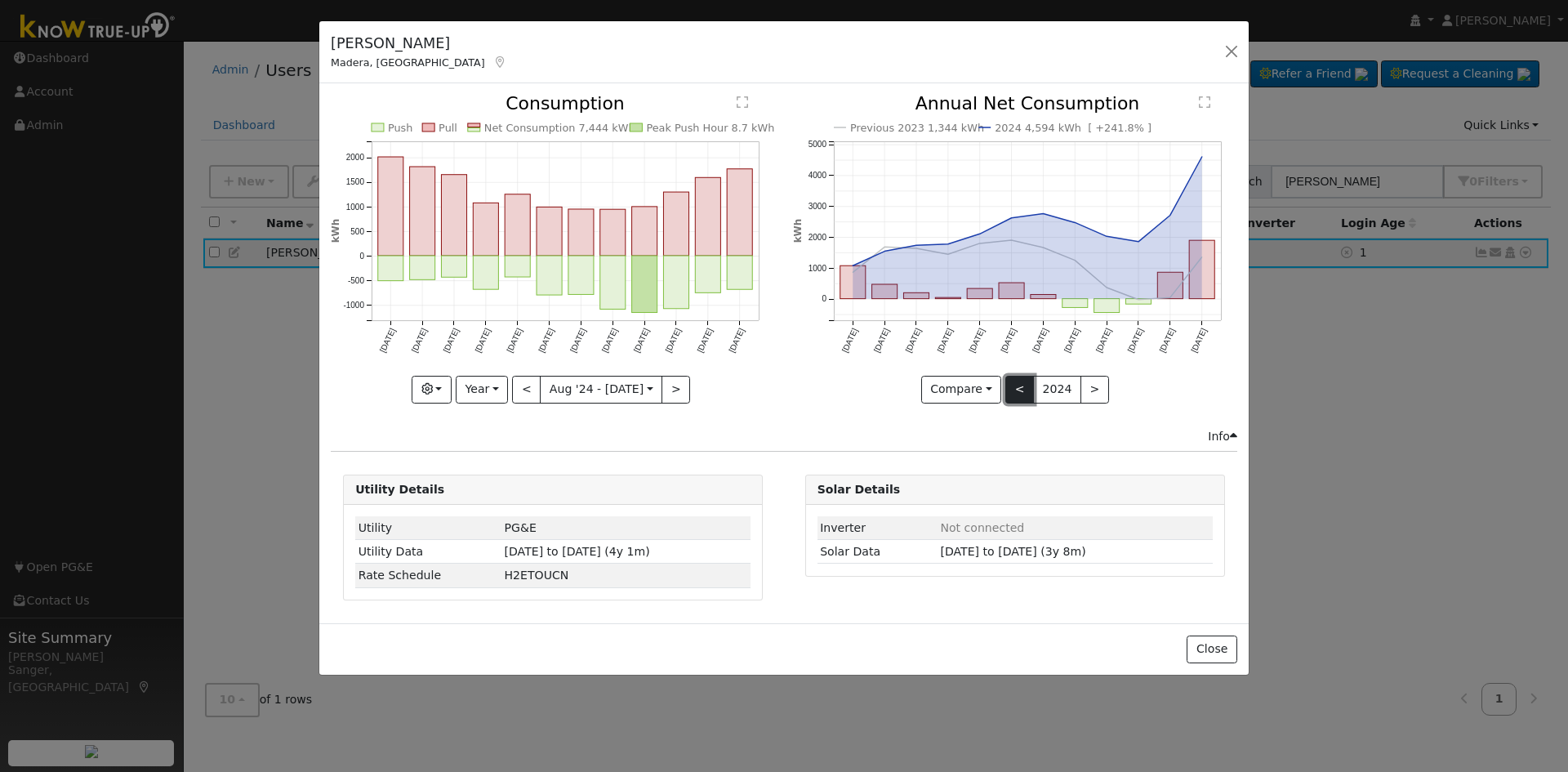
click at [1016, 389] on button "<" at bounding box center [1019, 390] width 28 height 28
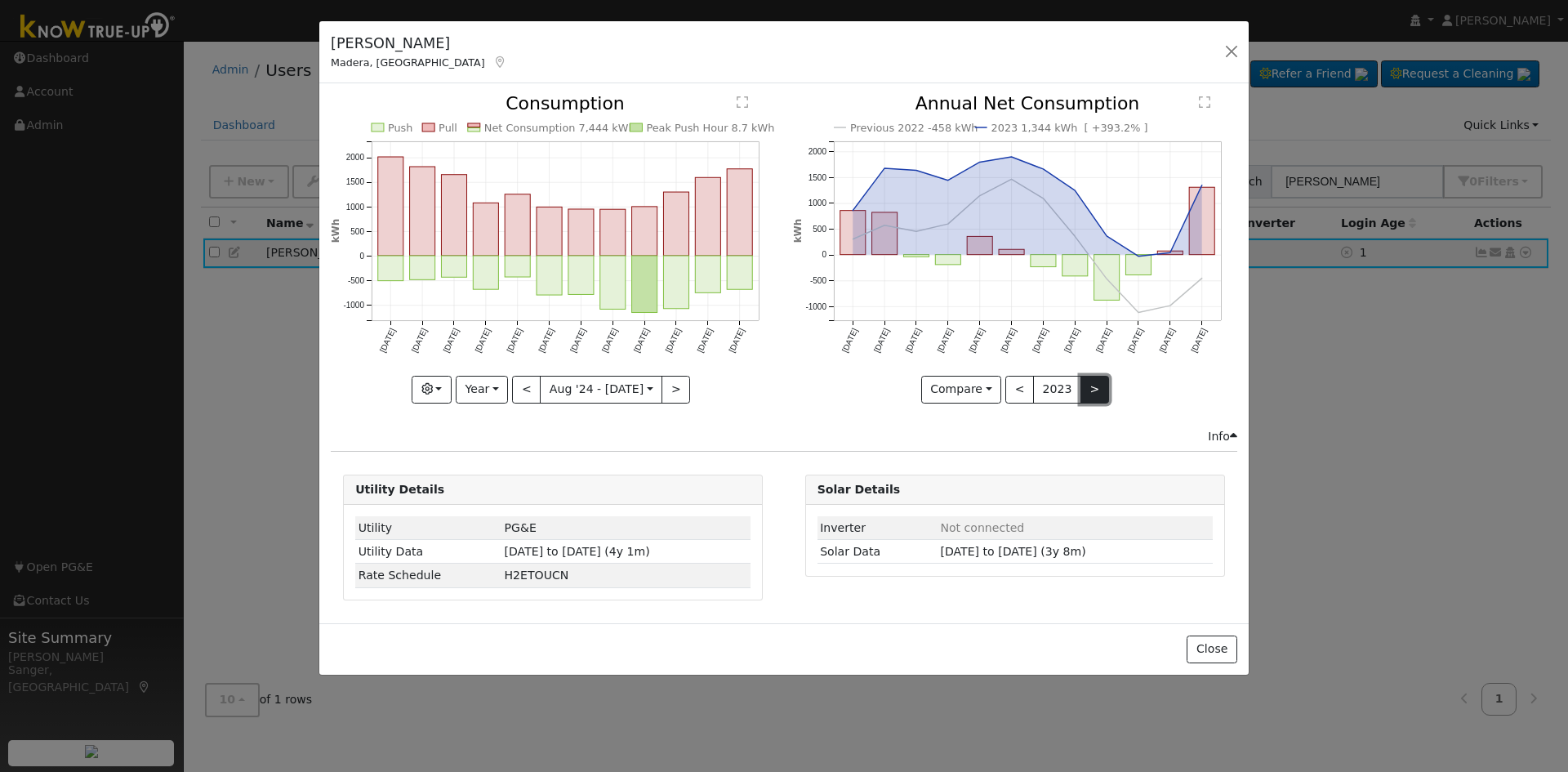
click at [1091, 391] on button ">" at bounding box center [1095, 390] width 28 height 28
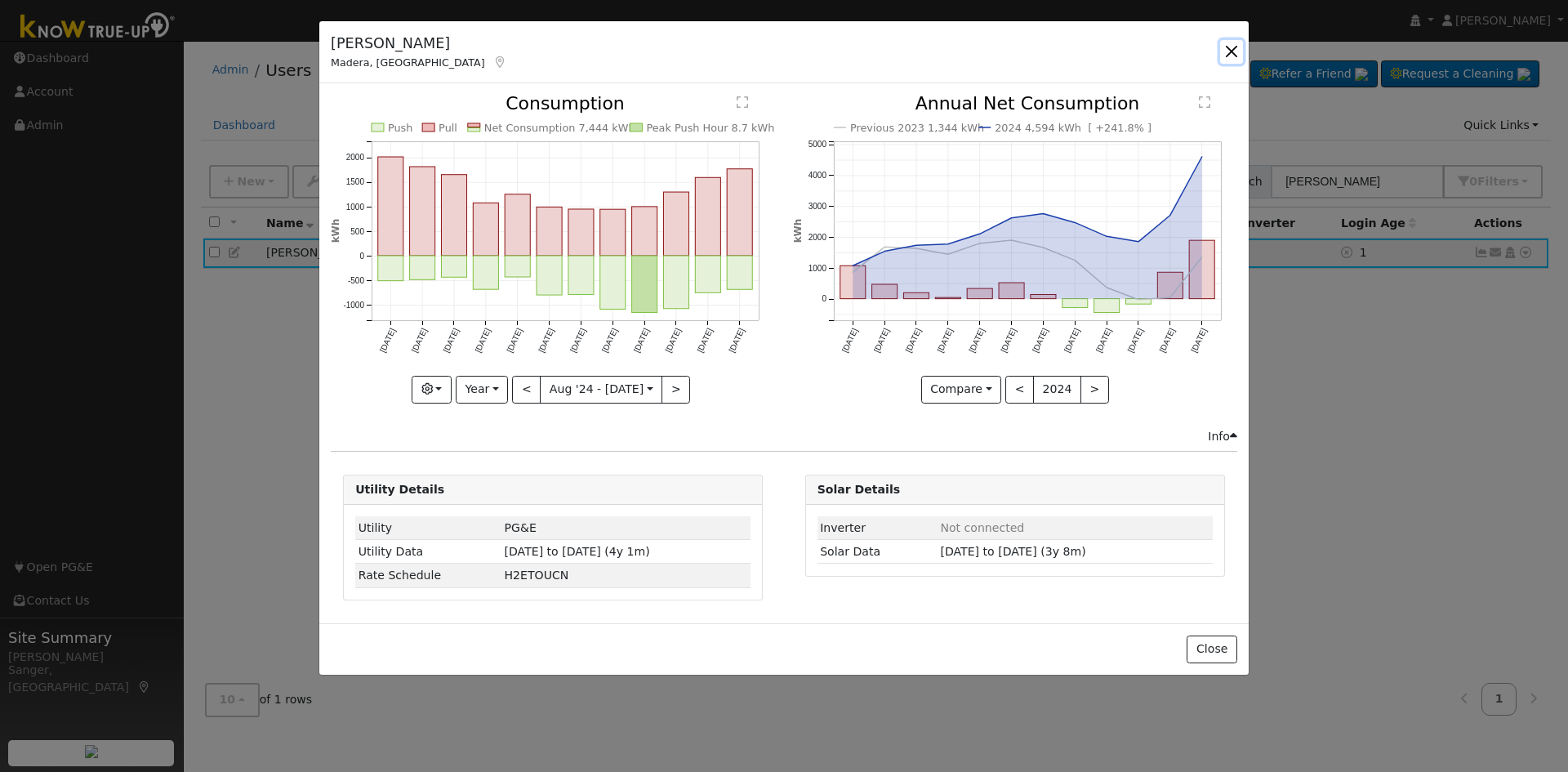
drag, startPoint x: 1230, startPoint y: 48, endPoint x: 1284, endPoint y: 123, distance: 92.4
click at [1230, 50] on button "button" at bounding box center [1231, 51] width 23 height 23
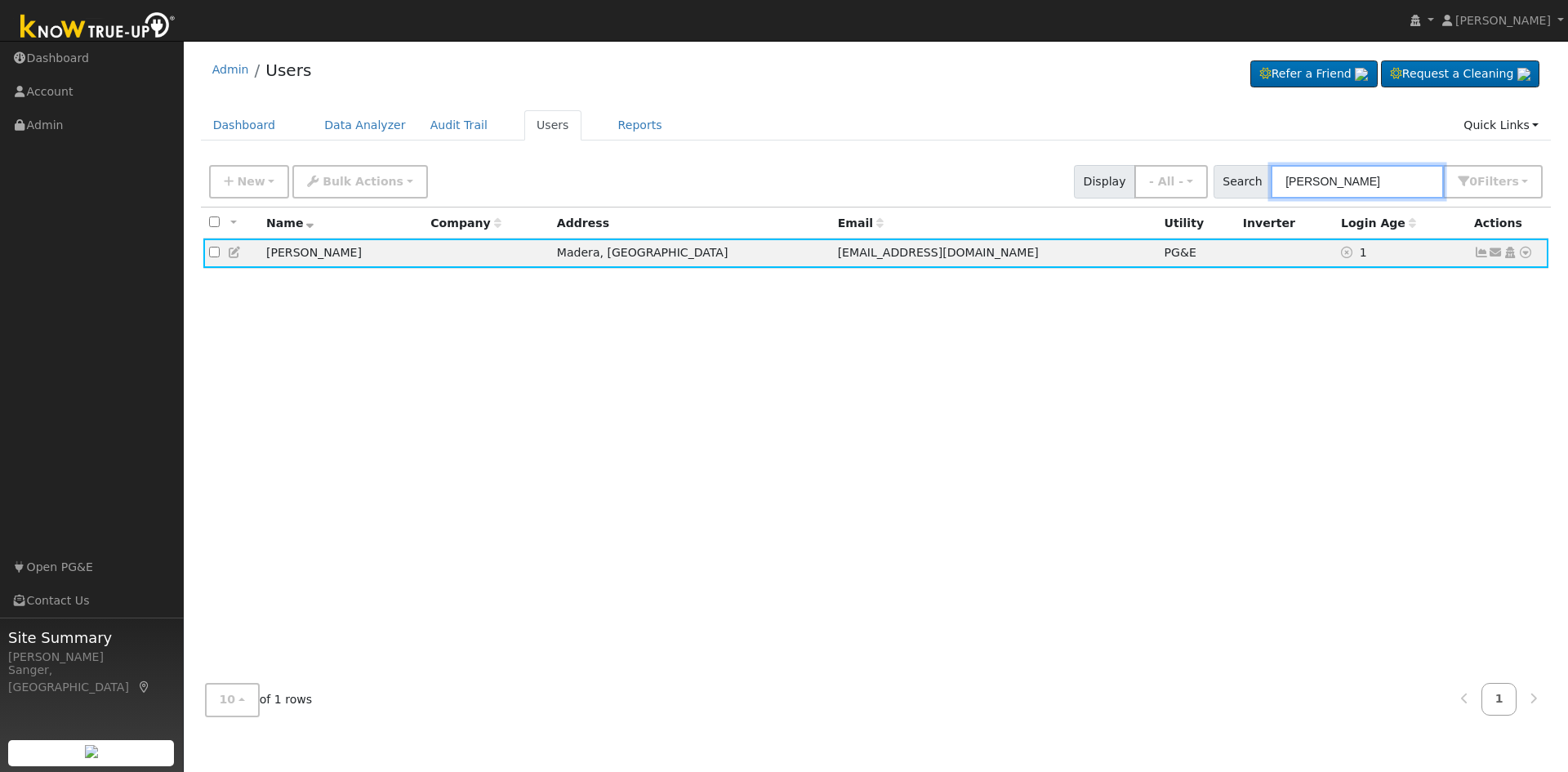
click at [1329, 178] on input "Pierre Etcheverry" at bounding box center [1358, 181] width 173 height 34
type input "P"
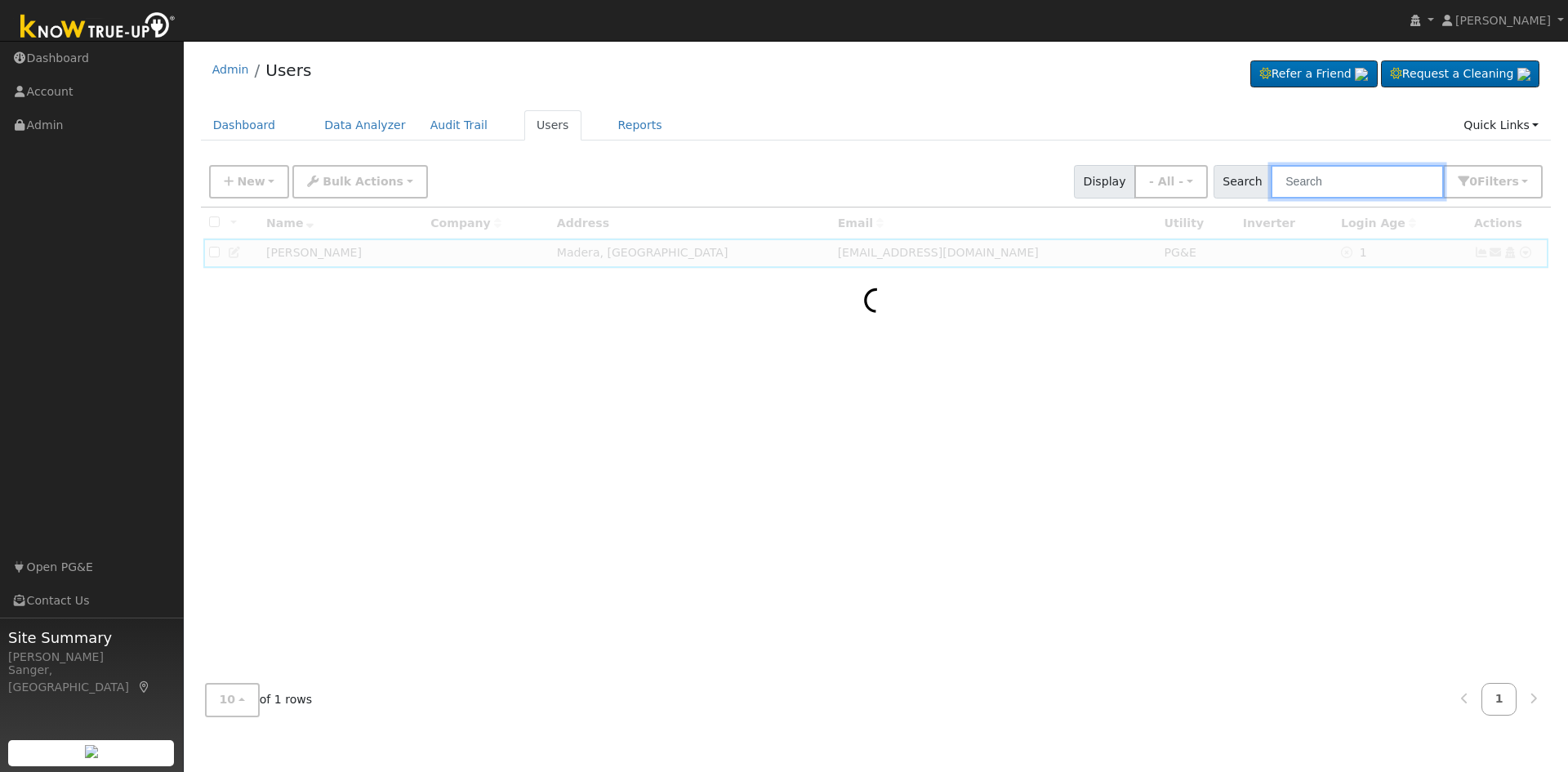
paste input "Nuntio"
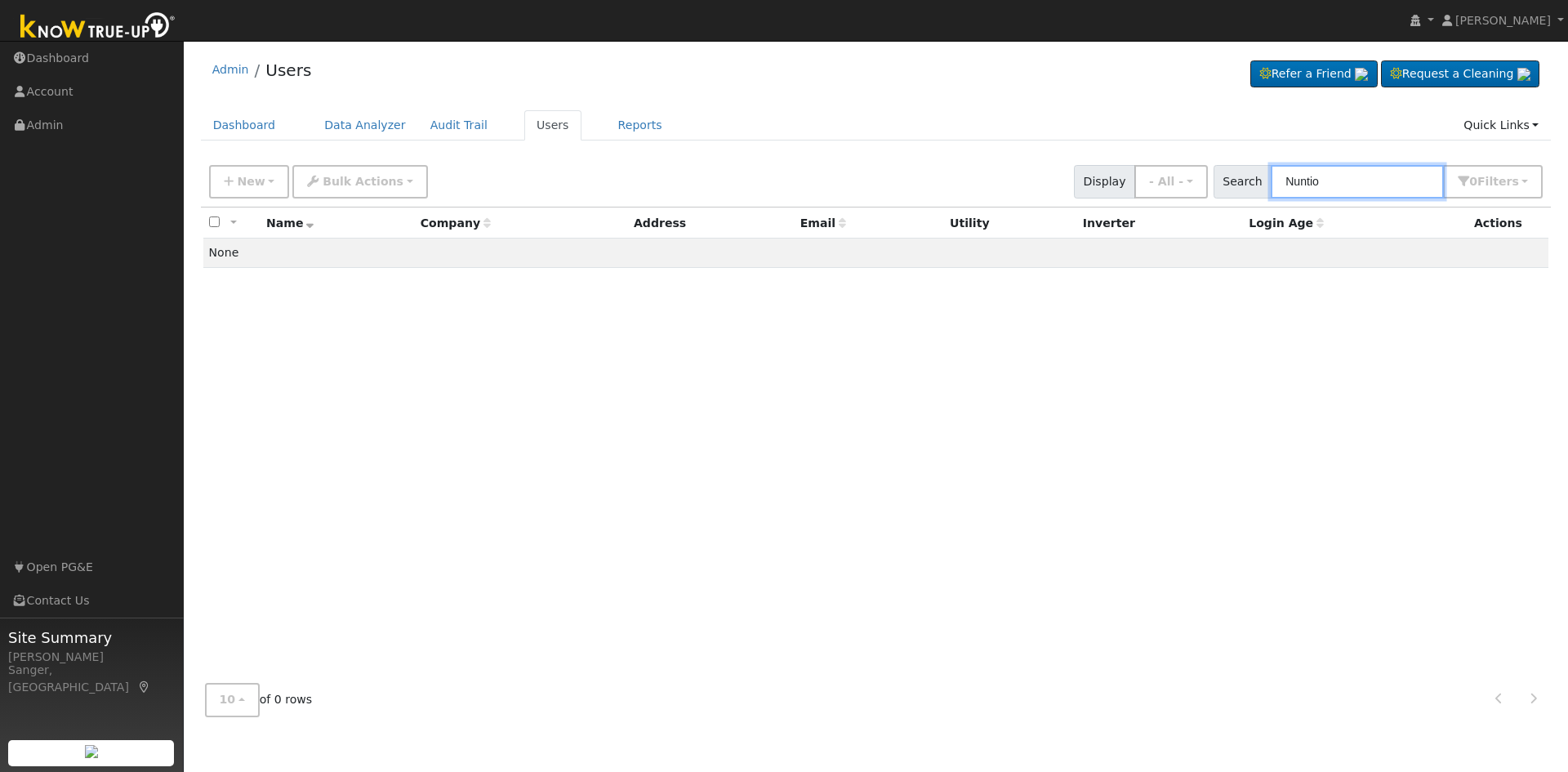
type input "Nuntio"
drag, startPoint x: 1373, startPoint y: 186, endPoint x: 1214, endPoint y: 186, distance: 159.0
click at [1216, 186] on div "New Add User Quick Add Quick Connect Quick Convert Lead Bulk Actions Send Email…" at bounding box center [876, 178] width 1340 height 39
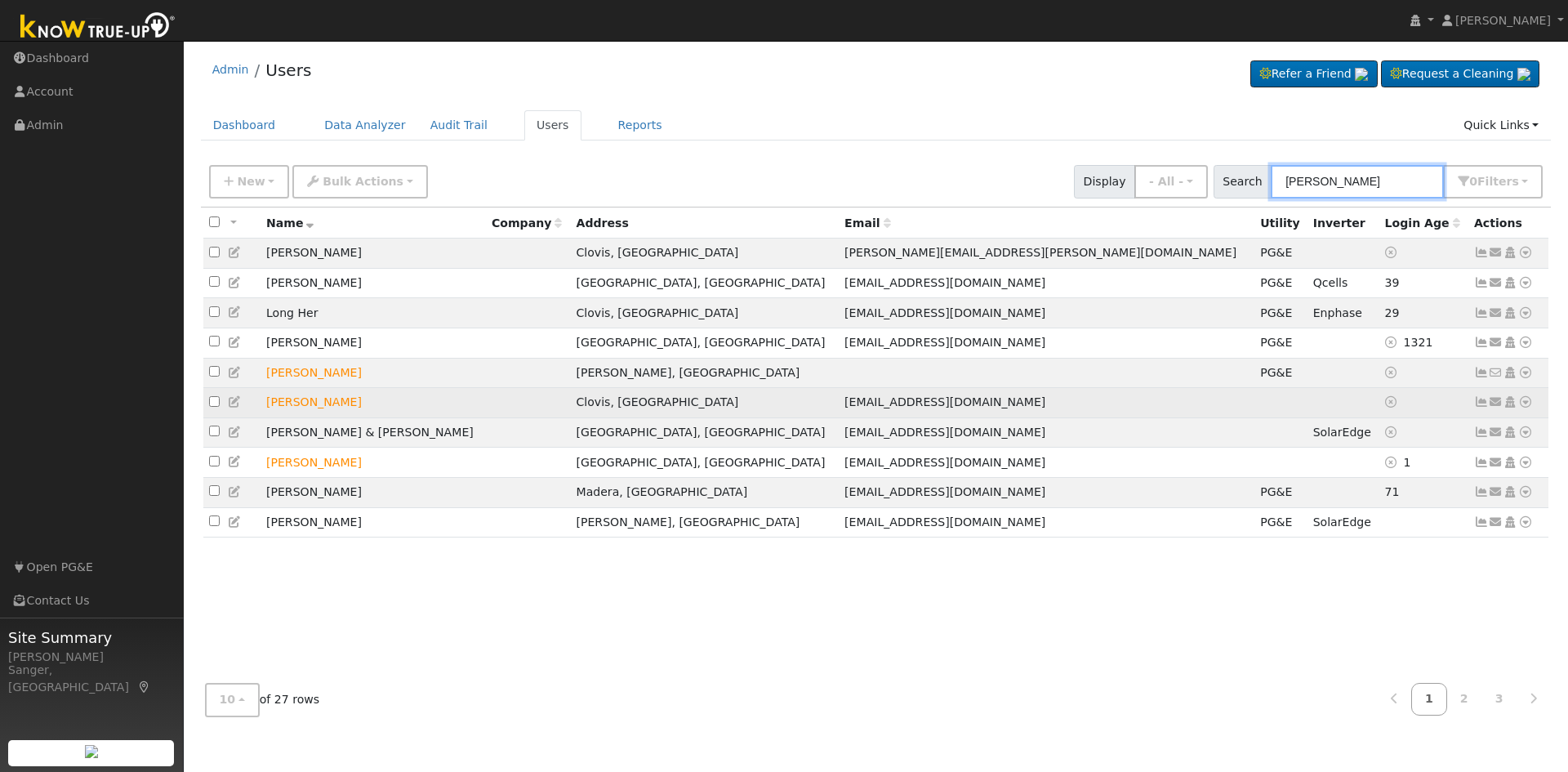
type input "trent long"
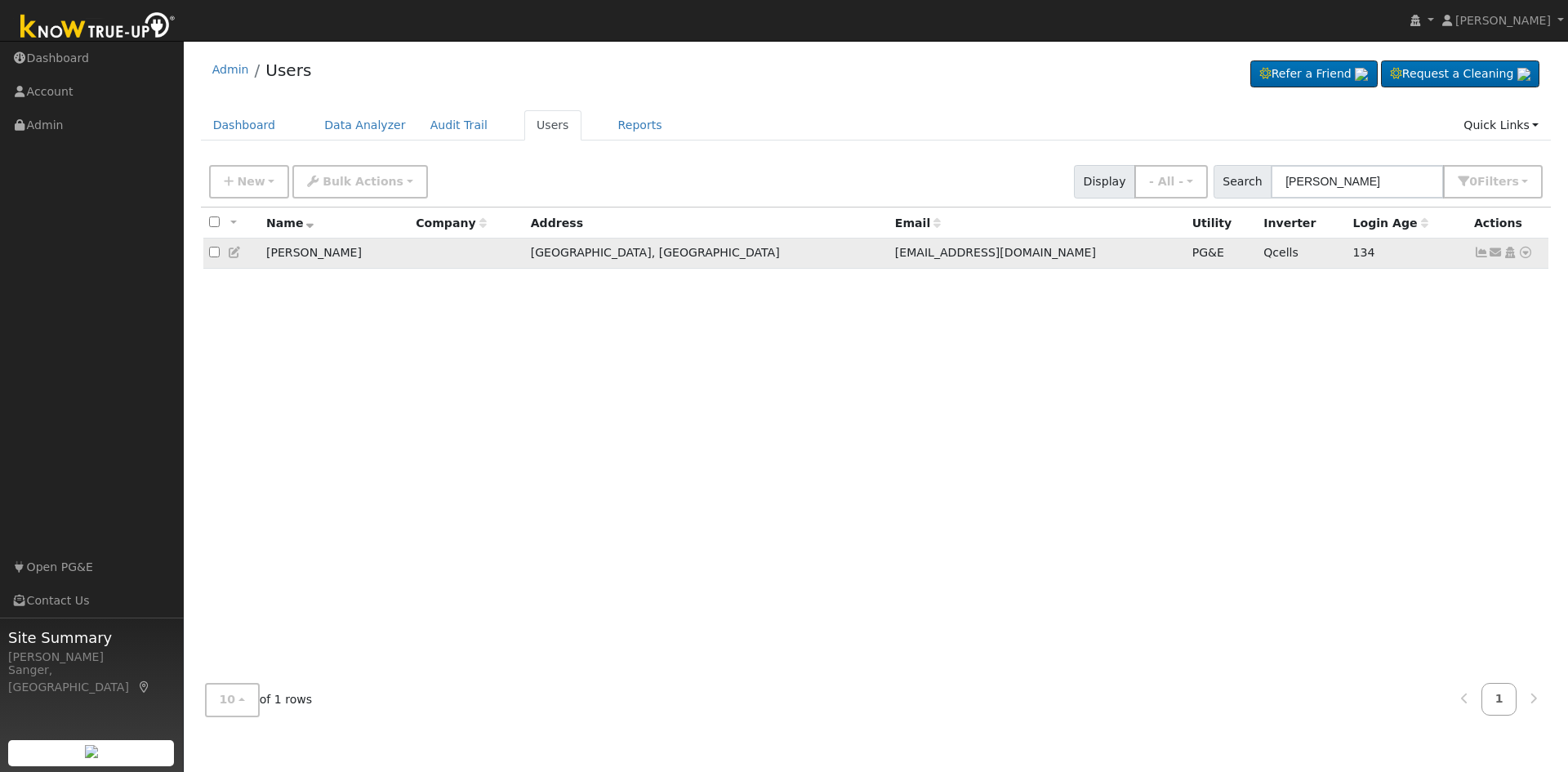
click at [1530, 257] on icon at bounding box center [1526, 252] width 15 height 12
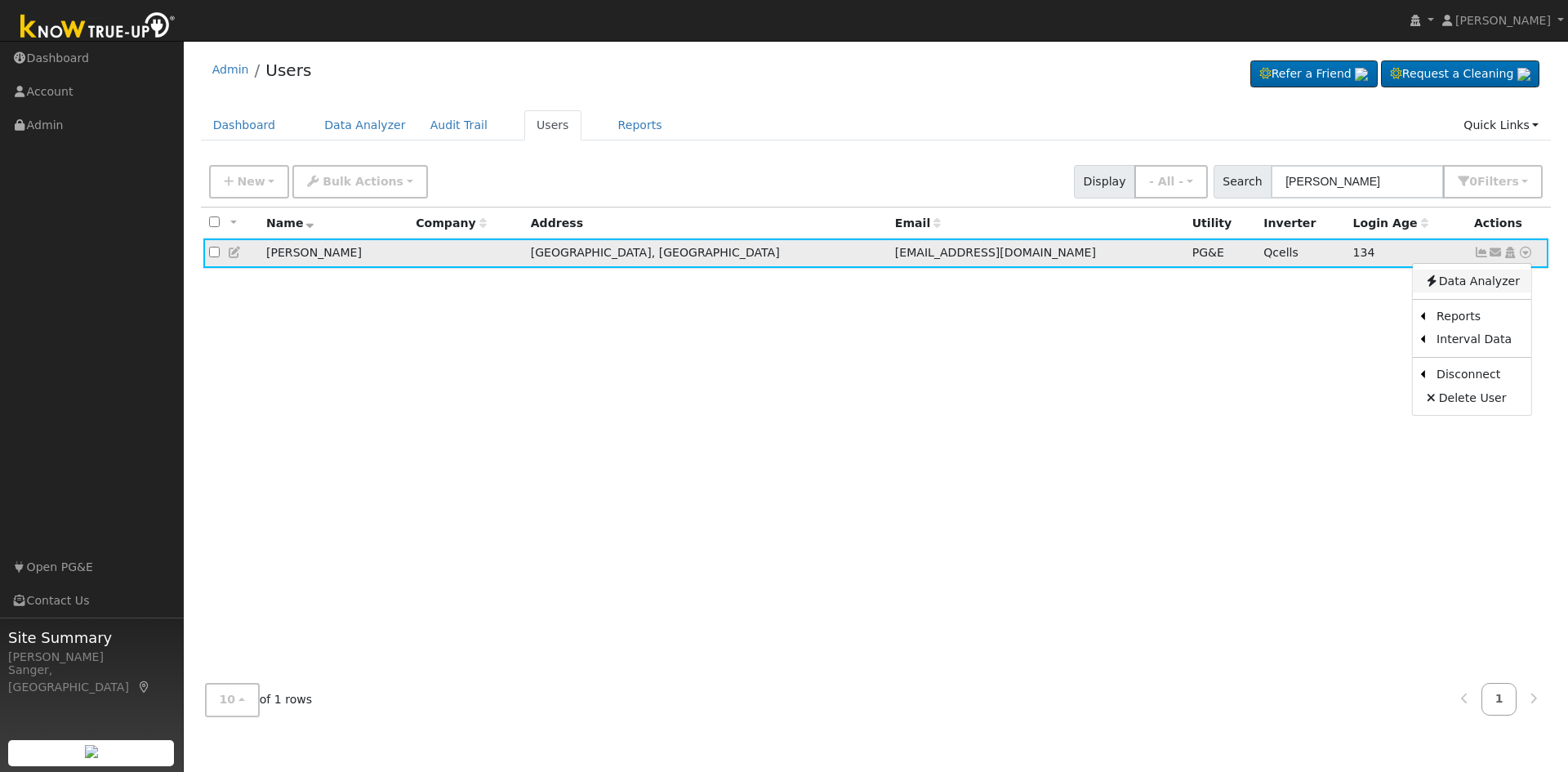
click at [1487, 278] on link "Data Analyzer" at bounding box center [1472, 280] width 118 height 23
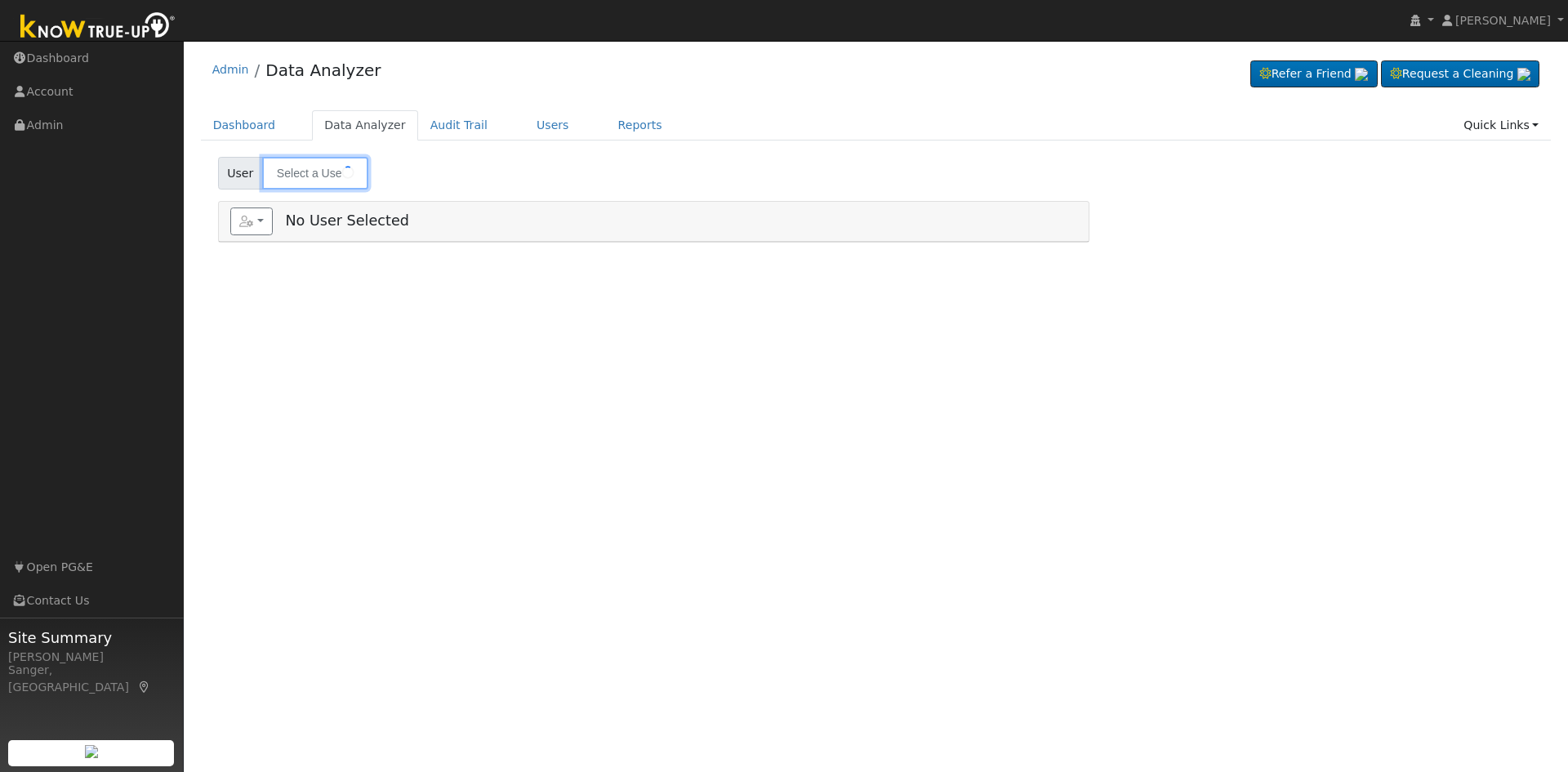
type input "[PERSON_NAME]"
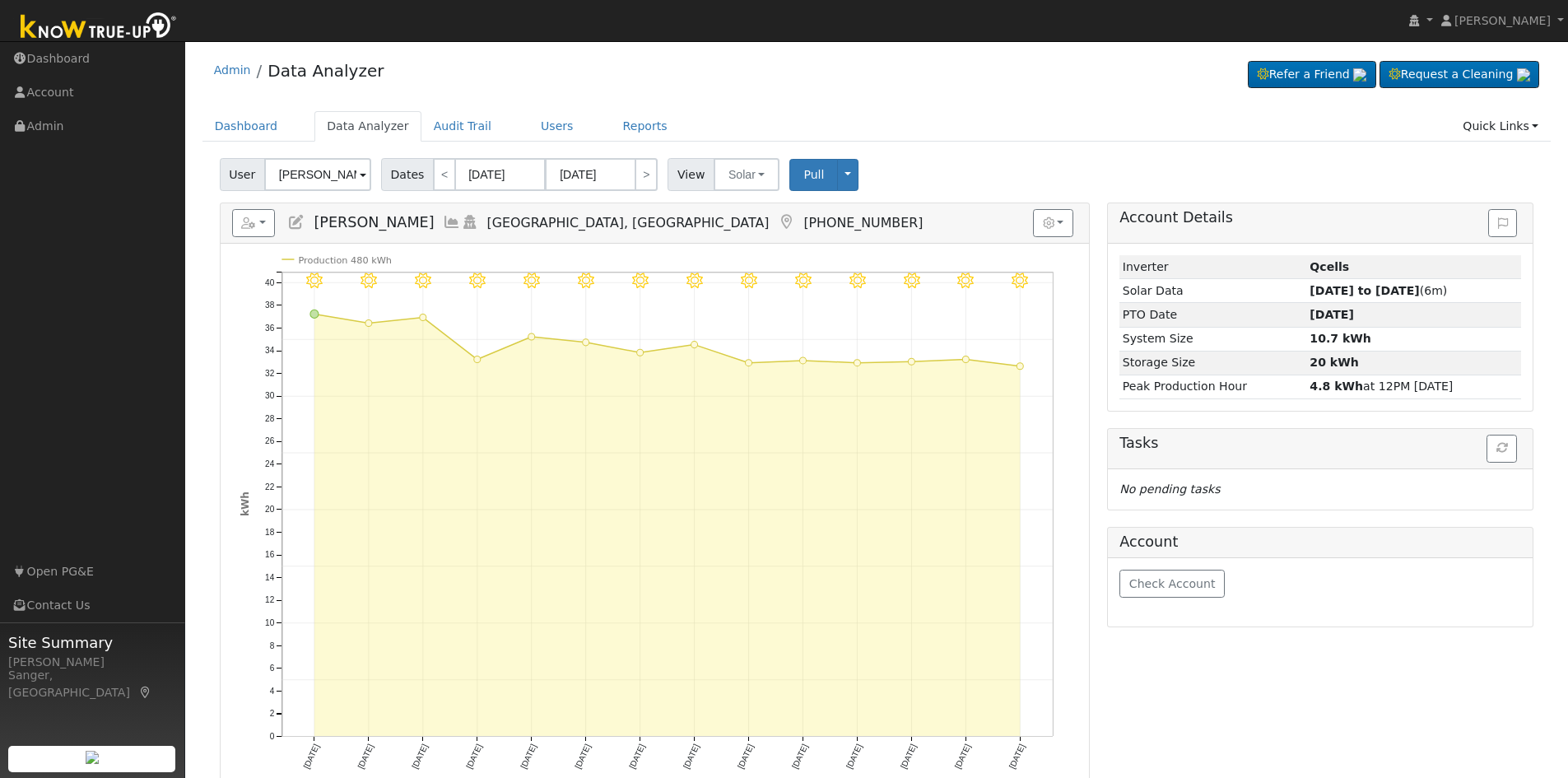
click at [443, 222] on icon at bounding box center [452, 222] width 18 height 15
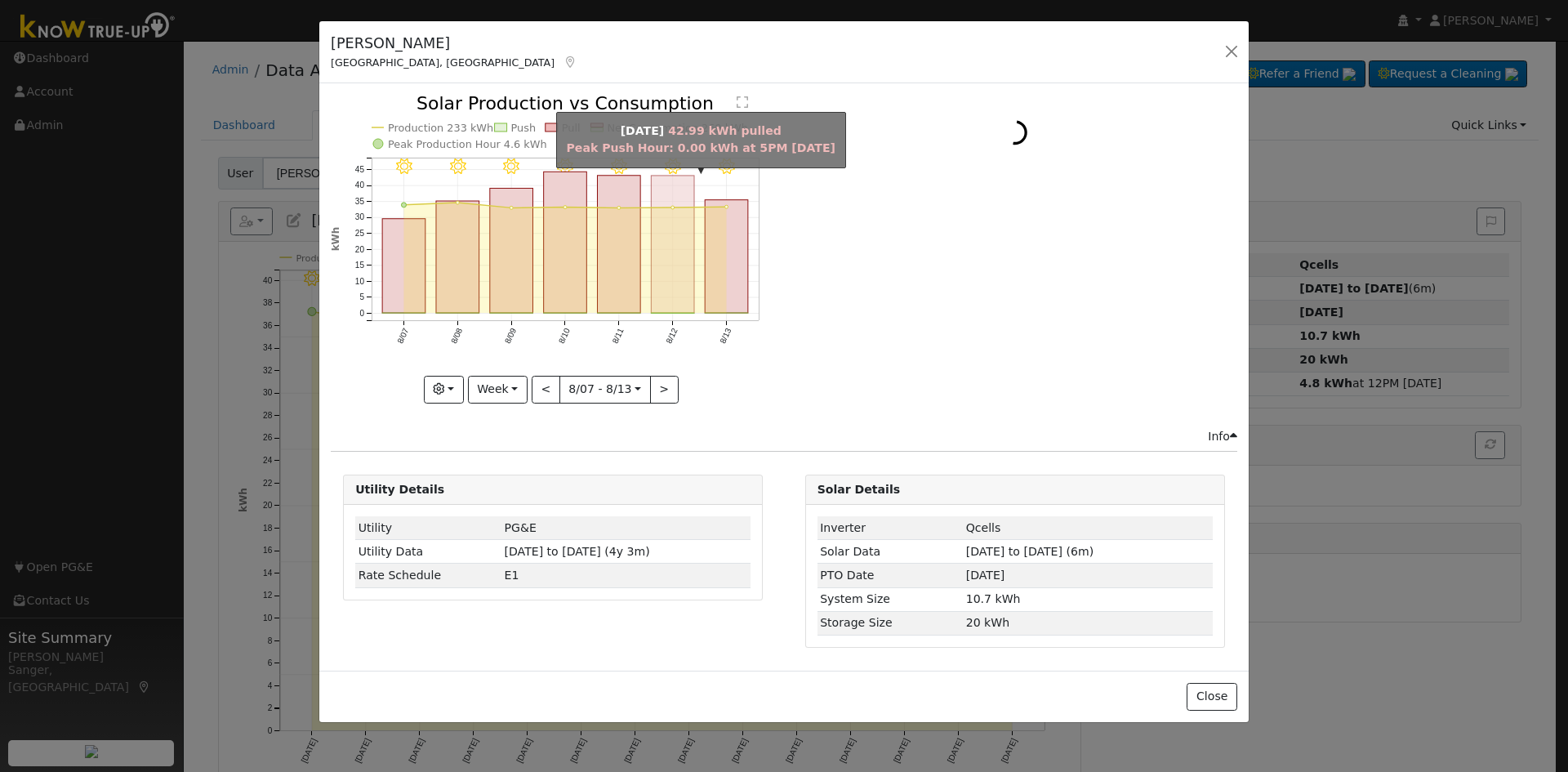
click at [663, 285] on rect "onclick=""" at bounding box center [674, 244] width 44 height 137
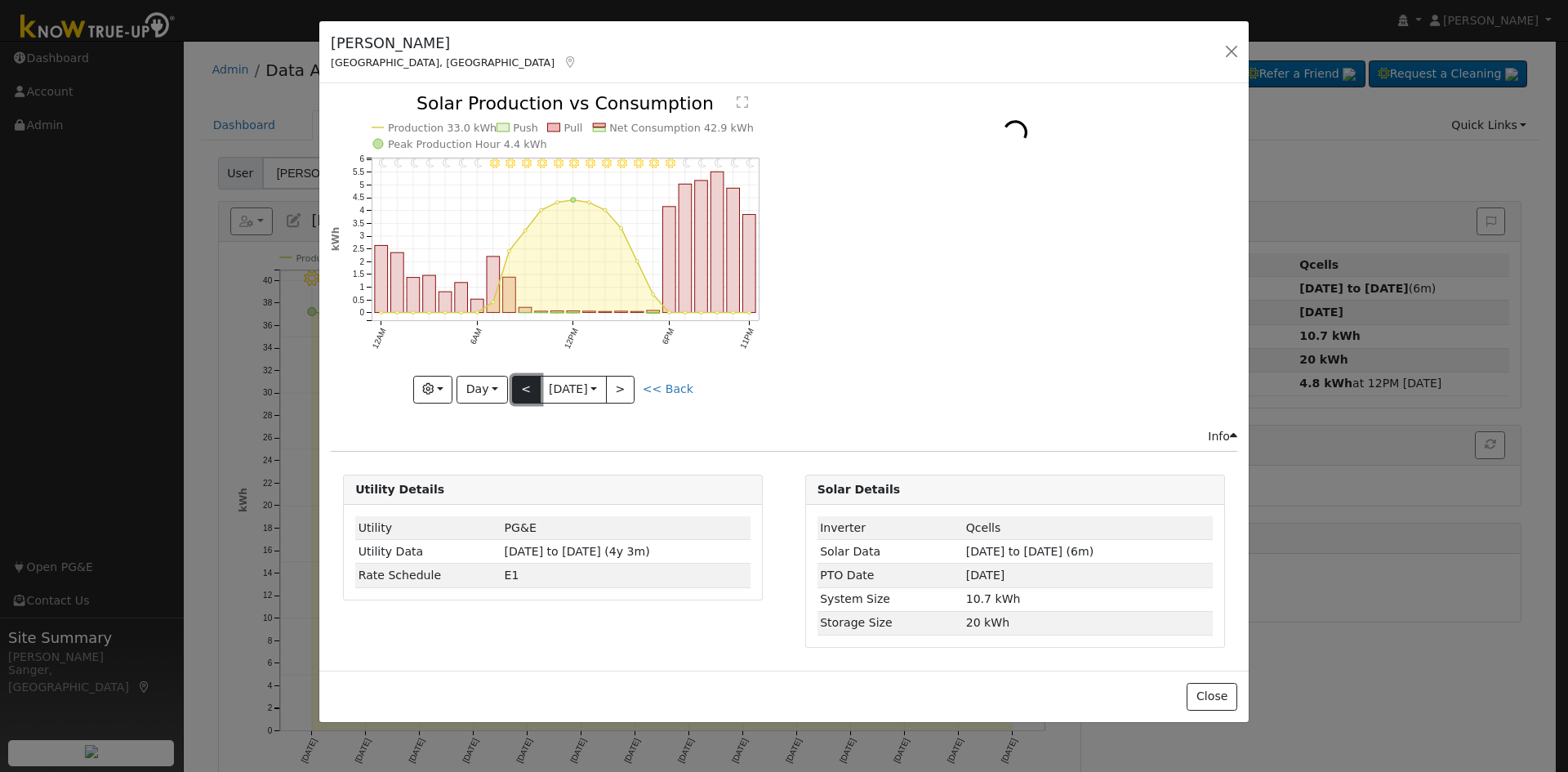
click at [517, 386] on button "<" at bounding box center [525, 390] width 28 height 28
click at [518, 386] on button "<" at bounding box center [525, 390] width 28 height 28
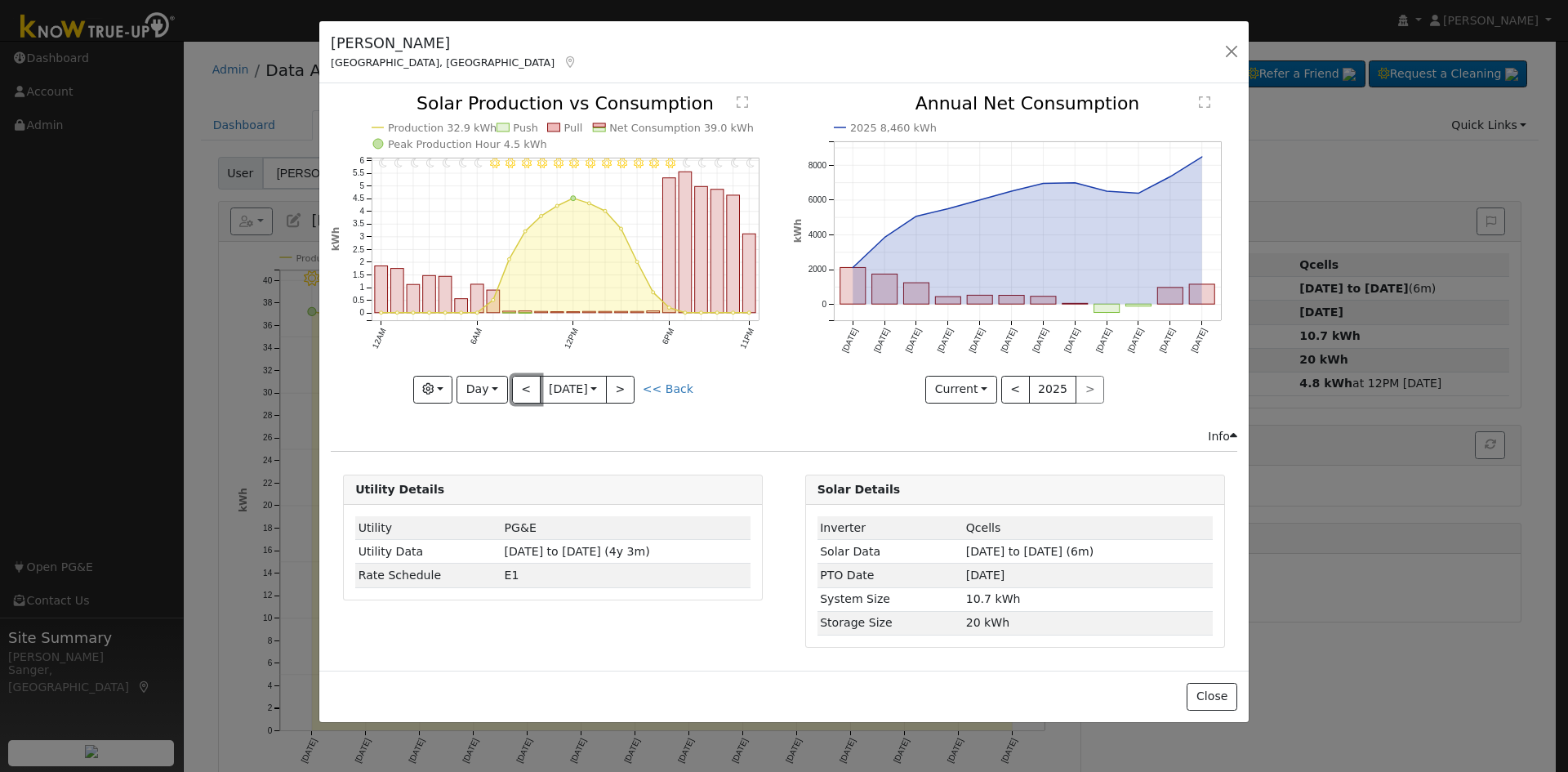
click at [518, 386] on button "<" at bounding box center [525, 390] width 28 height 28
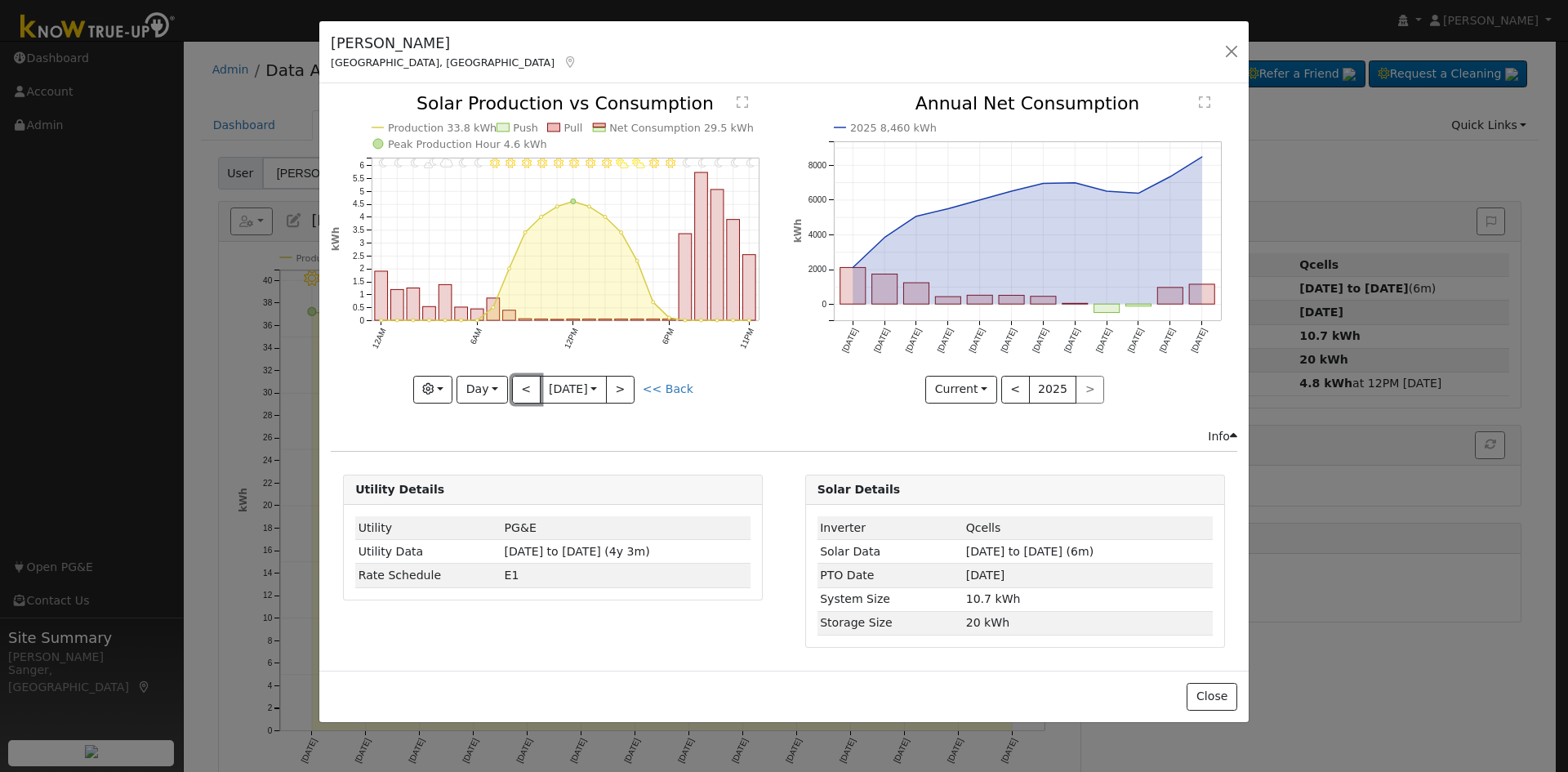
click at [518, 386] on button "<" at bounding box center [525, 390] width 28 height 28
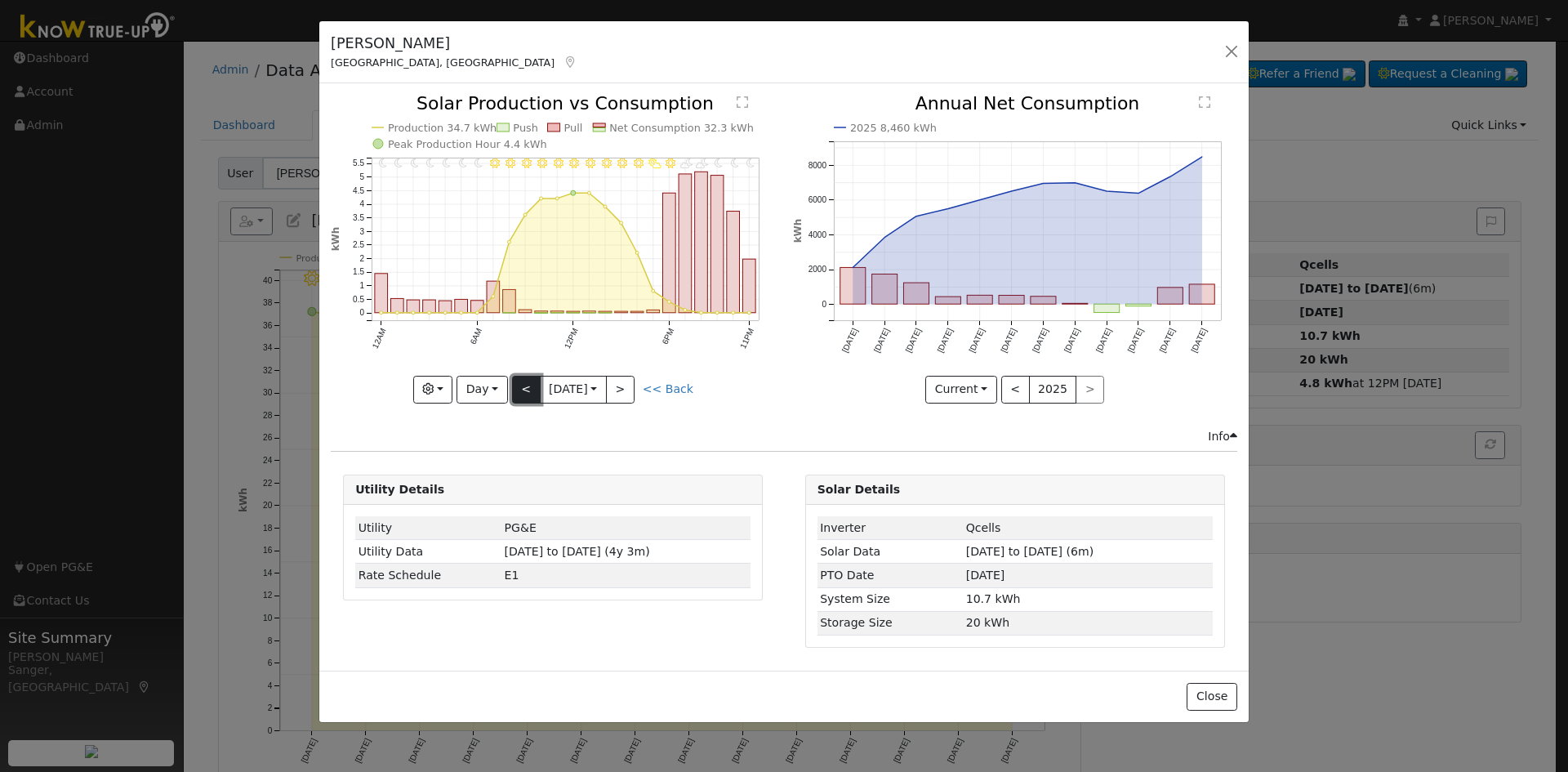
click at [524, 388] on button "<" at bounding box center [525, 390] width 28 height 28
click at [483, 387] on button "Day" at bounding box center [482, 390] width 51 height 28
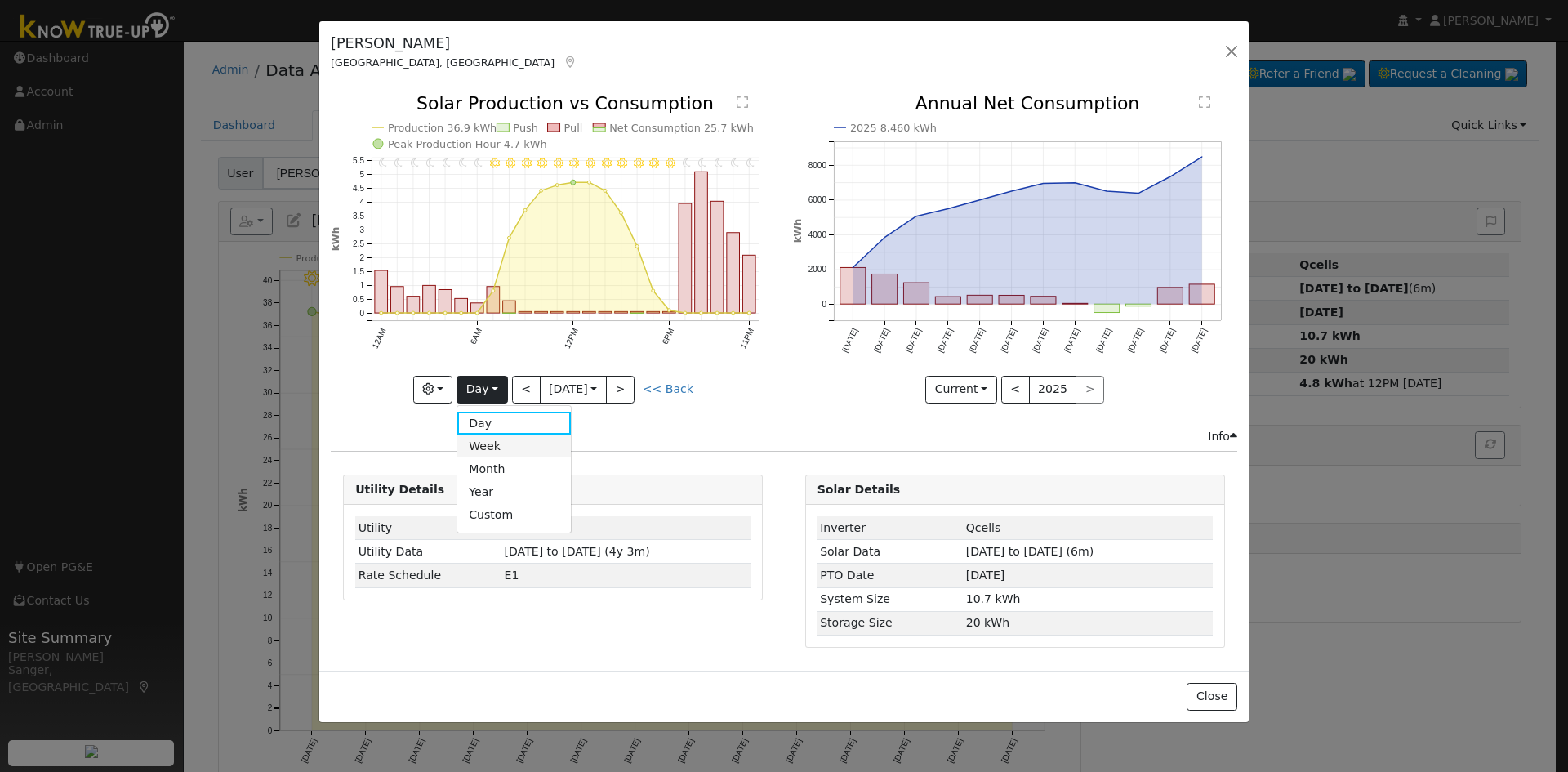
click at [504, 437] on link "Week" at bounding box center [514, 445] width 114 height 23
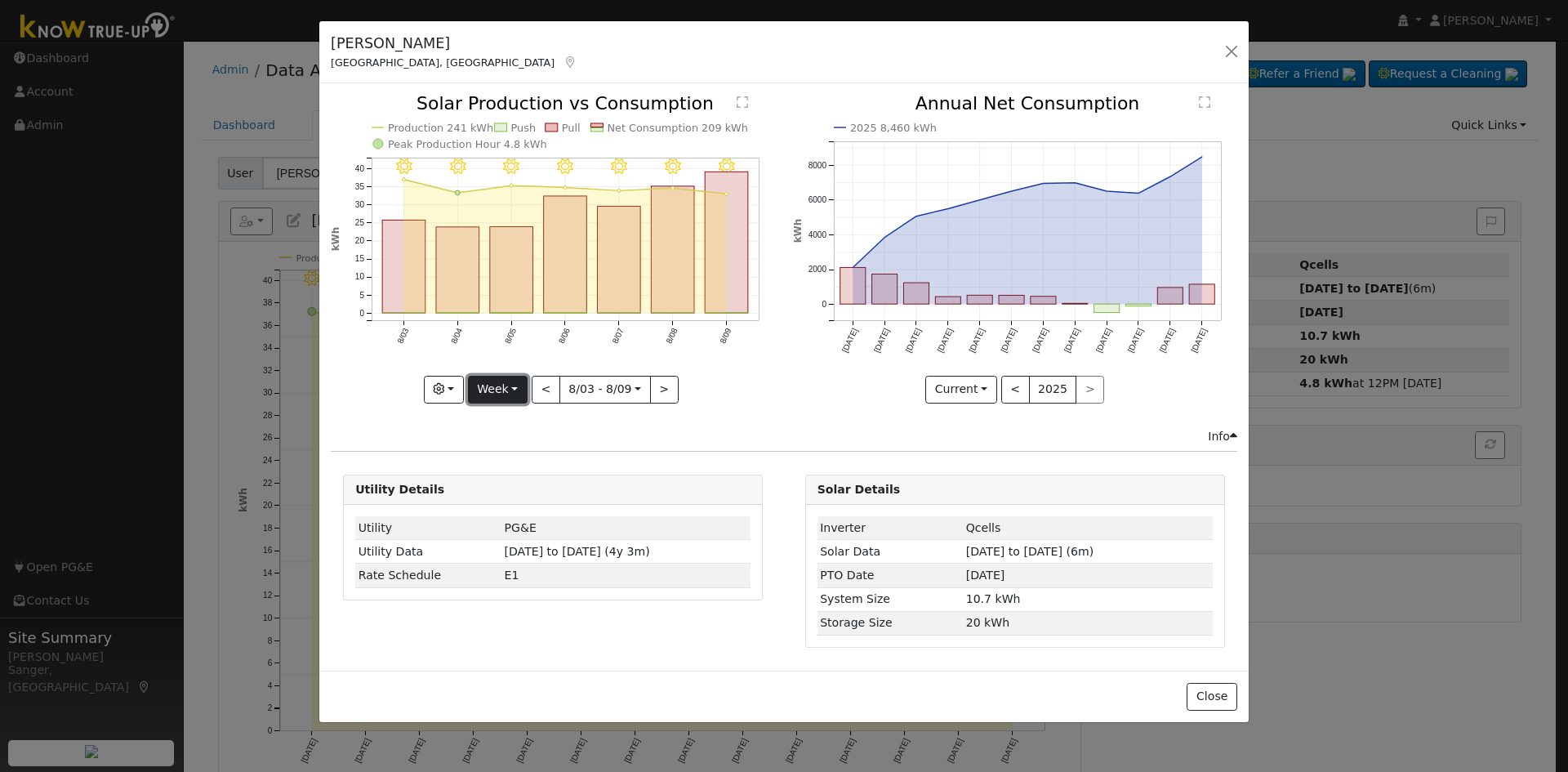
click at [499, 385] on button "Week" at bounding box center [497, 390] width 59 height 28
click at [508, 468] on link "Month" at bounding box center [525, 468] width 114 height 23
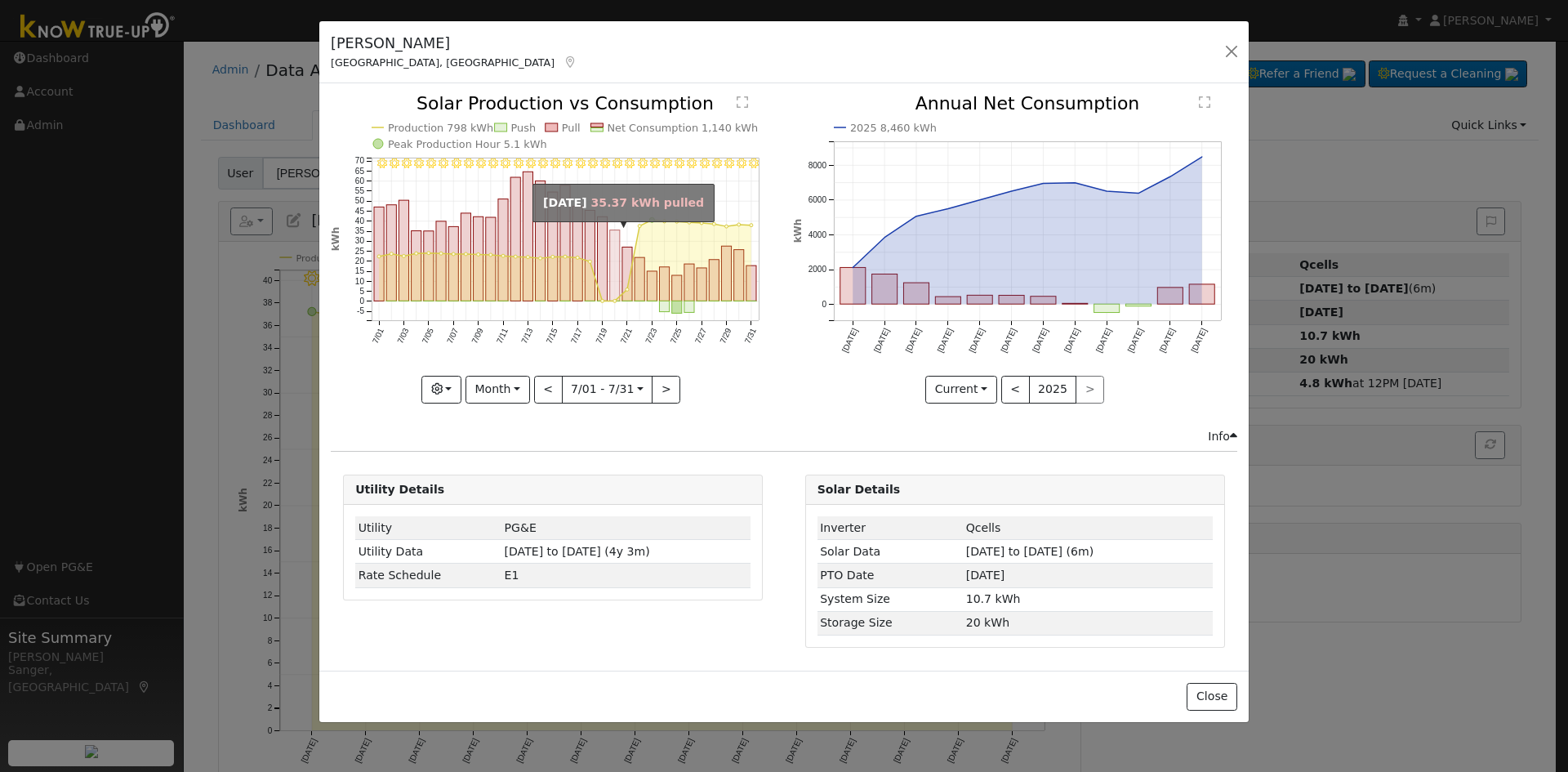
click at [610, 279] on rect "onclick=""" at bounding box center [615, 266] width 10 height 71
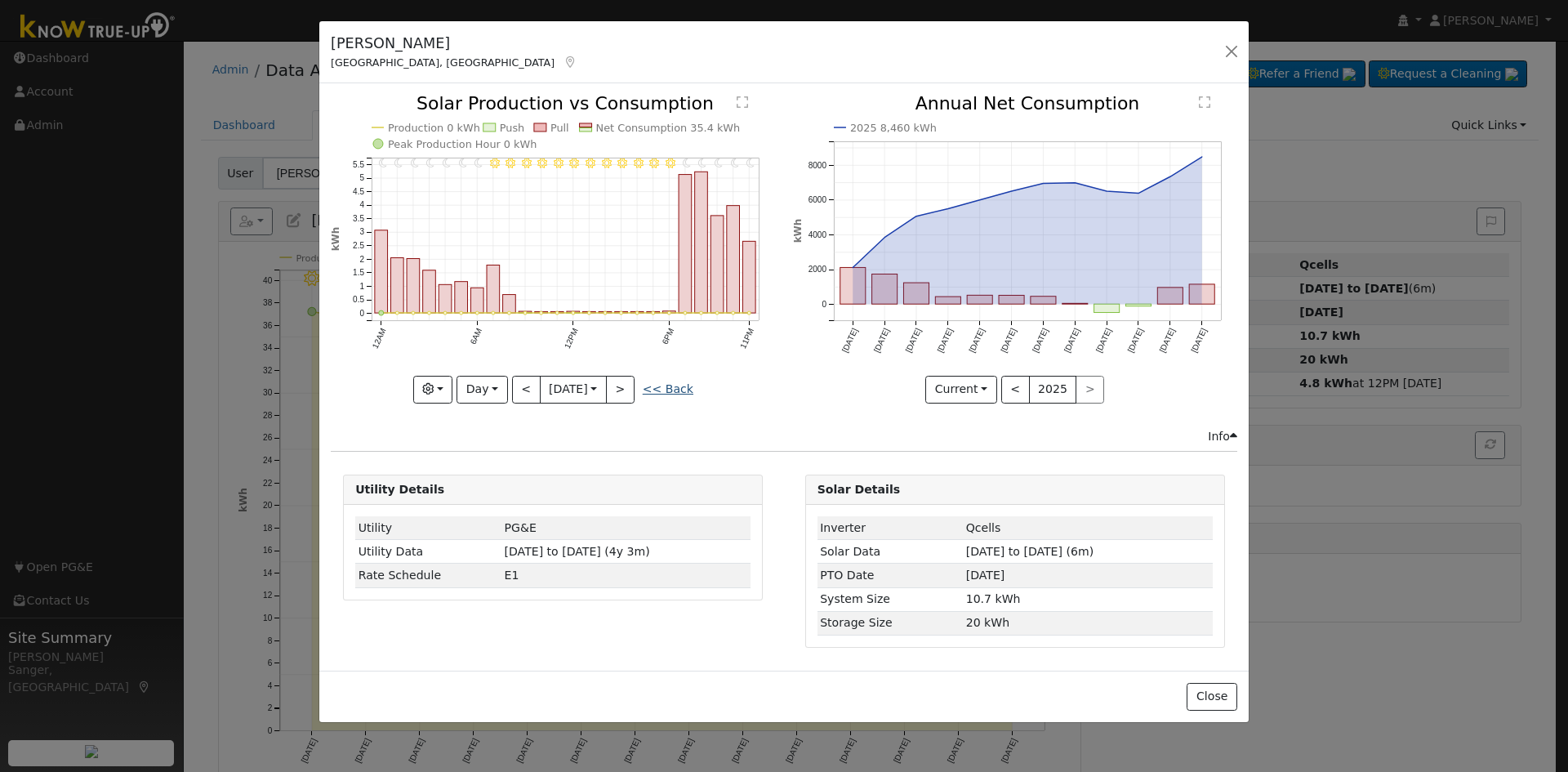
click at [668, 388] on link "<< Back" at bounding box center [668, 389] width 51 height 13
type input "[DATE]"
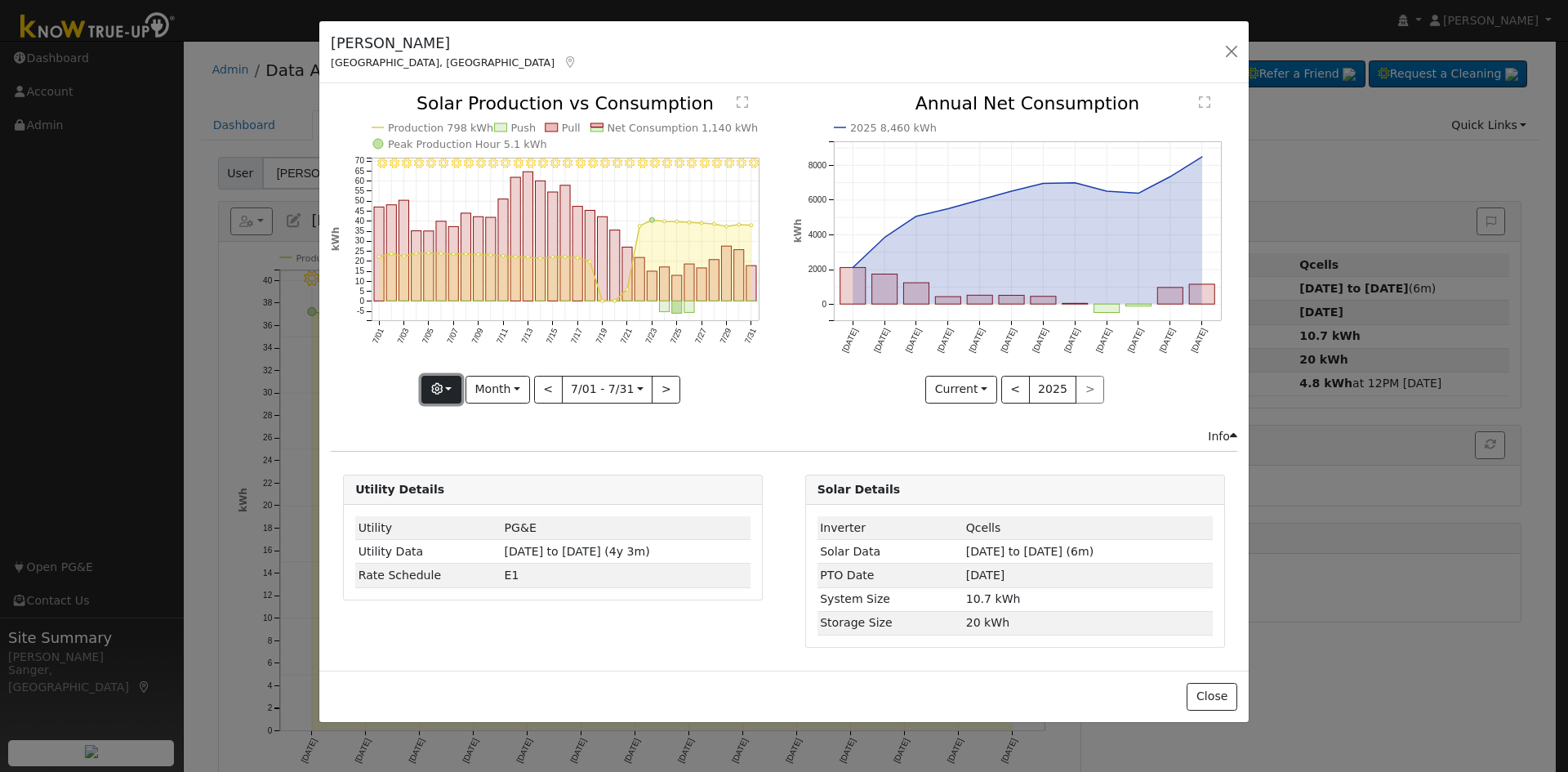
click at [442, 385] on icon "button" at bounding box center [437, 389] width 12 height 12
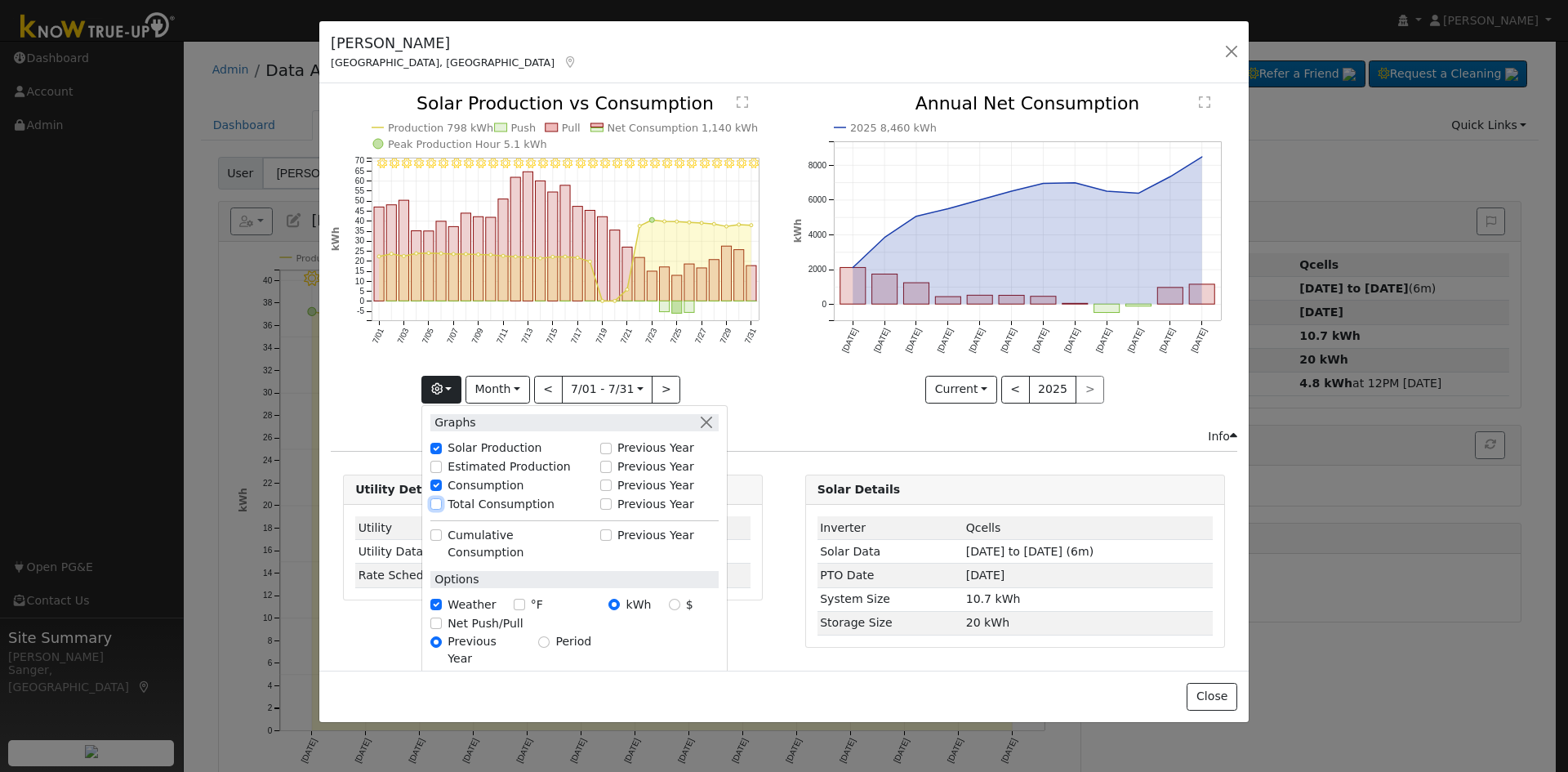
click at [441, 503] on input "Total Consumption" at bounding box center [436, 503] width 12 height 12
checkbox input "true"
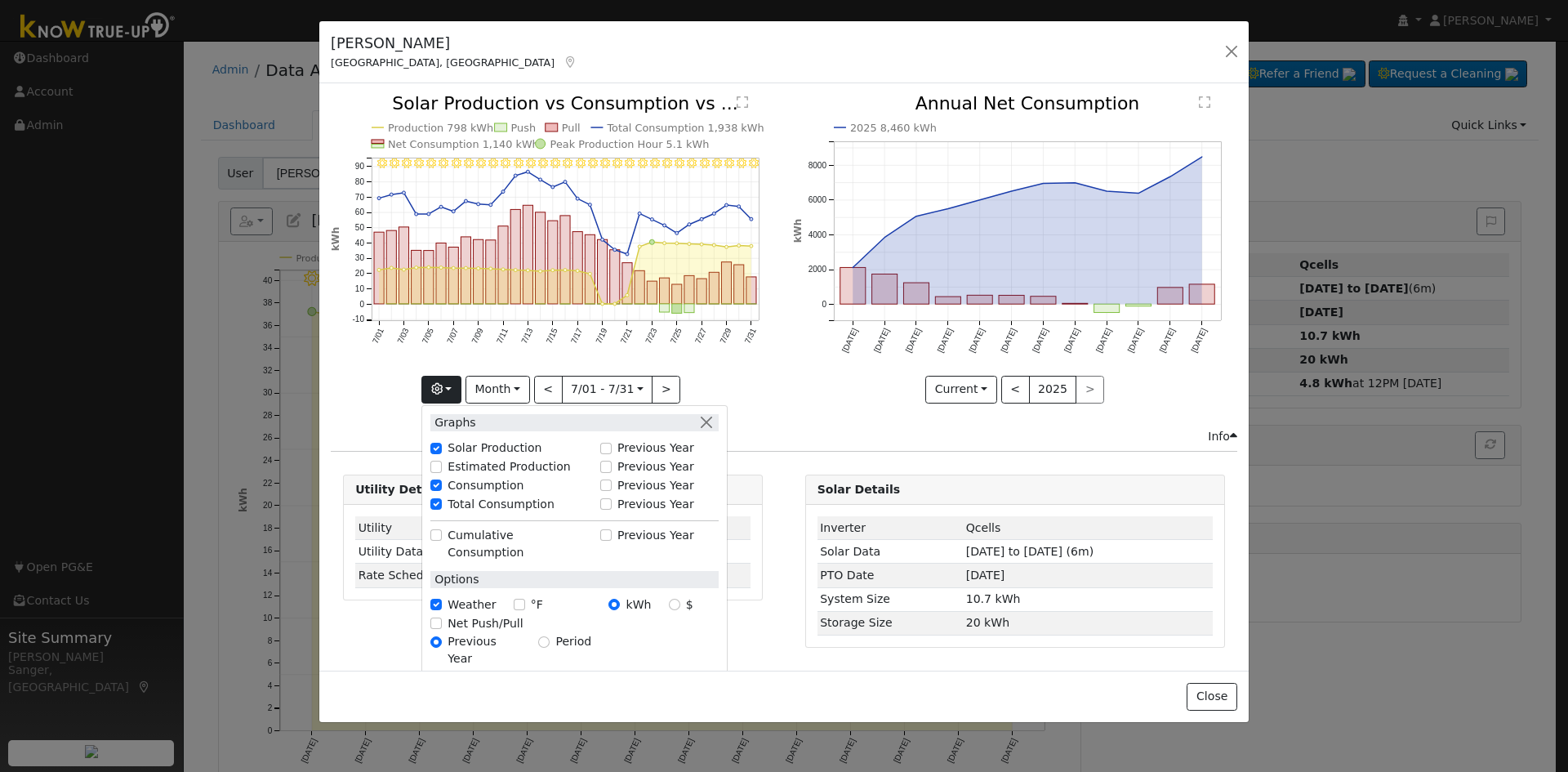
click at [806, 385] on icon "2025 8,460 kWh [DATE] Sep '[DATE] Nov '[DATE] Jan '[DATE] Mar '[DATE] May '[DAT…" at bounding box center [1015, 243] width 444 height 298
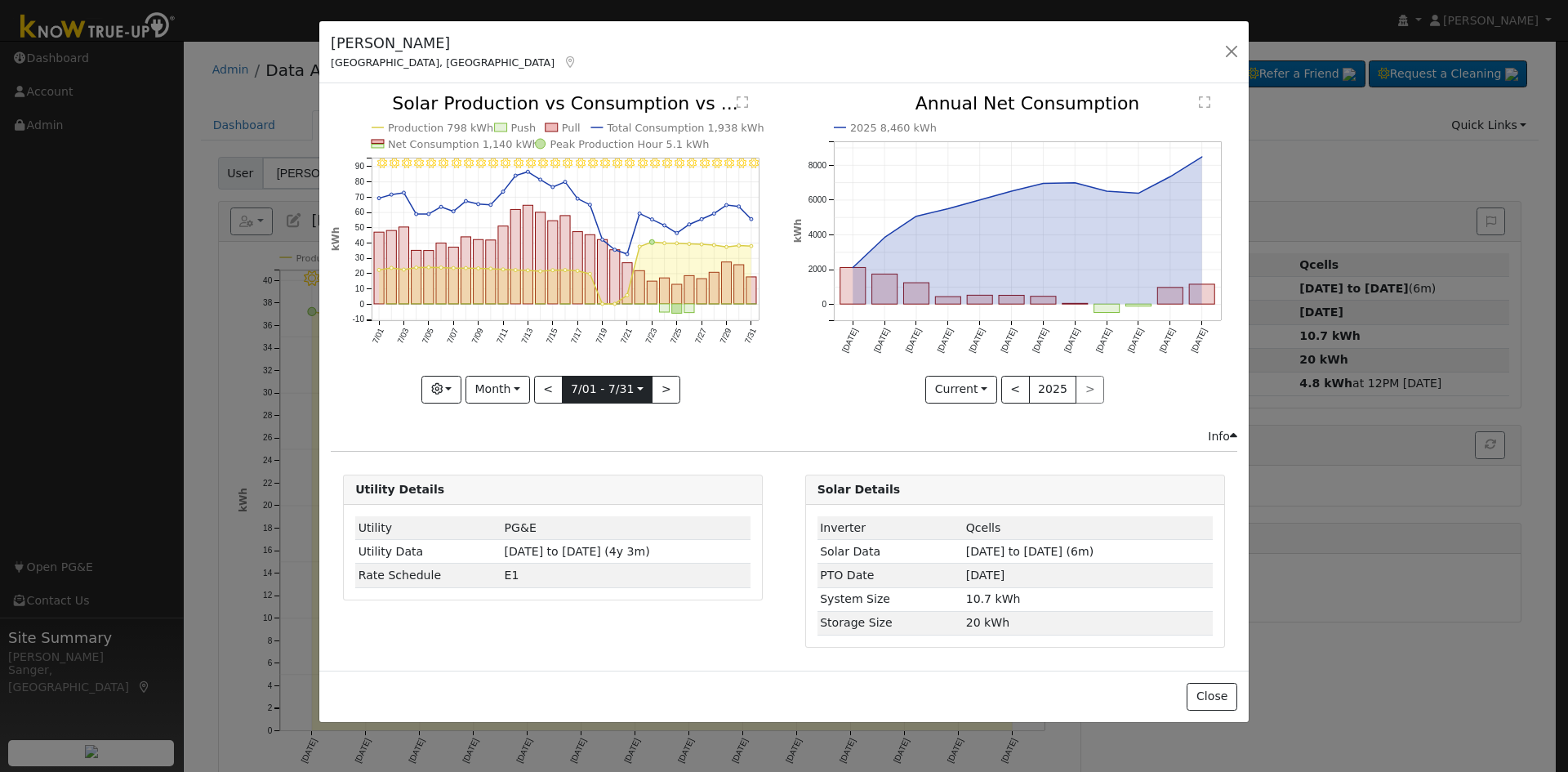
click at [596, 388] on input "[DATE]" at bounding box center [607, 390] width 90 height 26
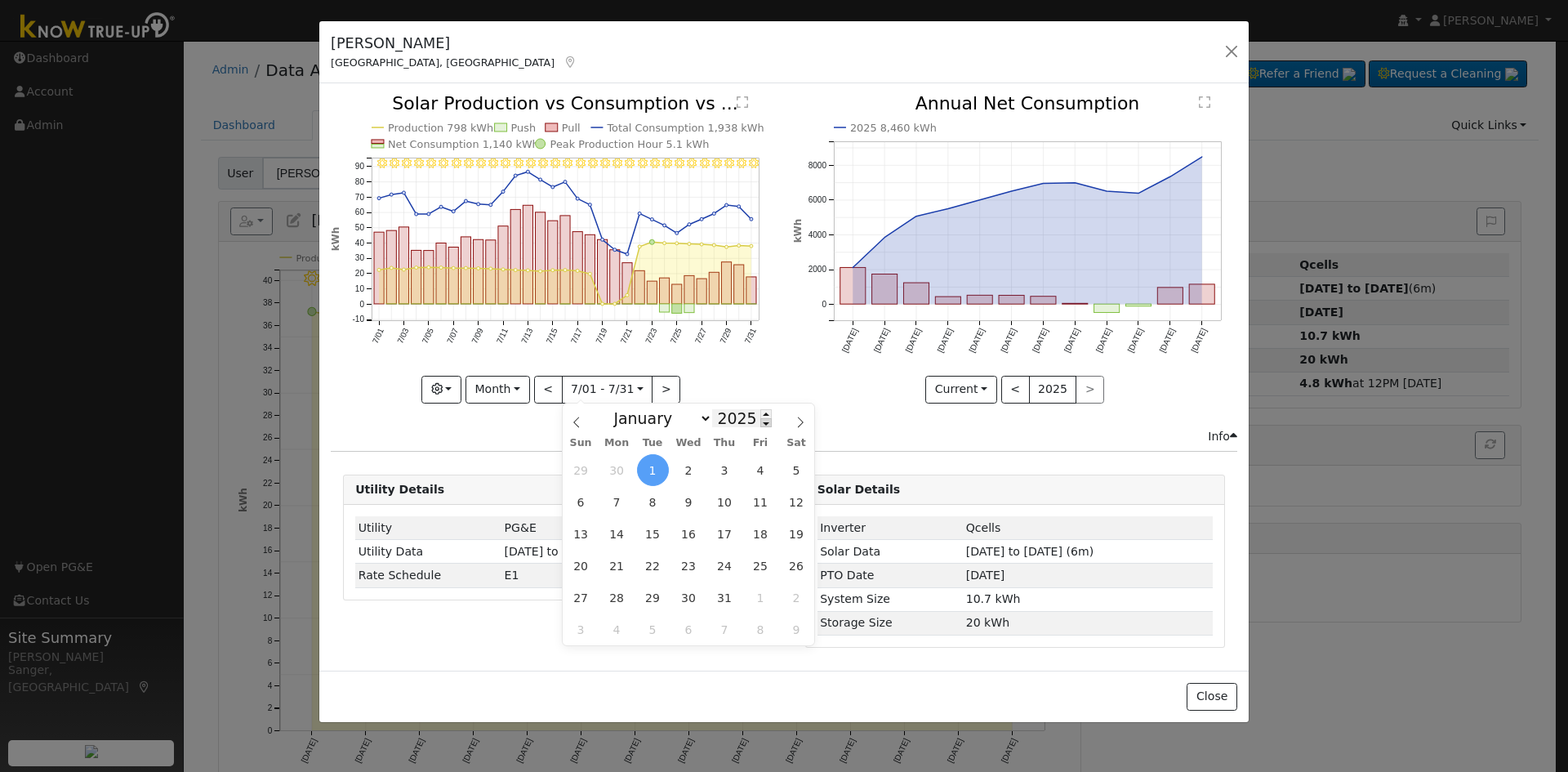
click at [760, 423] on span at bounding box center [766, 422] width 12 height 9
type input "2024"
click at [616, 470] on span "1" at bounding box center [616, 470] width 32 height 32
type input "[DATE]"
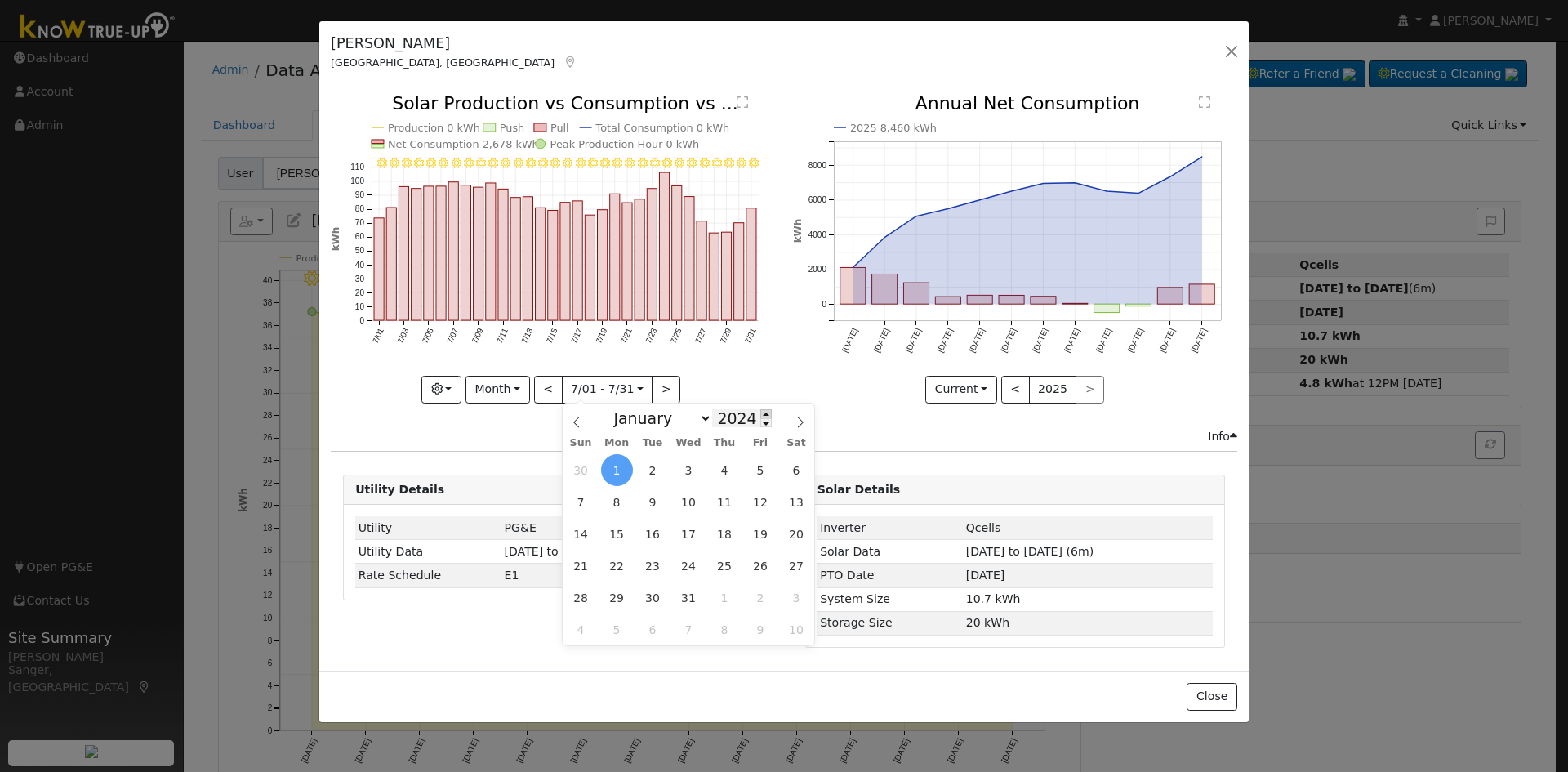
click at [760, 411] on span at bounding box center [766, 413] width 12 height 9
type input "2025"
click at [657, 469] on span "1" at bounding box center [653, 470] width 32 height 32
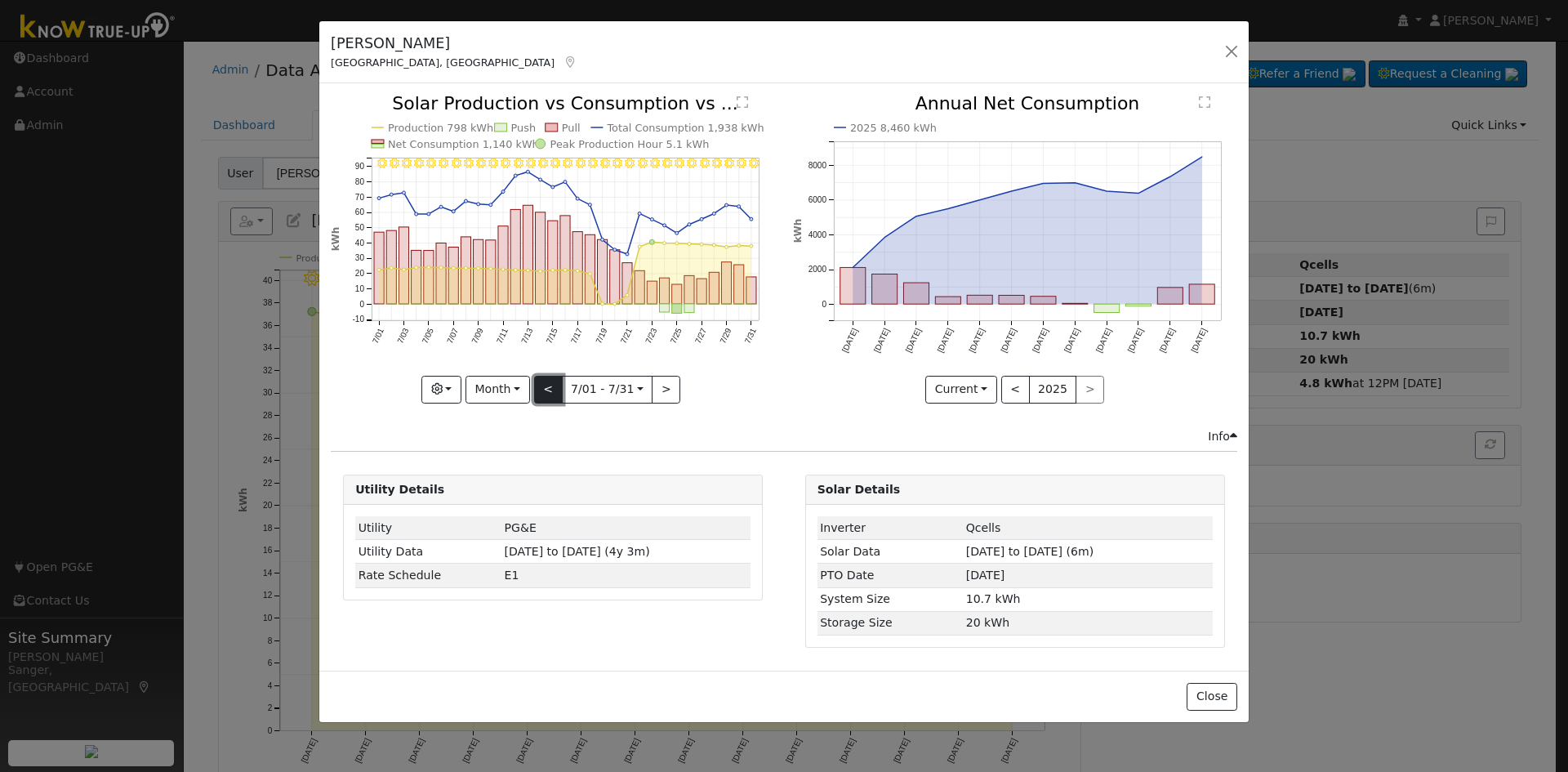
click at [545, 387] on button "<" at bounding box center [548, 390] width 28 height 28
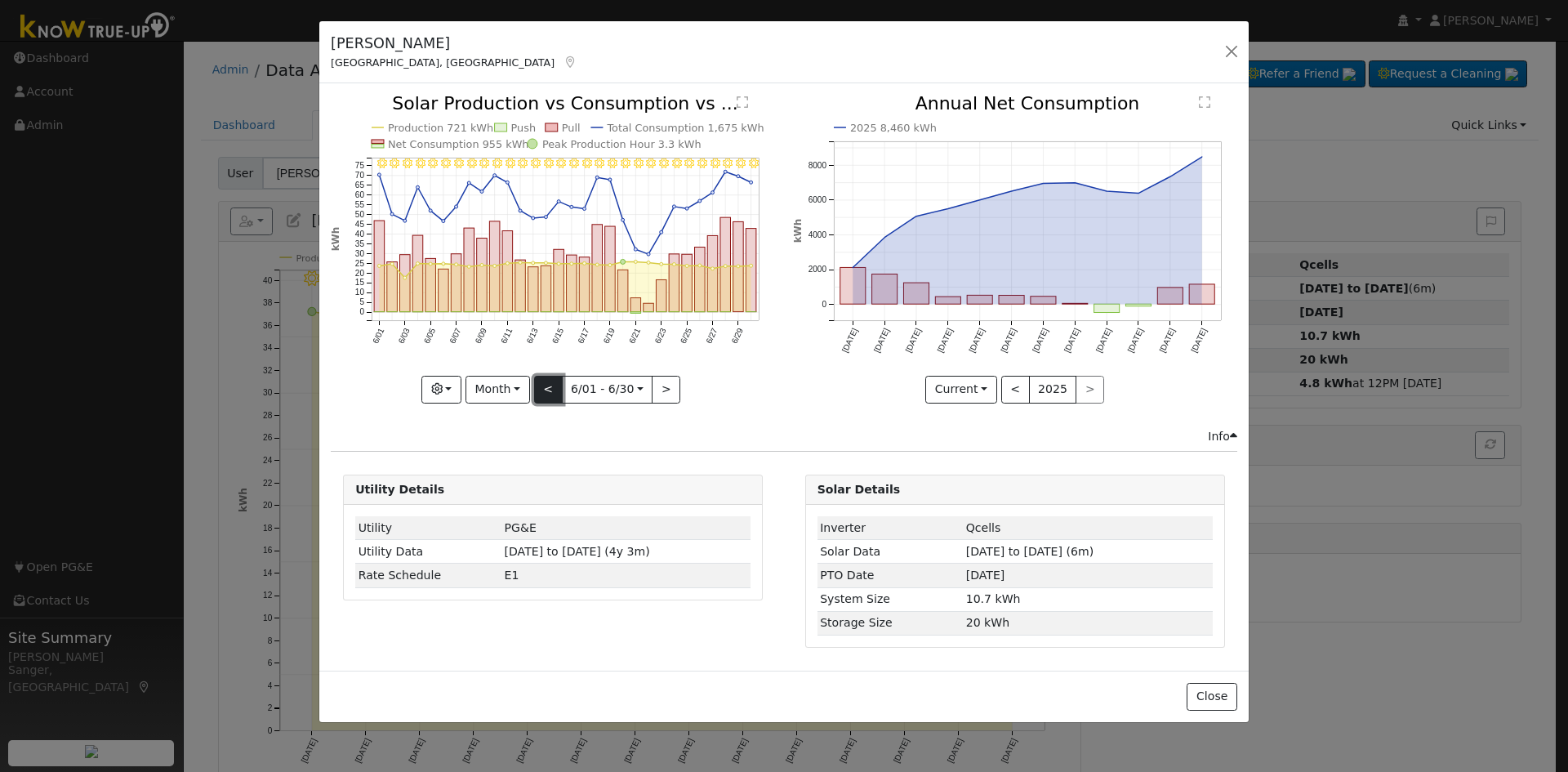
click at [545, 387] on button "<" at bounding box center [548, 390] width 28 height 28
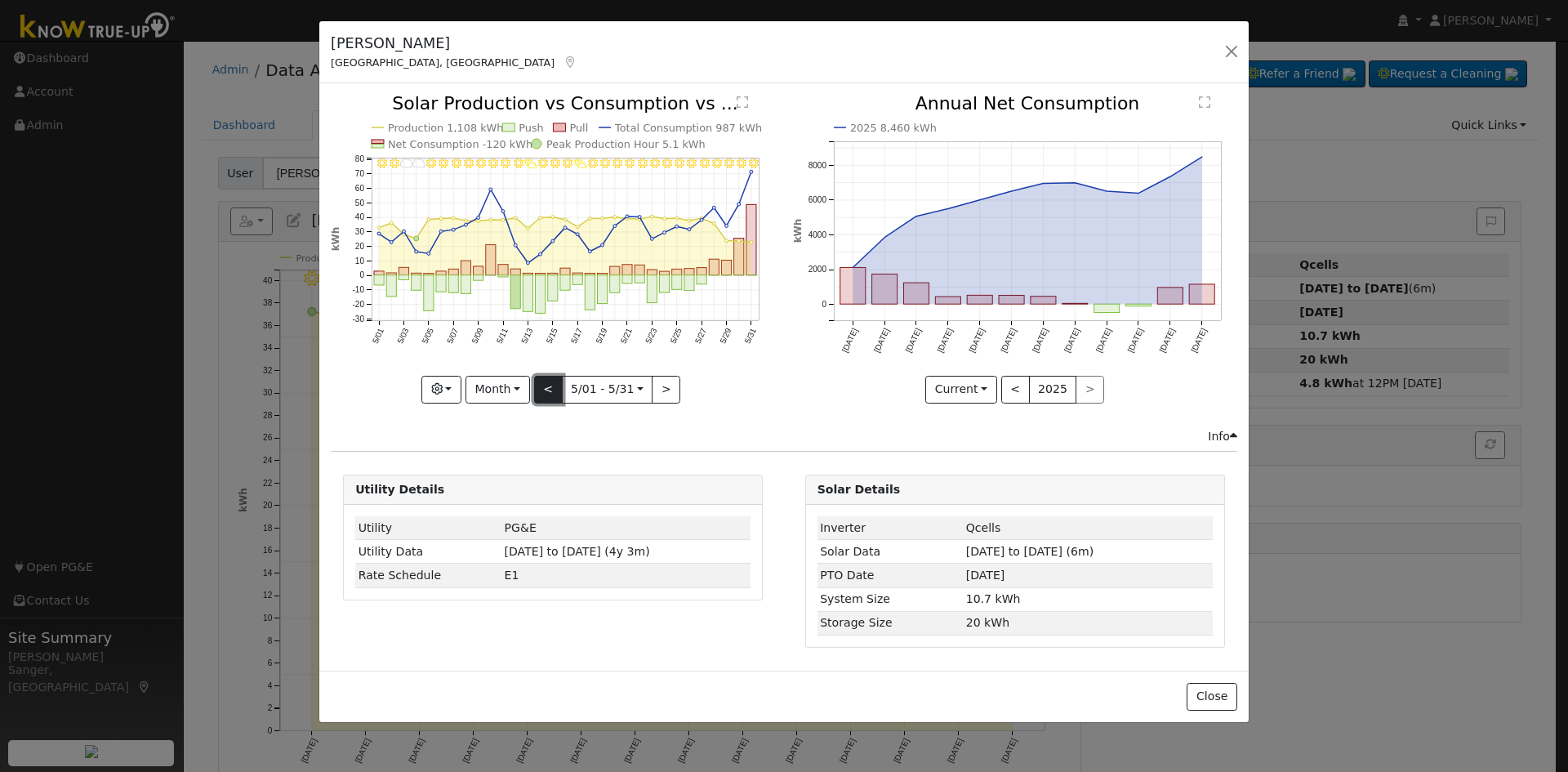
click at [545, 387] on button "<" at bounding box center [548, 390] width 28 height 28
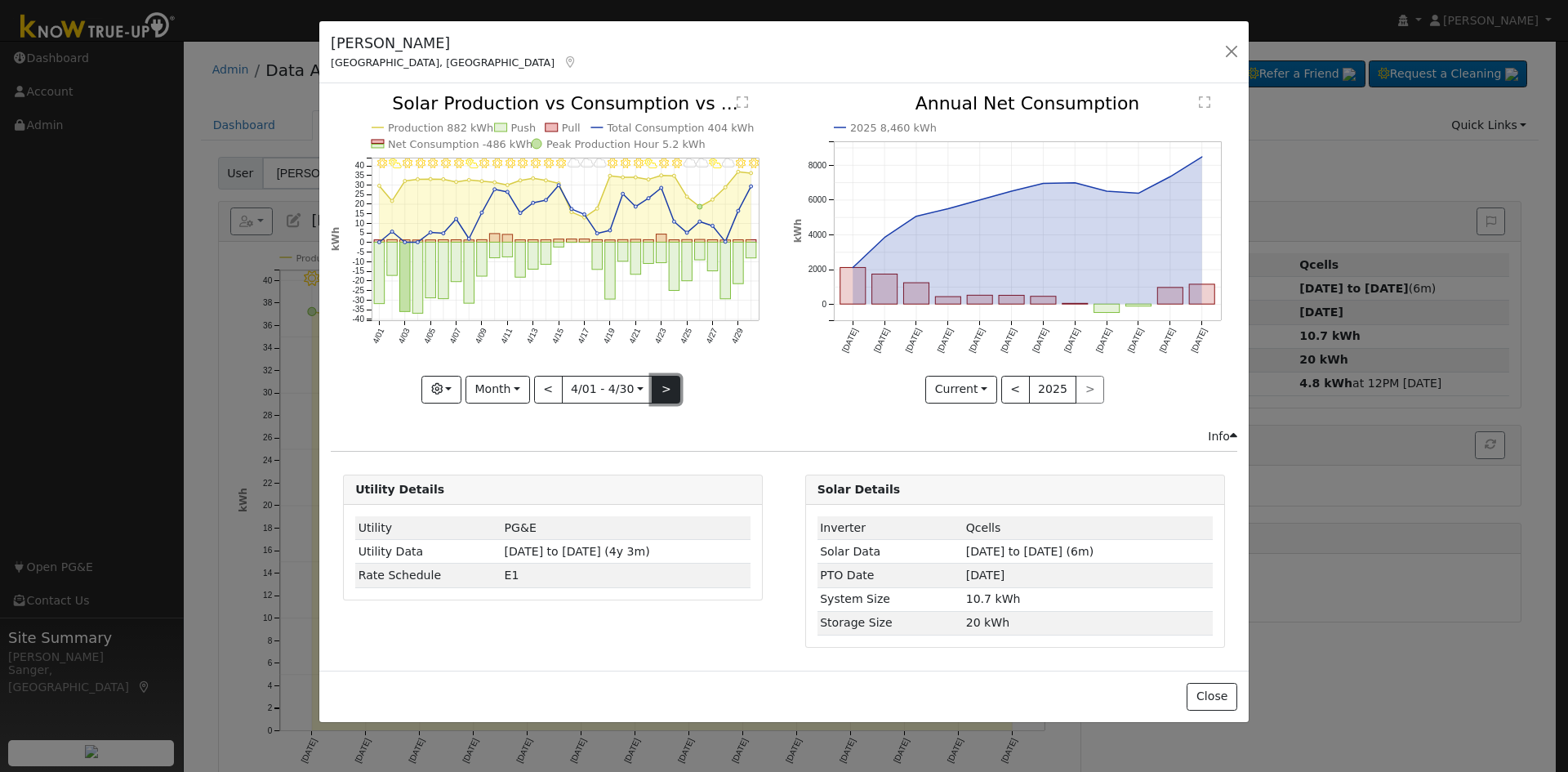
click at [663, 388] on button ">" at bounding box center [666, 390] width 28 height 28
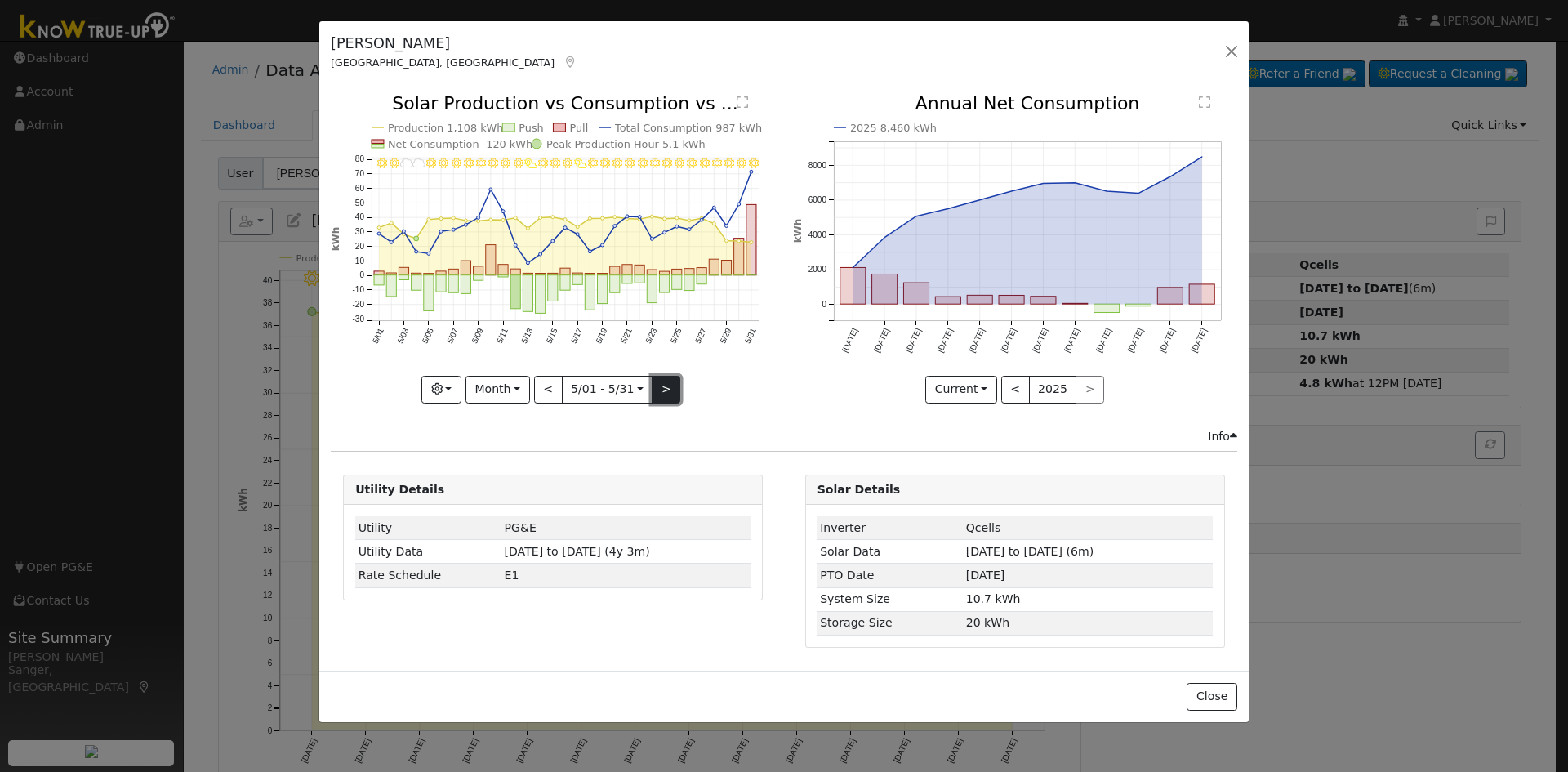
click at [663, 388] on button ">" at bounding box center [666, 390] width 28 height 28
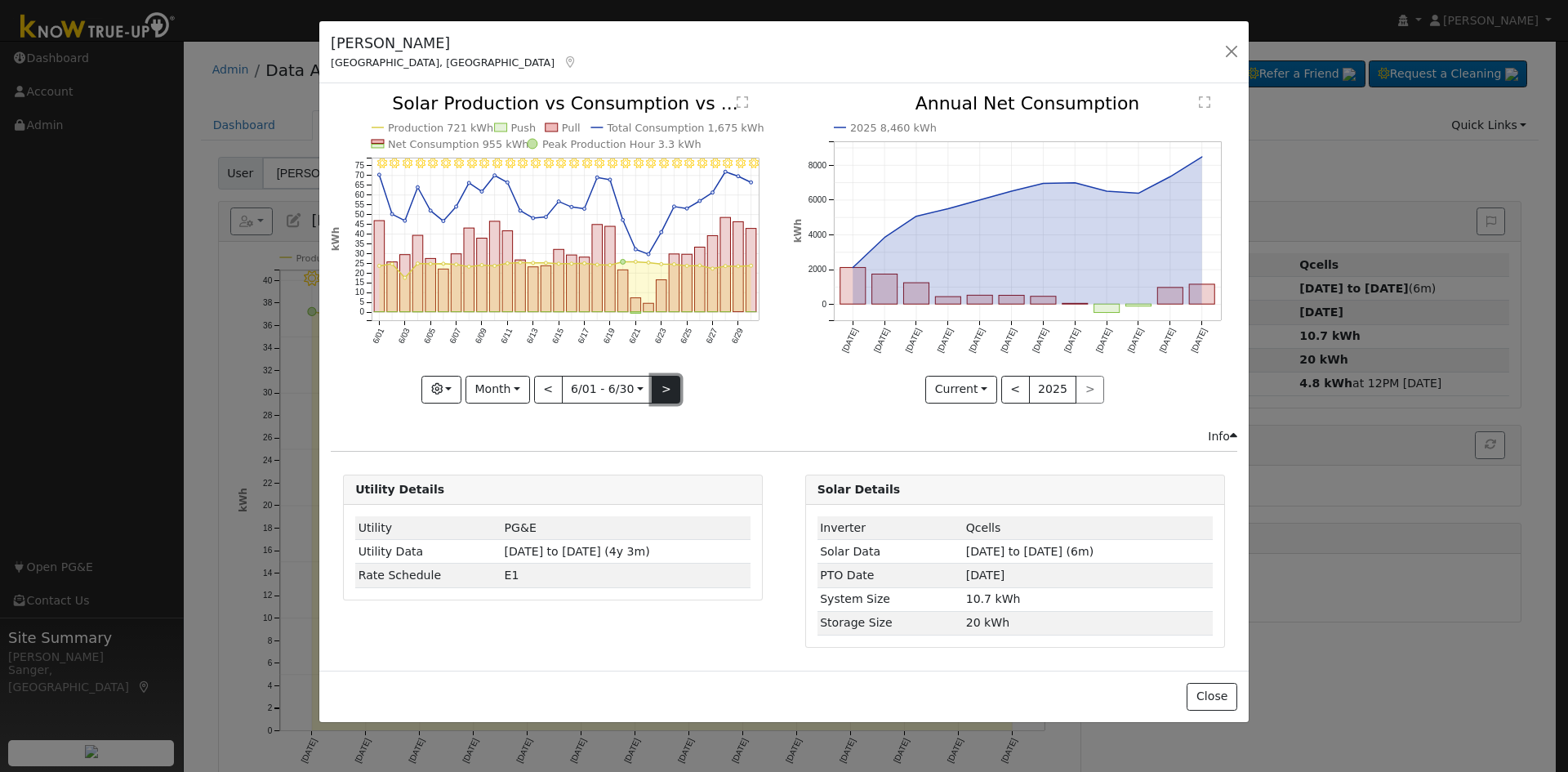
click at [663, 388] on button ">" at bounding box center [666, 390] width 28 height 28
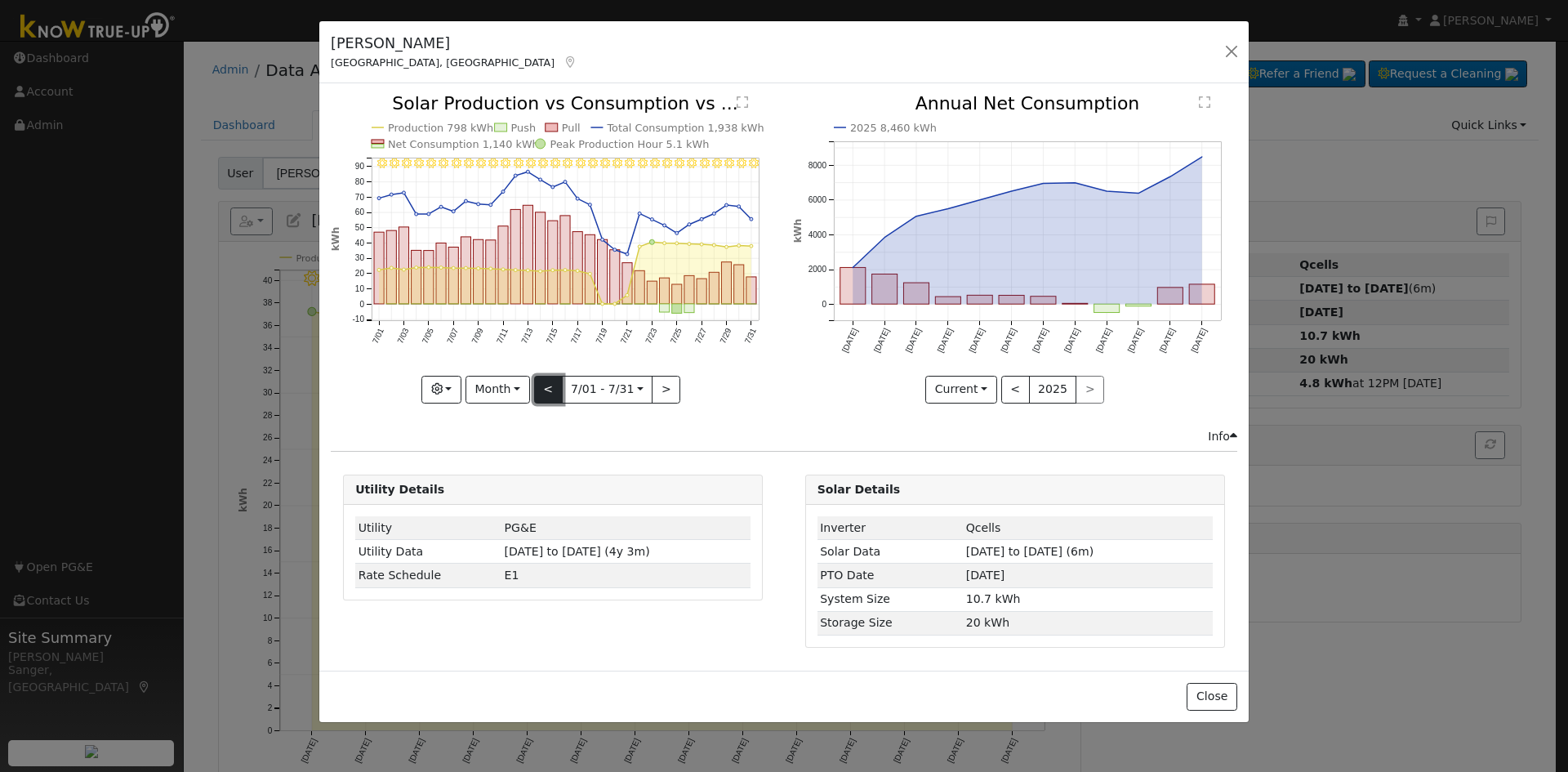
click at [557, 385] on button "<" at bounding box center [548, 390] width 28 height 28
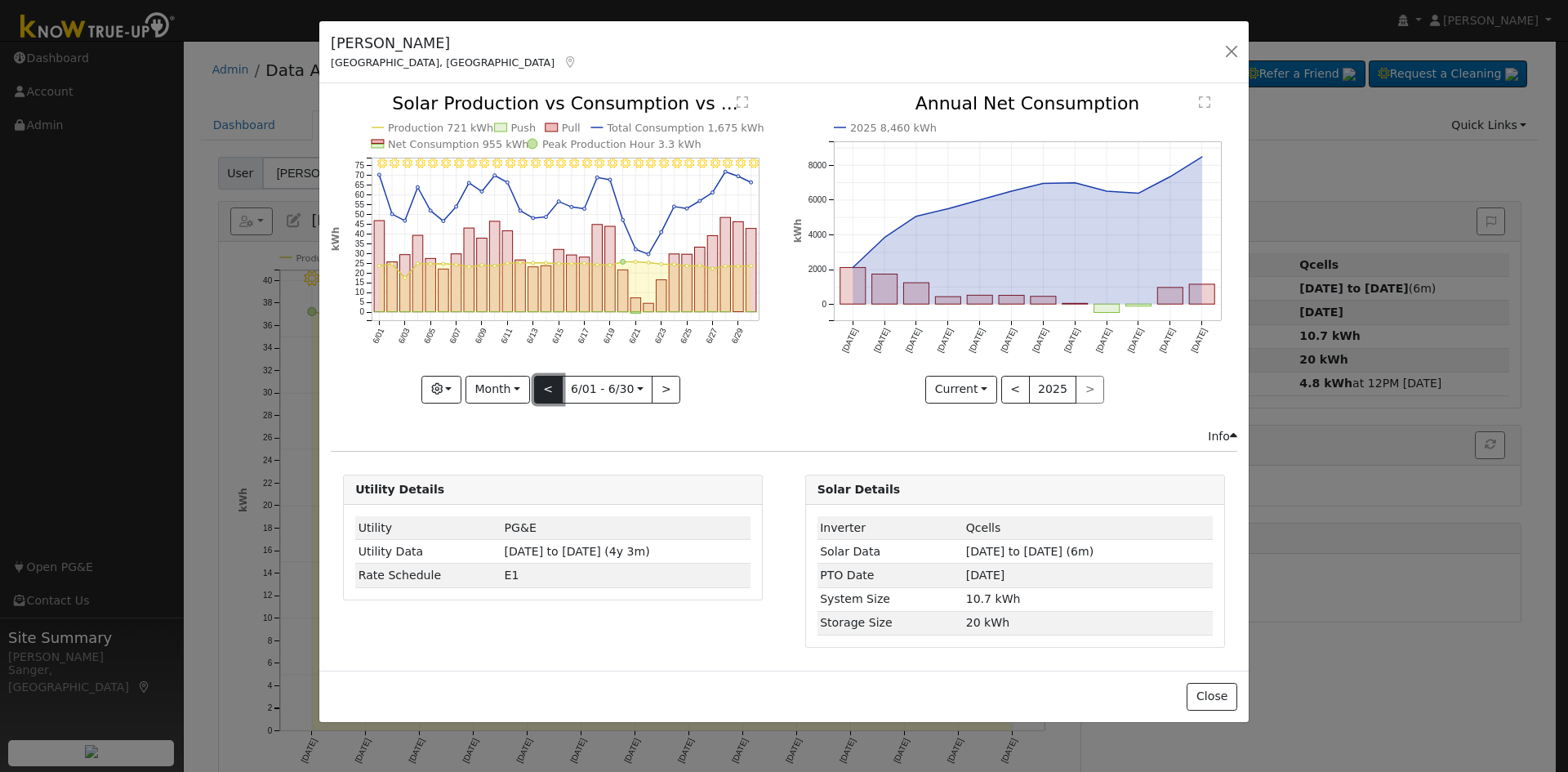
click at [556, 386] on button "<" at bounding box center [548, 390] width 28 height 28
type input "[DATE]"
